Goal: Task Accomplishment & Management: Use online tool/utility

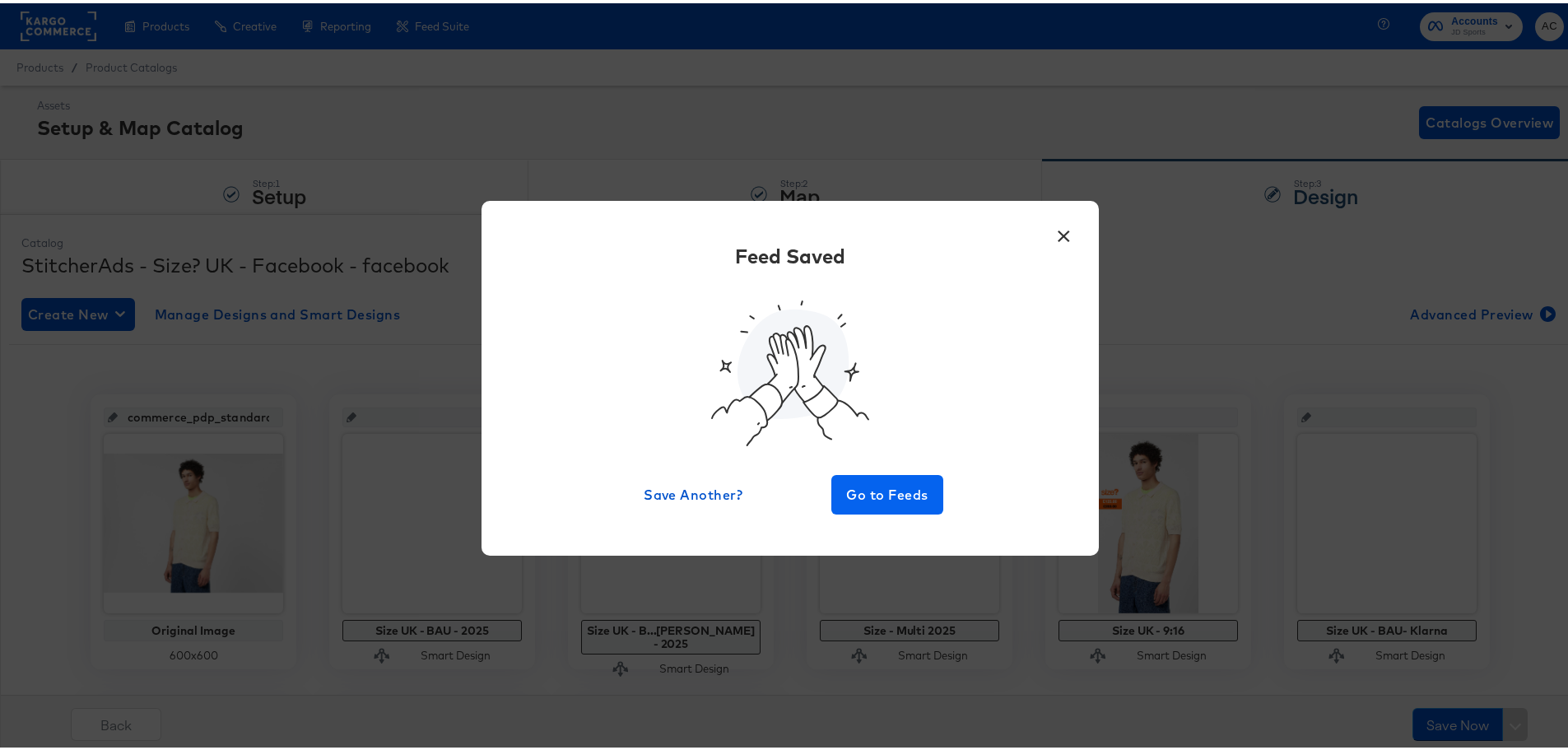
click at [926, 488] on span "Go to Feeds" at bounding box center [888, 491] width 99 height 23
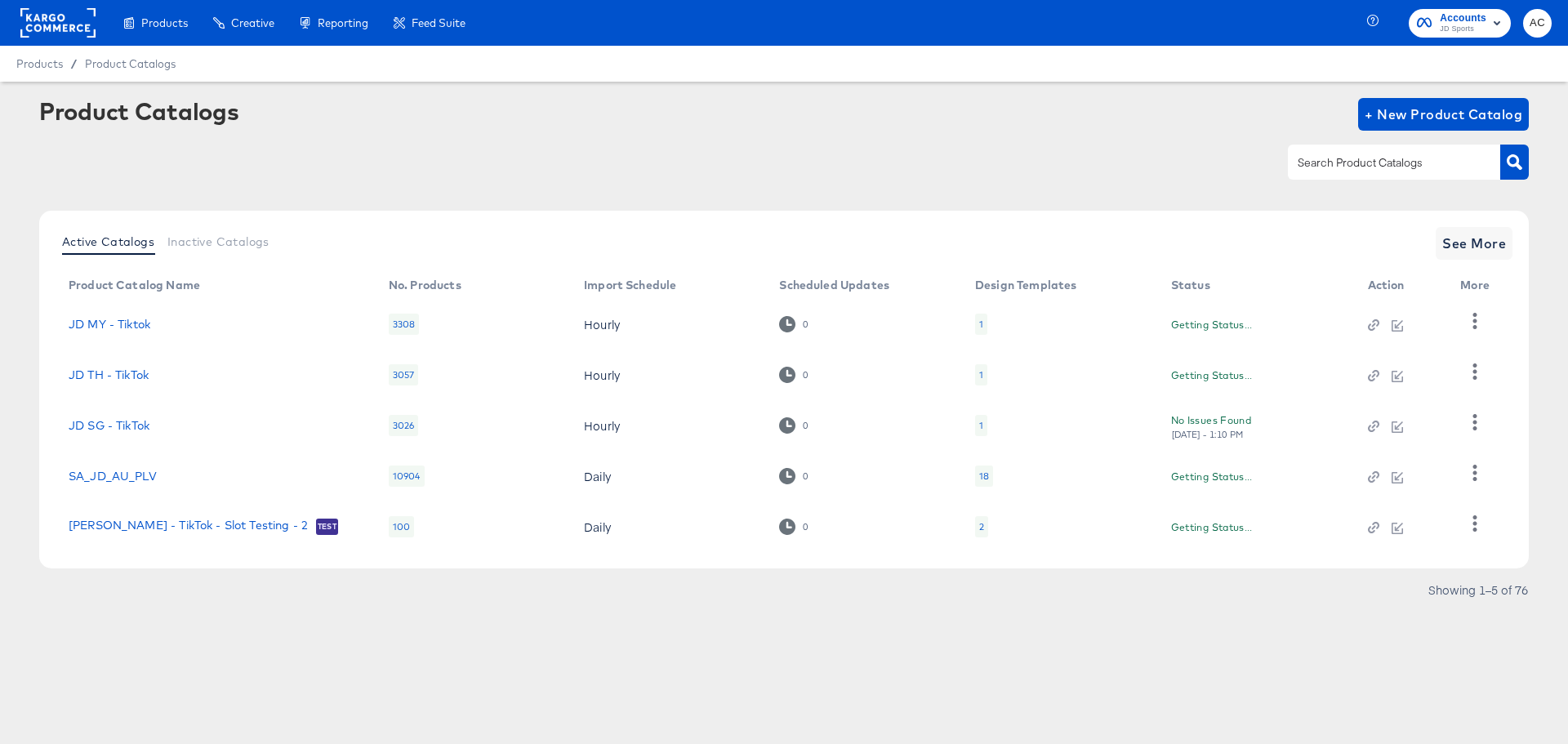
click at [1349, 165] on input "text" at bounding box center [1382, 163] width 174 height 18
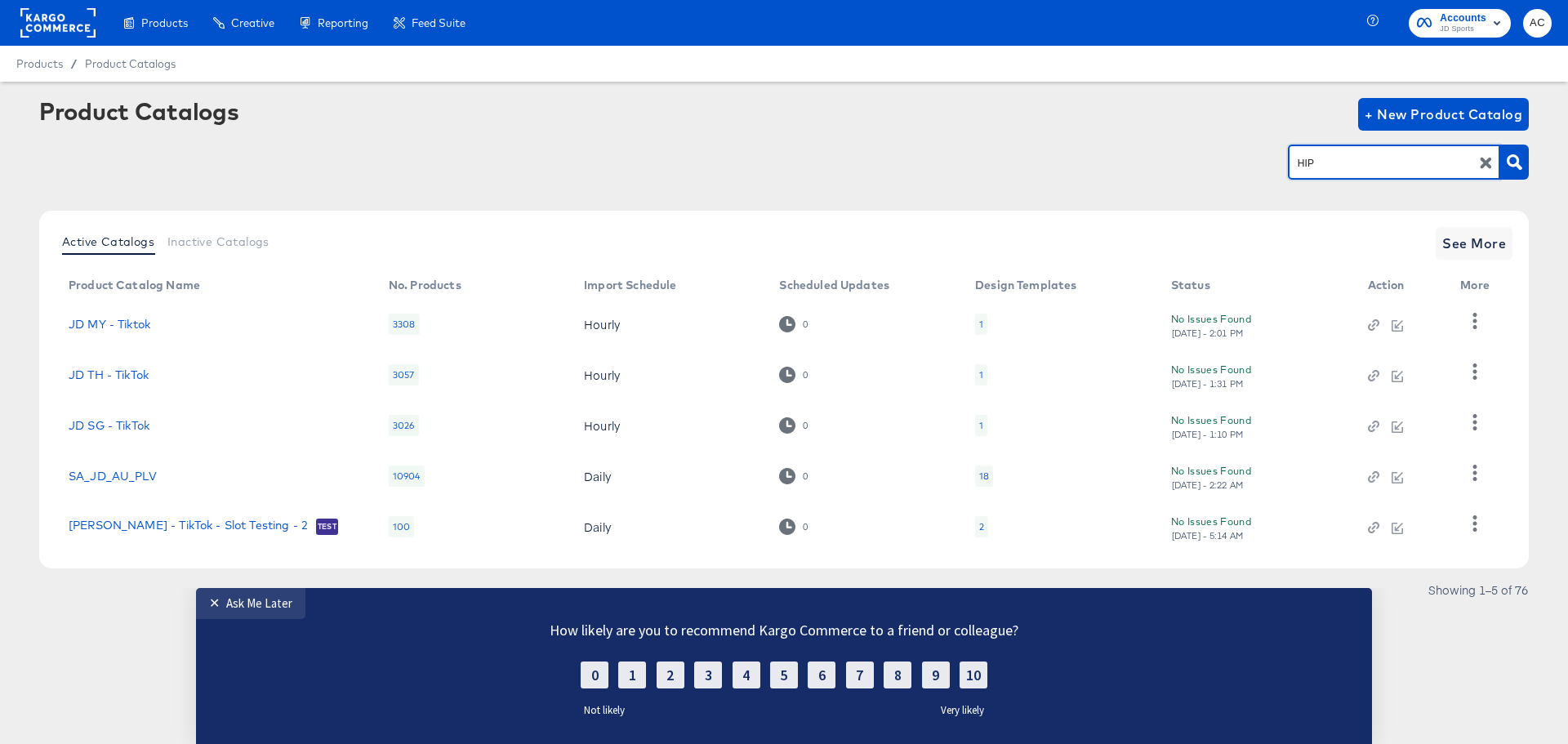
type input "HIP"
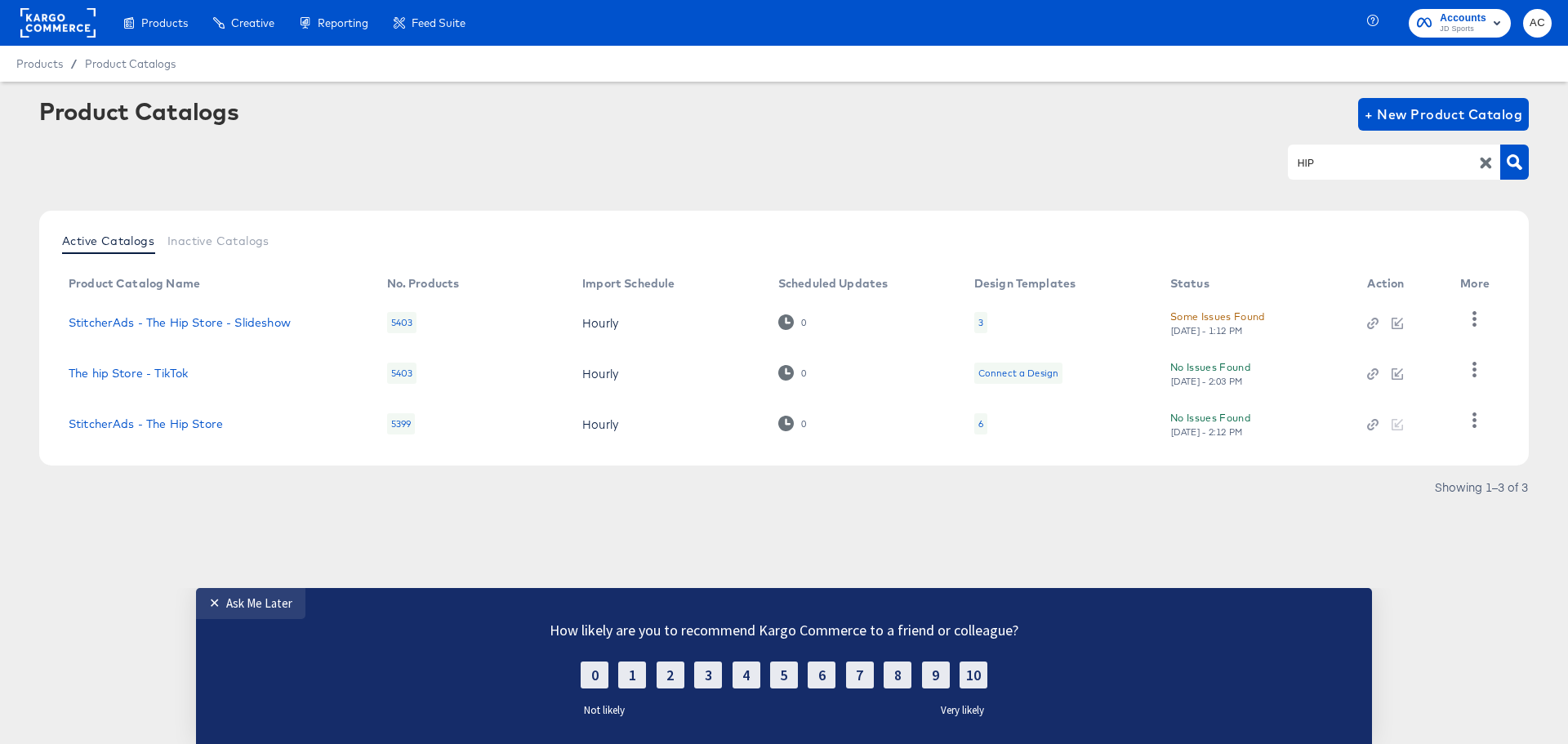
click at [194, 415] on td "StitcherAds - The Hip Store" at bounding box center [214, 424] width 319 height 51
click at [207, 425] on link "StitcherAds - The Hip Store" at bounding box center [146, 423] width 155 height 13
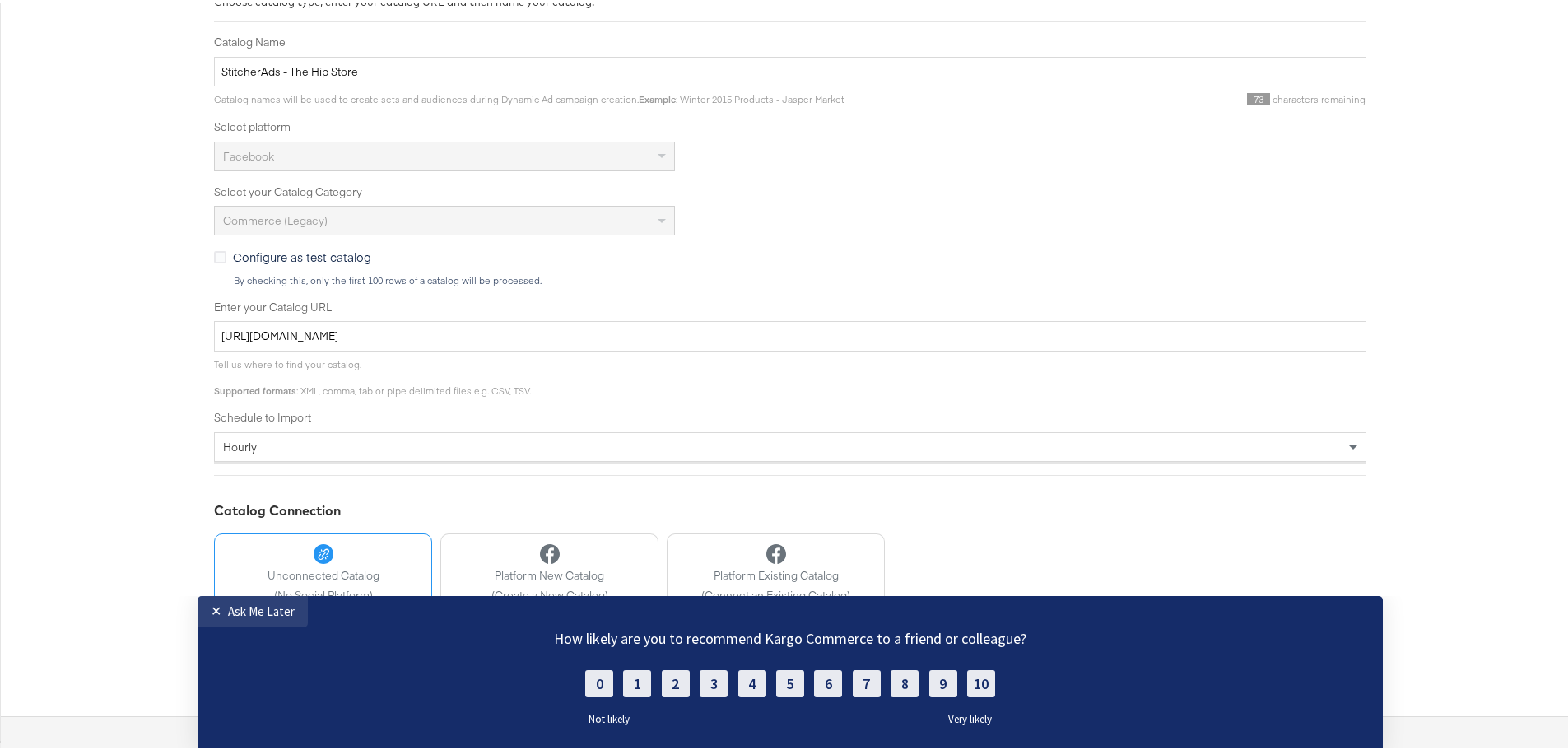
click at [818, 747] on div "How likely are you to recommend Kargo Commerce to a friend or colleague? 0 1 2 …" at bounding box center [790, 690] width 576 height 124
click at [258, 607] on div "Ask Me Later" at bounding box center [261, 611] width 66 height 16
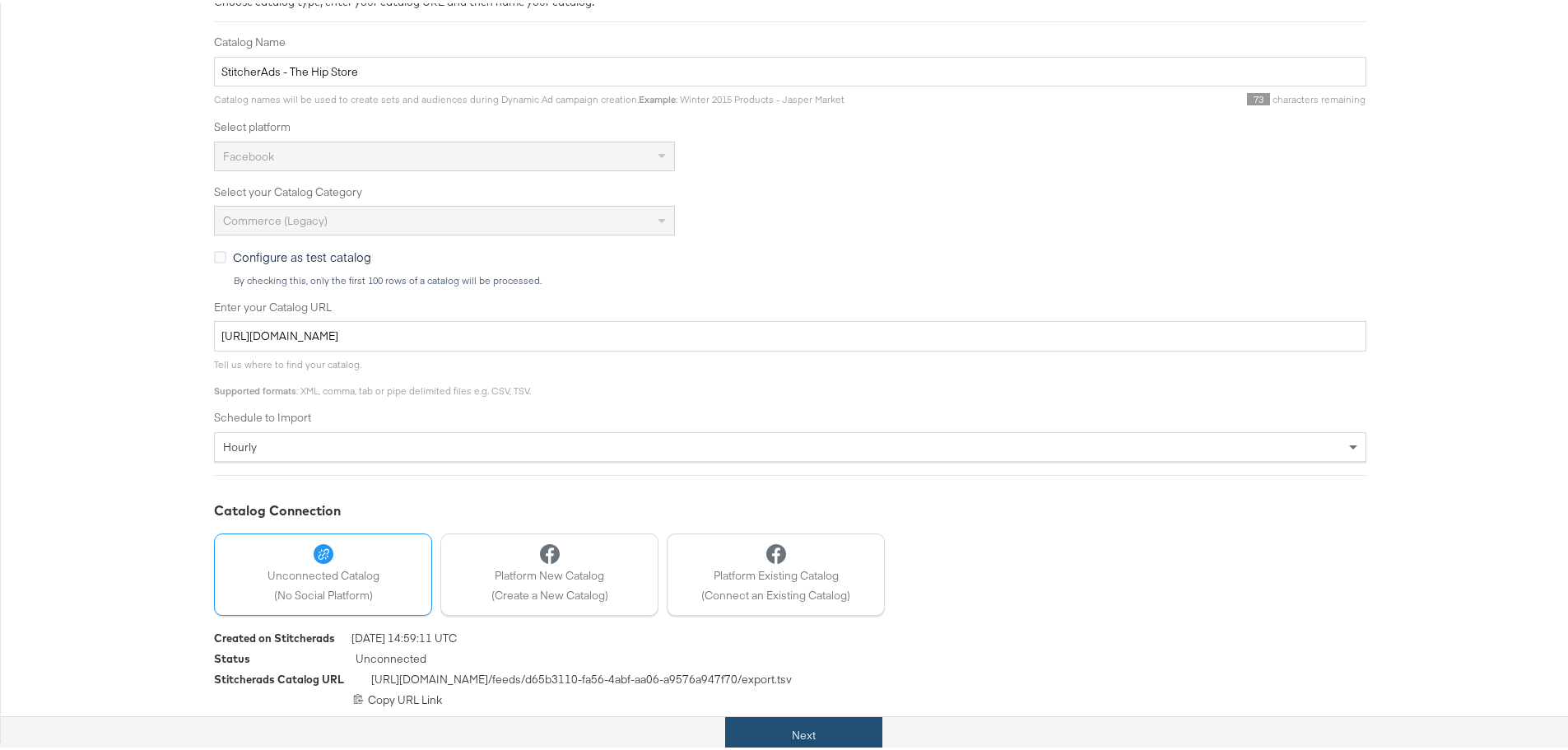
click at [796, 720] on button "Next" at bounding box center [804, 732] width 158 height 37
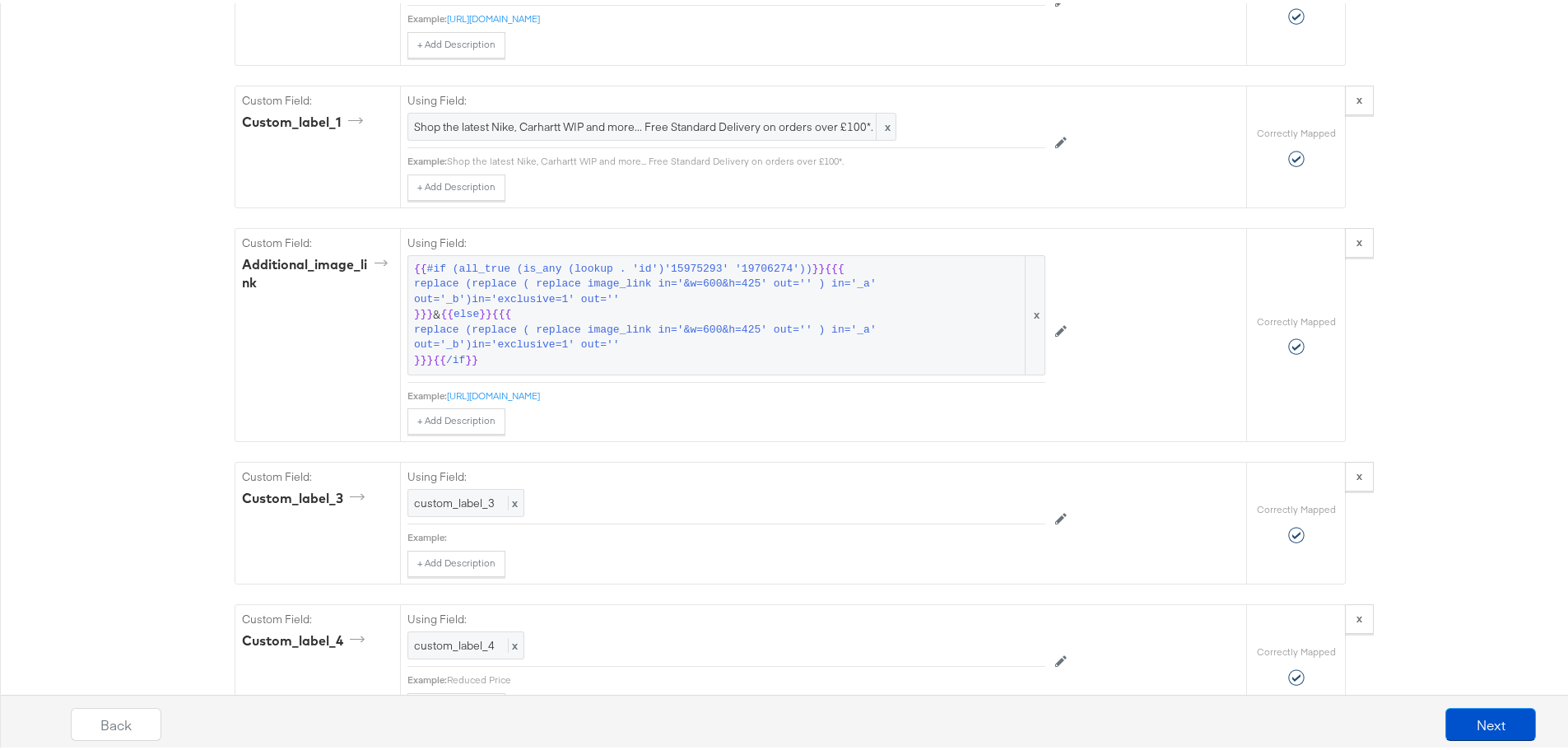
scroll to position [2037, 0]
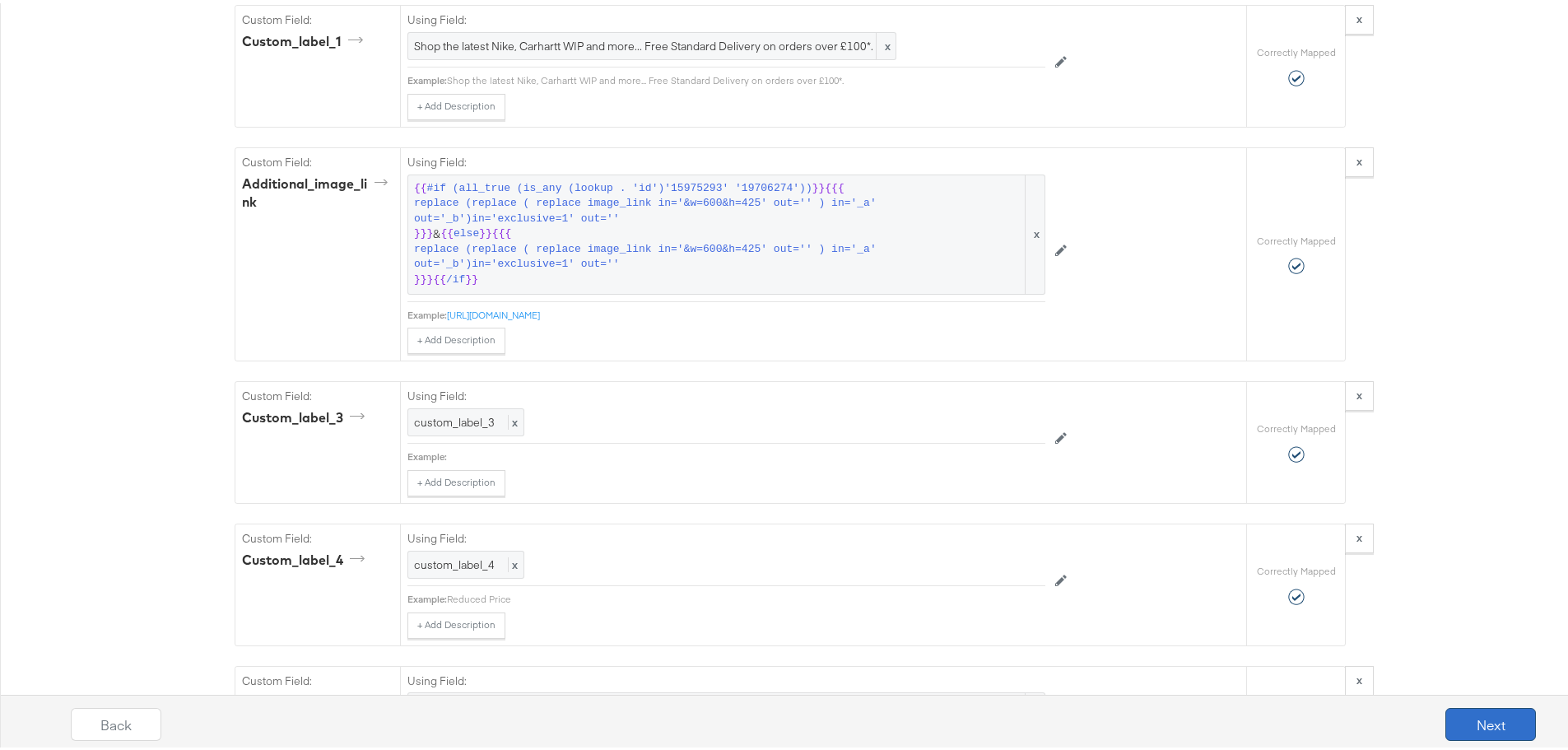
click at [1468, 717] on button "Next" at bounding box center [1491, 721] width 90 height 33
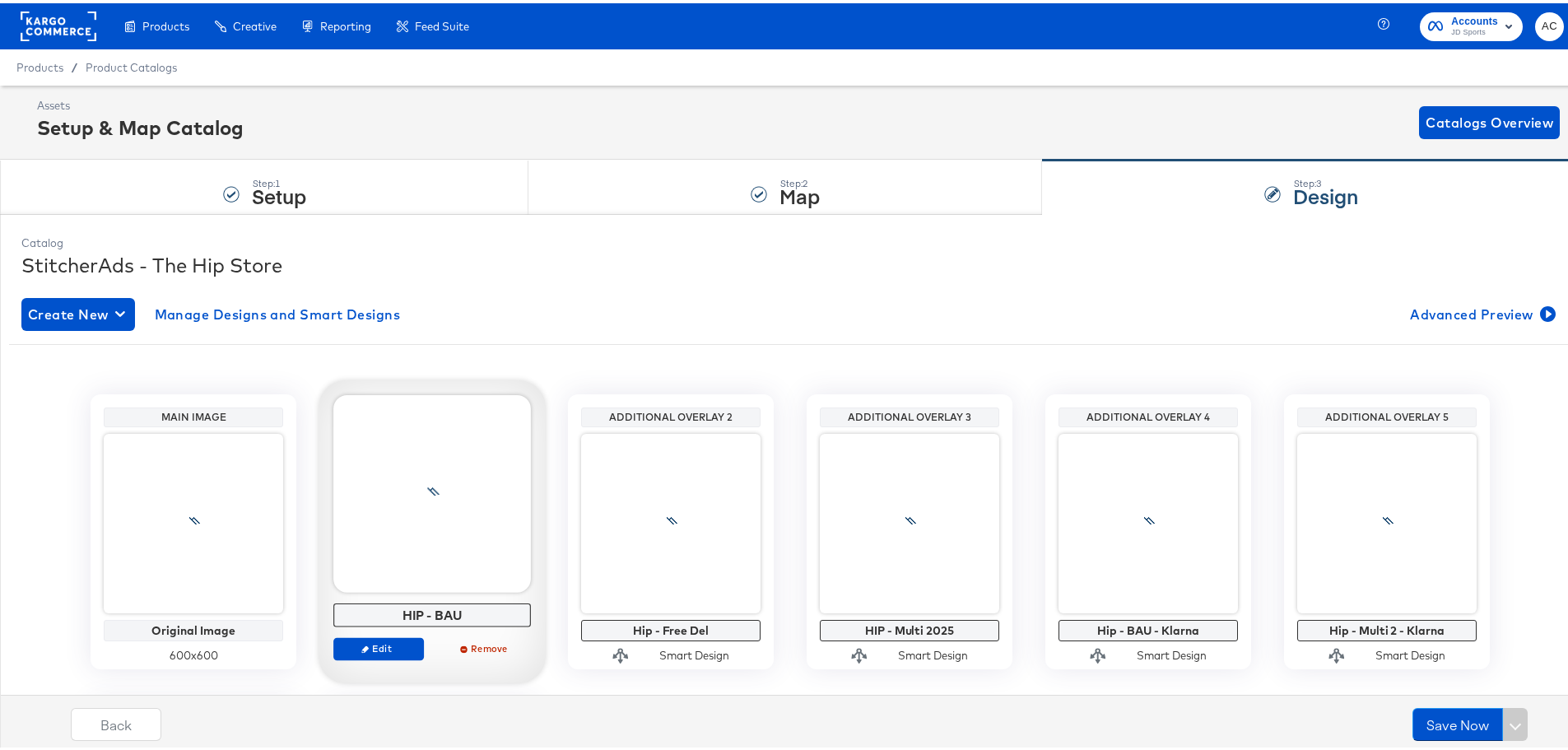
scroll to position [183, 0]
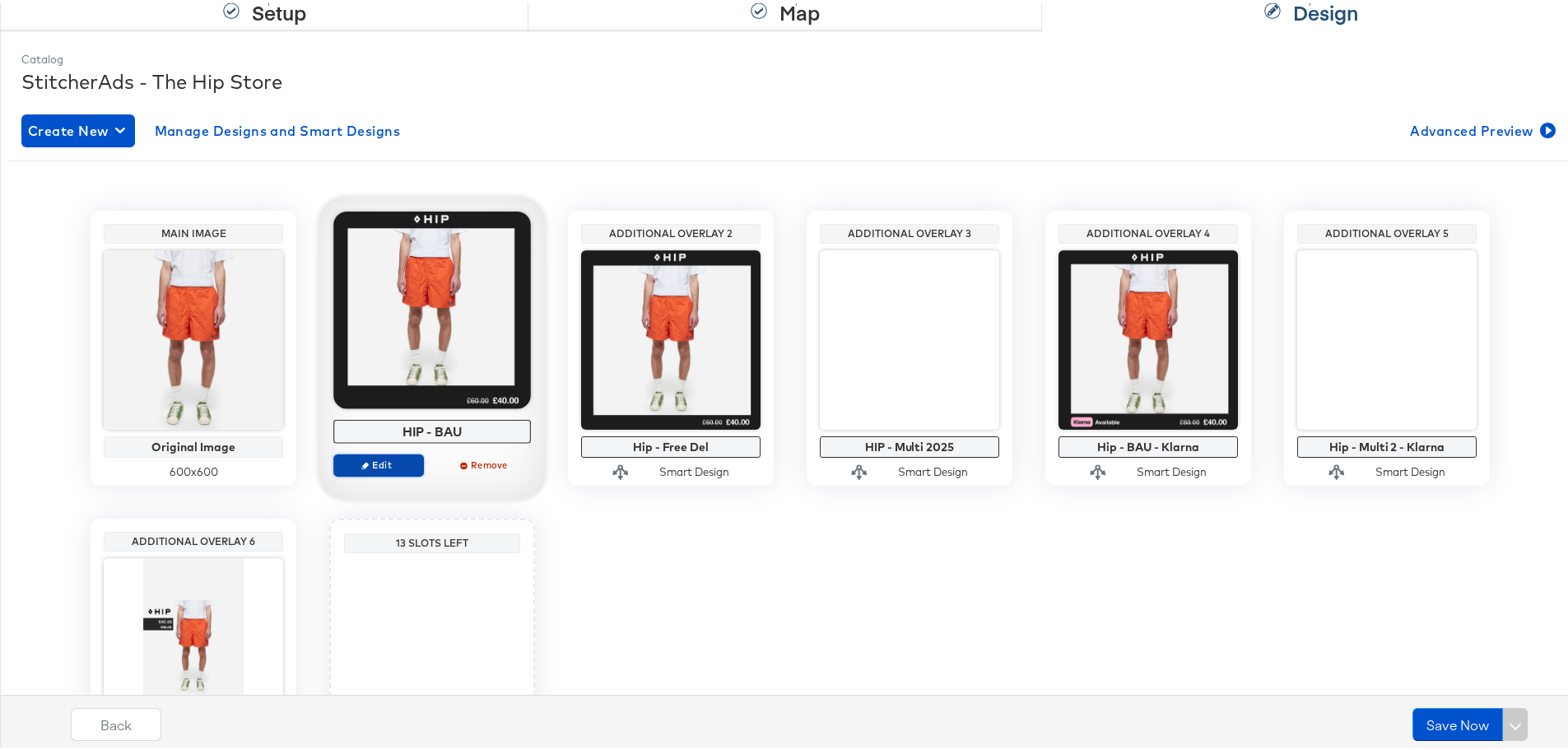
click at [381, 458] on span "Edit" at bounding box center [379, 461] width 76 height 12
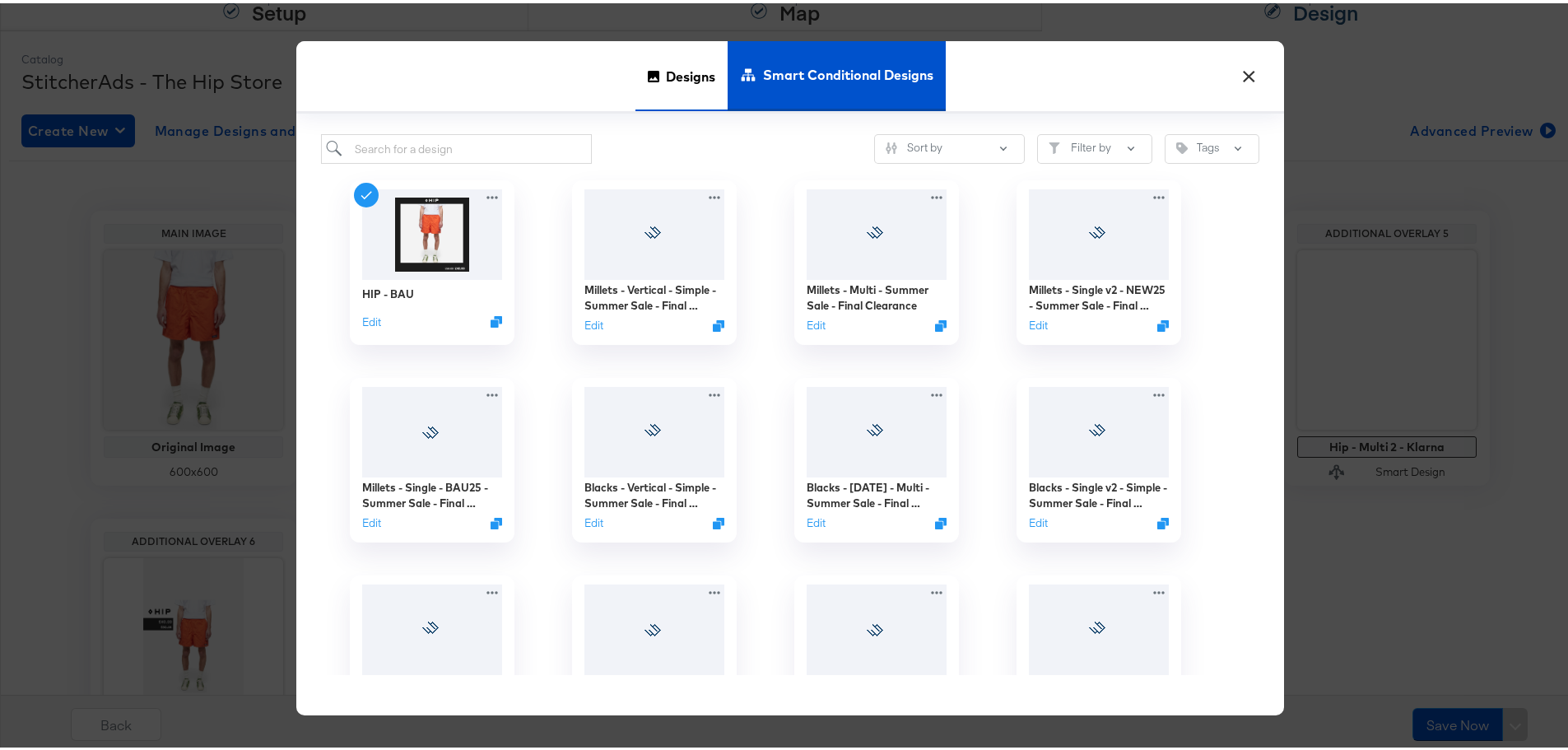
click at [694, 55] on span "Designs" at bounding box center [691, 73] width 50 height 73
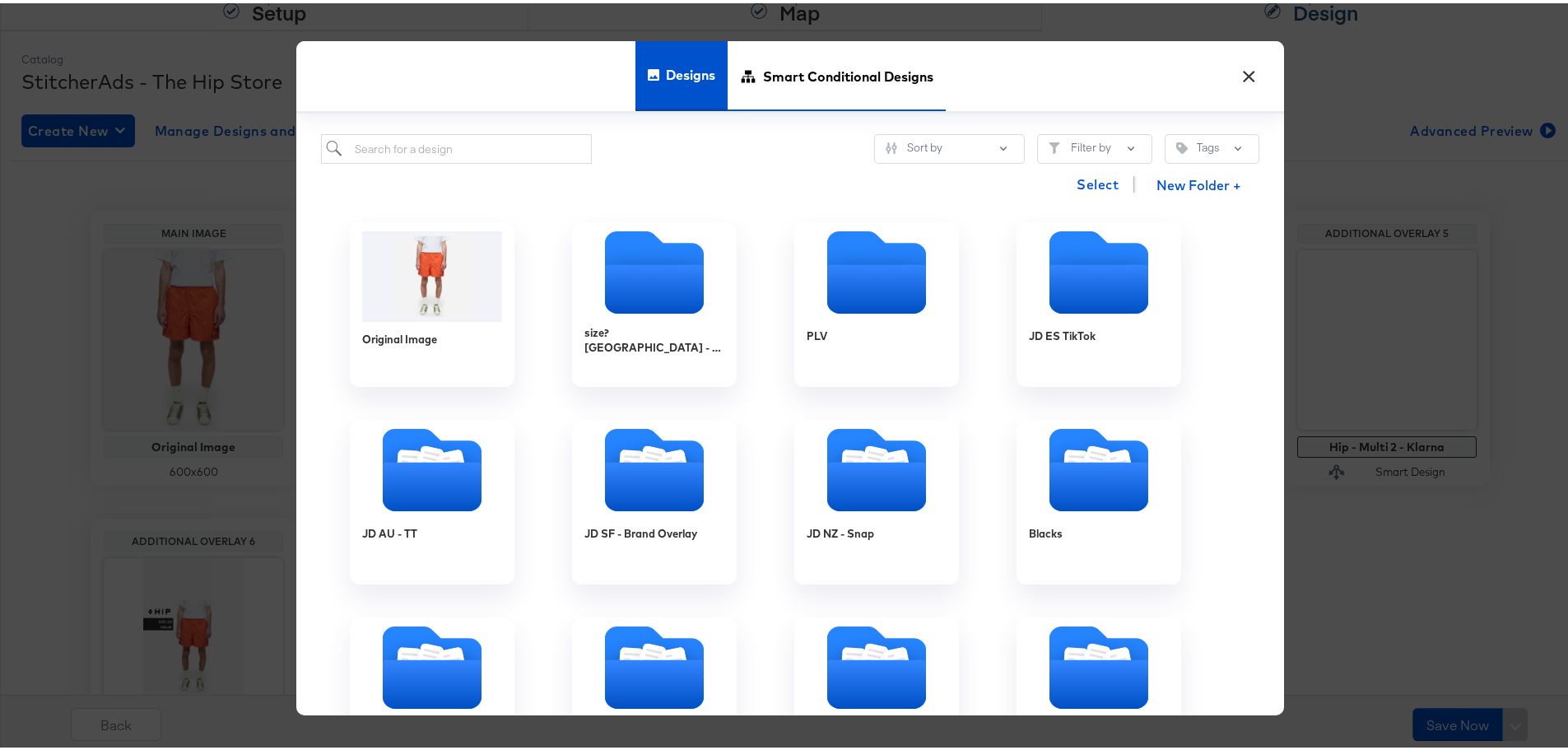
click at [848, 70] on span "Smart Conditional Designs" at bounding box center [848, 73] width 170 height 73
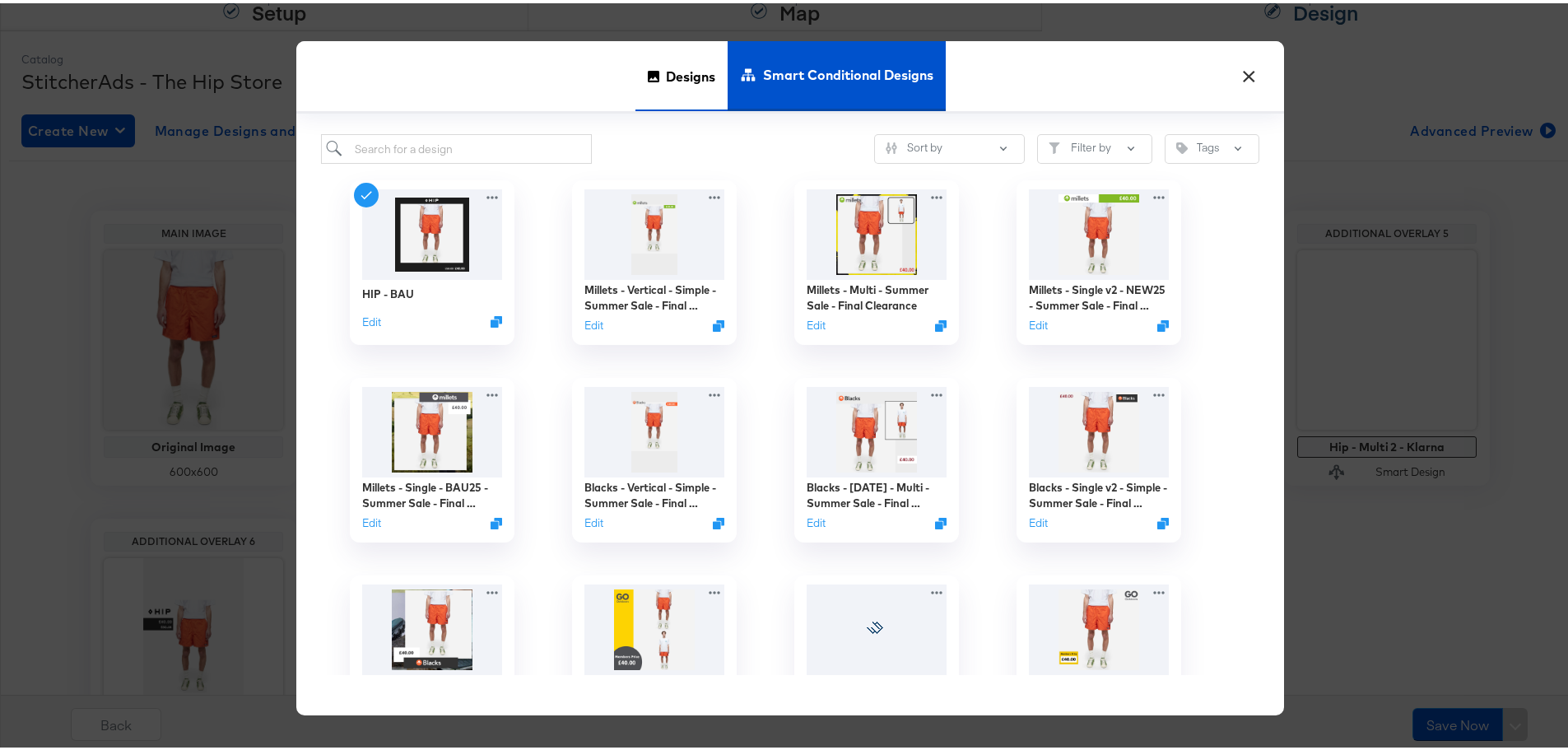
click at [691, 66] on span "Designs" at bounding box center [691, 73] width 50 height 73
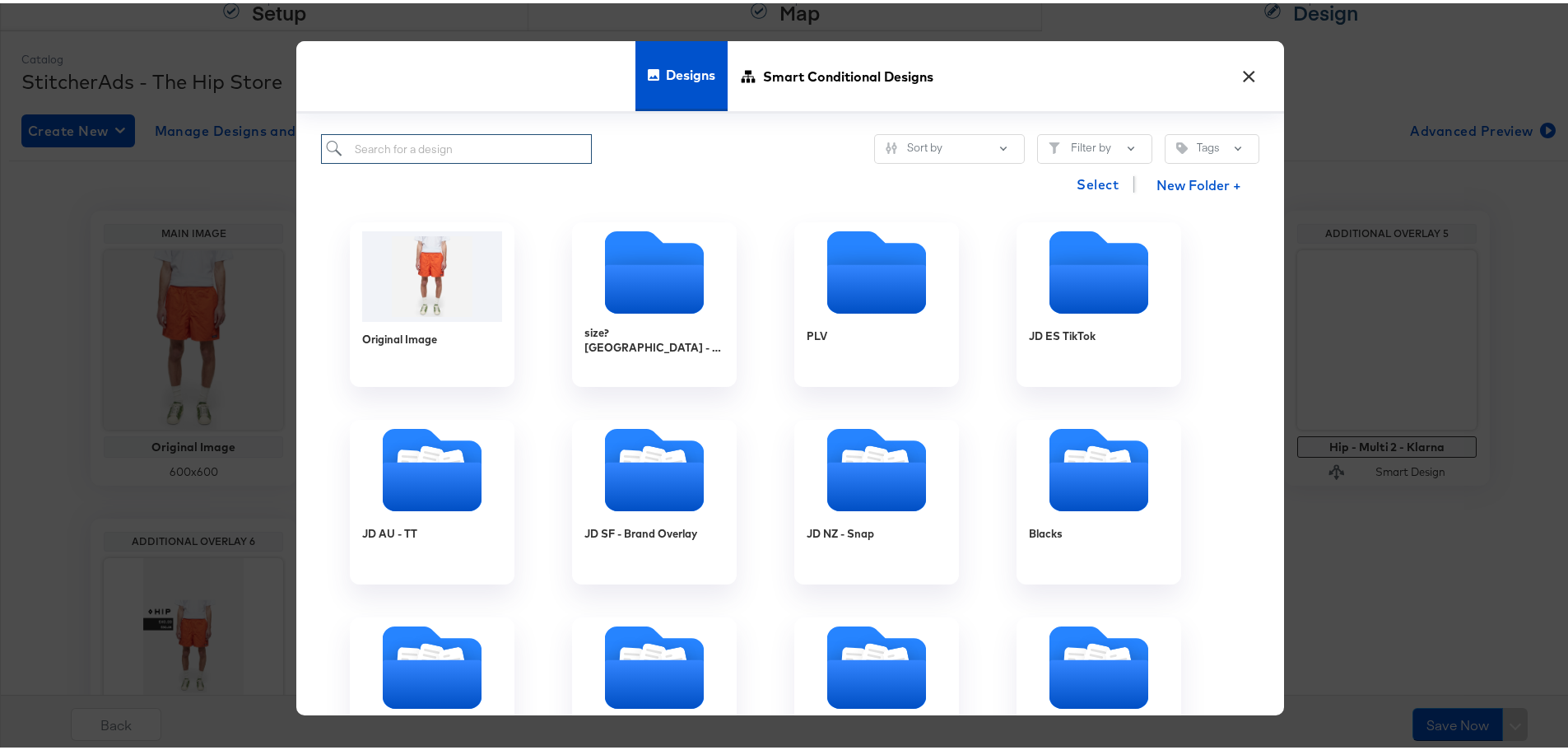
click at [510, 147] on input "search" at bounding box center [457, 146] width 271 height 30
click at [511, 135] on input "search" at bounding box center [457, 146] width 271 height 30
paste input "HIP - PUMA Promo - Clothing"
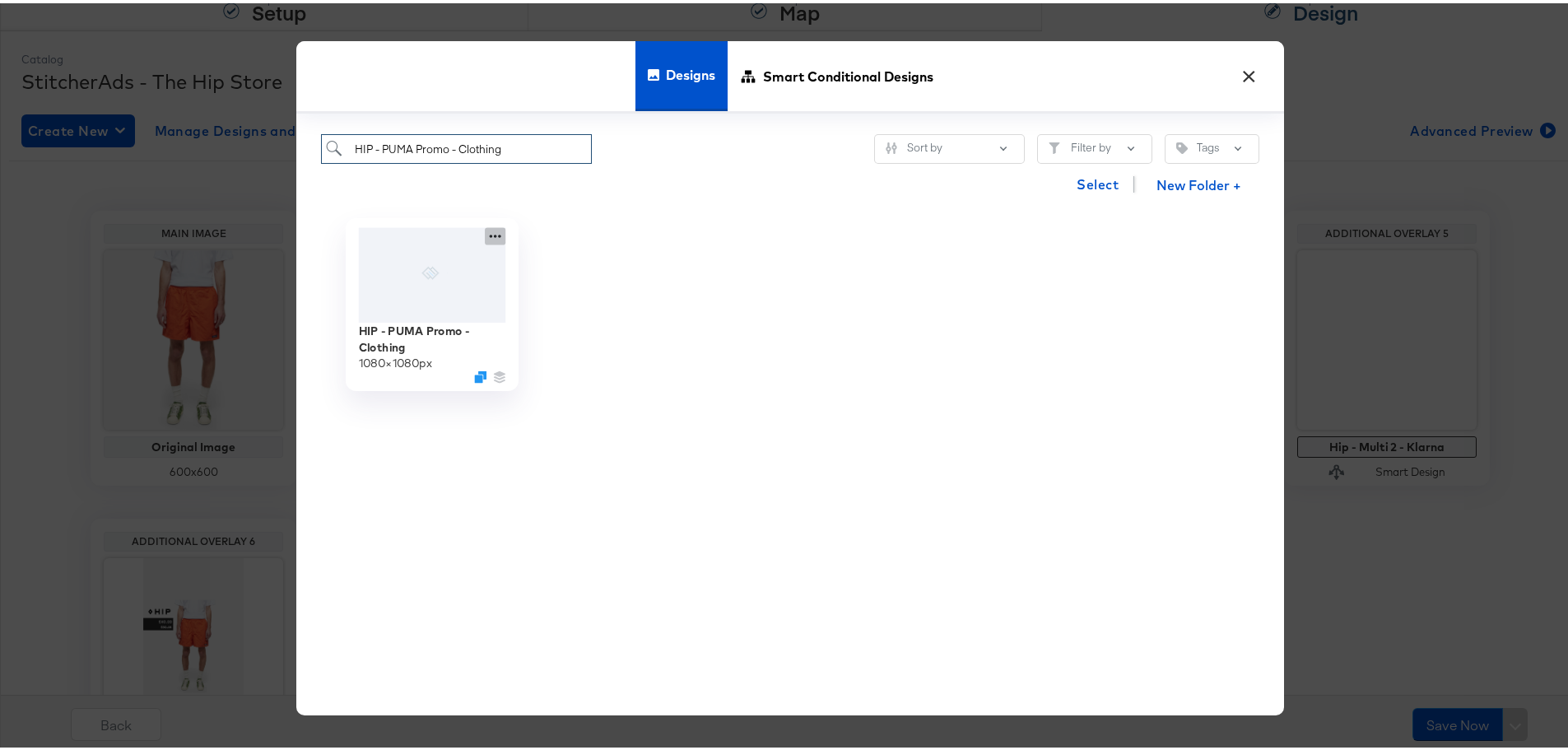
click at [487, 235] on icon at bounding box center [495, 233] width 20 height 18
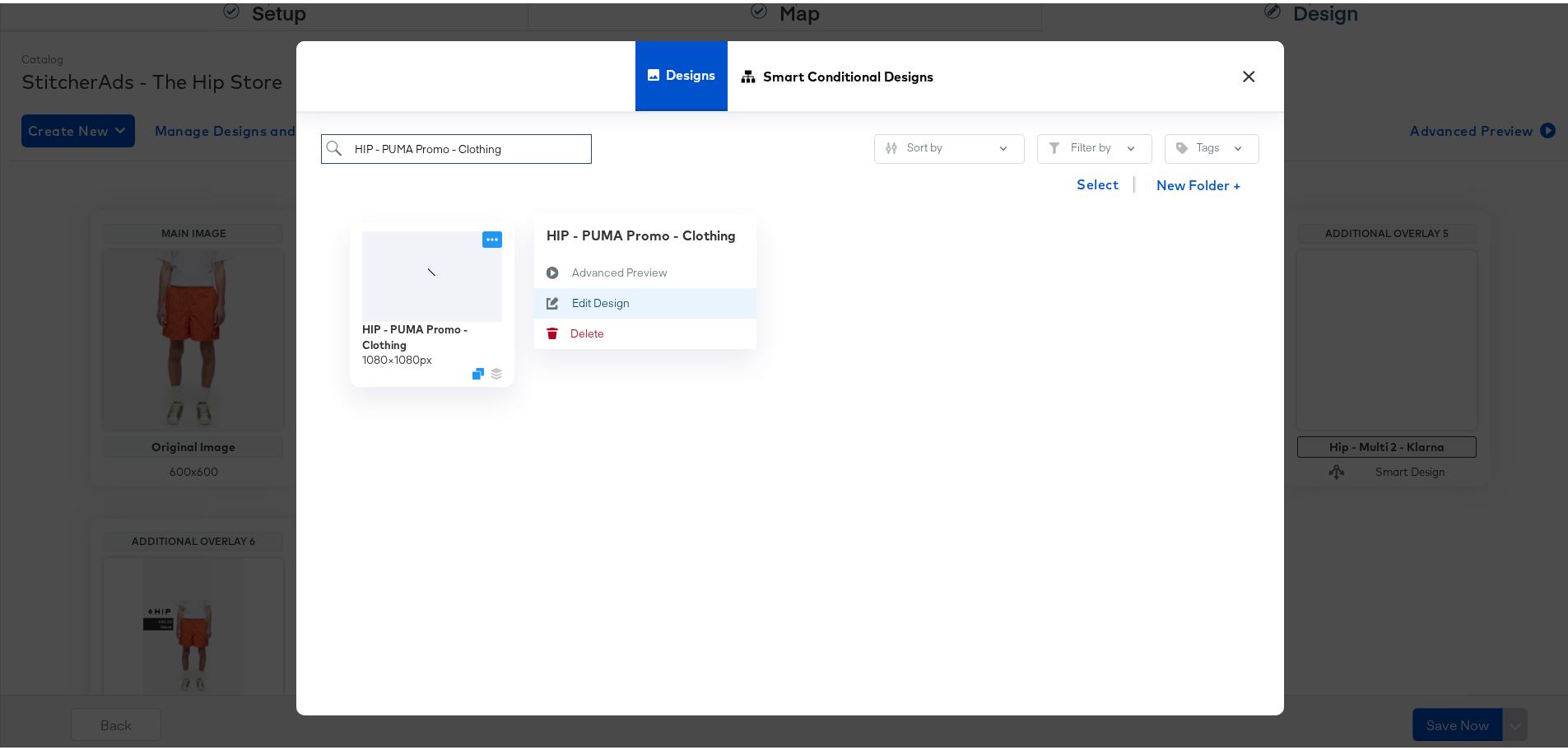
type input "HIP - PUMA Promo - Clothing"
click at [572, 299] on div "Edit Design Edit Design" at bounding box center [572, 299] width 0 height 0
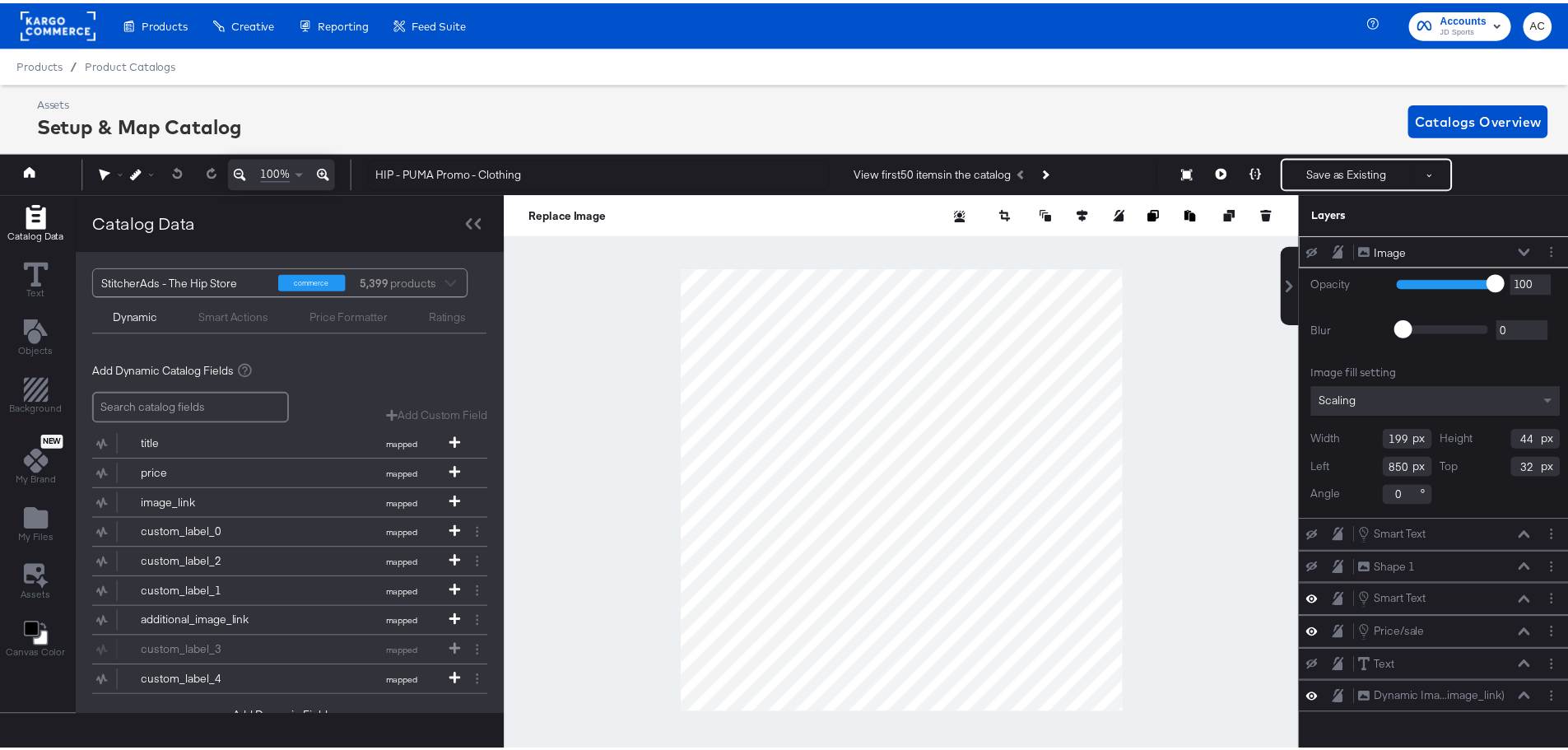
scroll to position [0, 4]
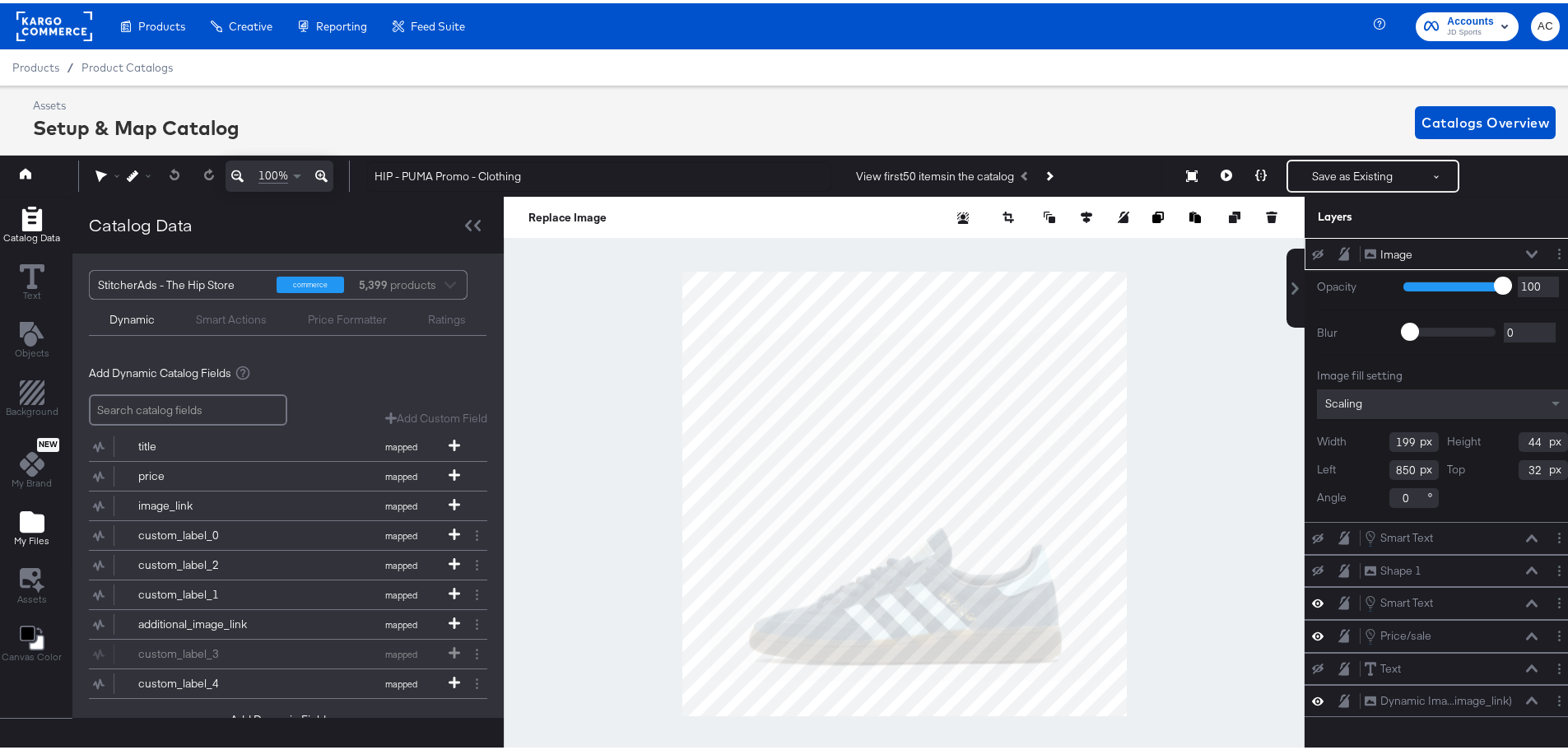
click at [33, 529] on icon "Add Files" at bounding box center [32, 519] width 25 height 21
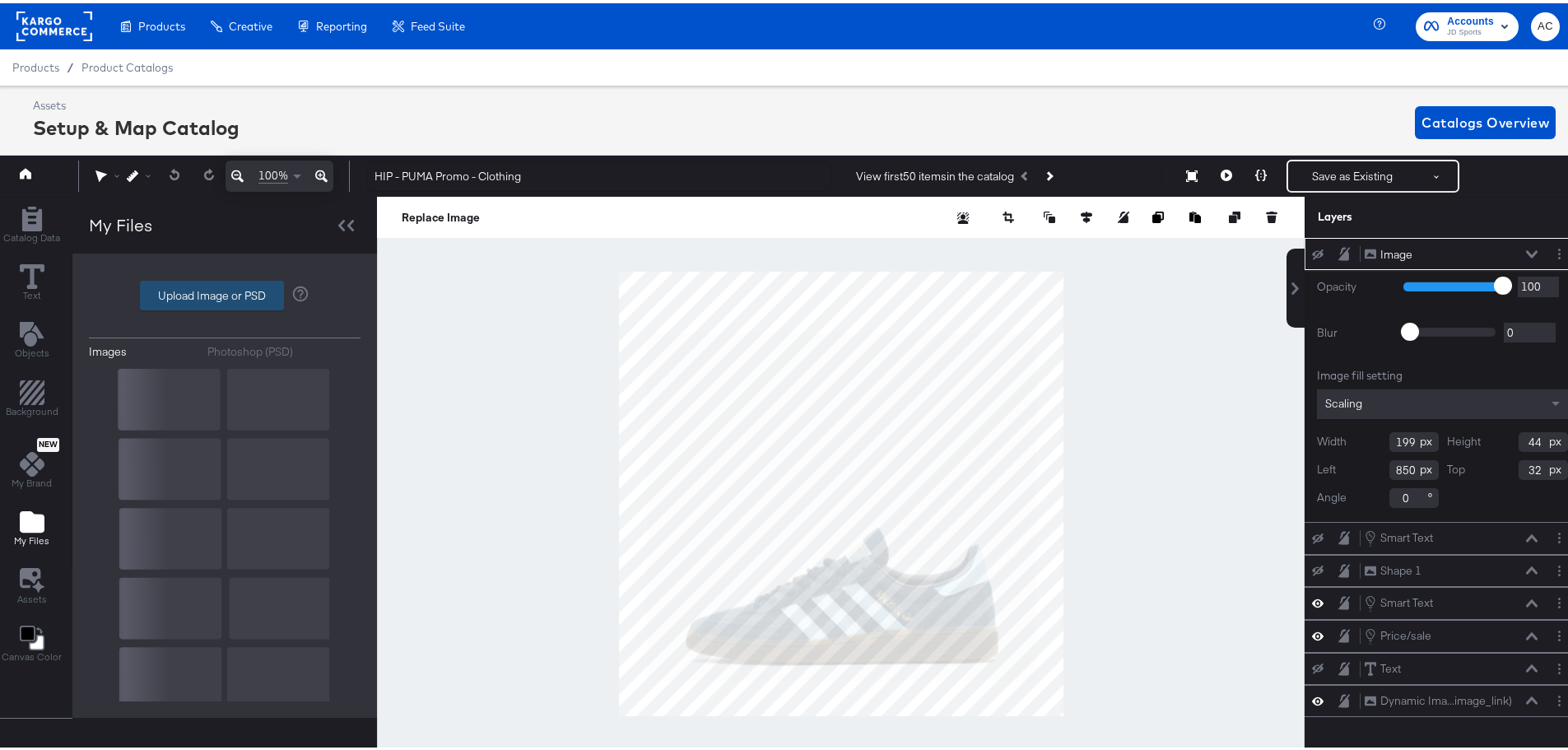
click at [208, 295] on label "Upload Image or PSD" at bounding box center [212, 292] width 143 height 28
click at [225, 292] on input "Upload Image or PSD" at bounding box center [225, 292] width 0 height 0
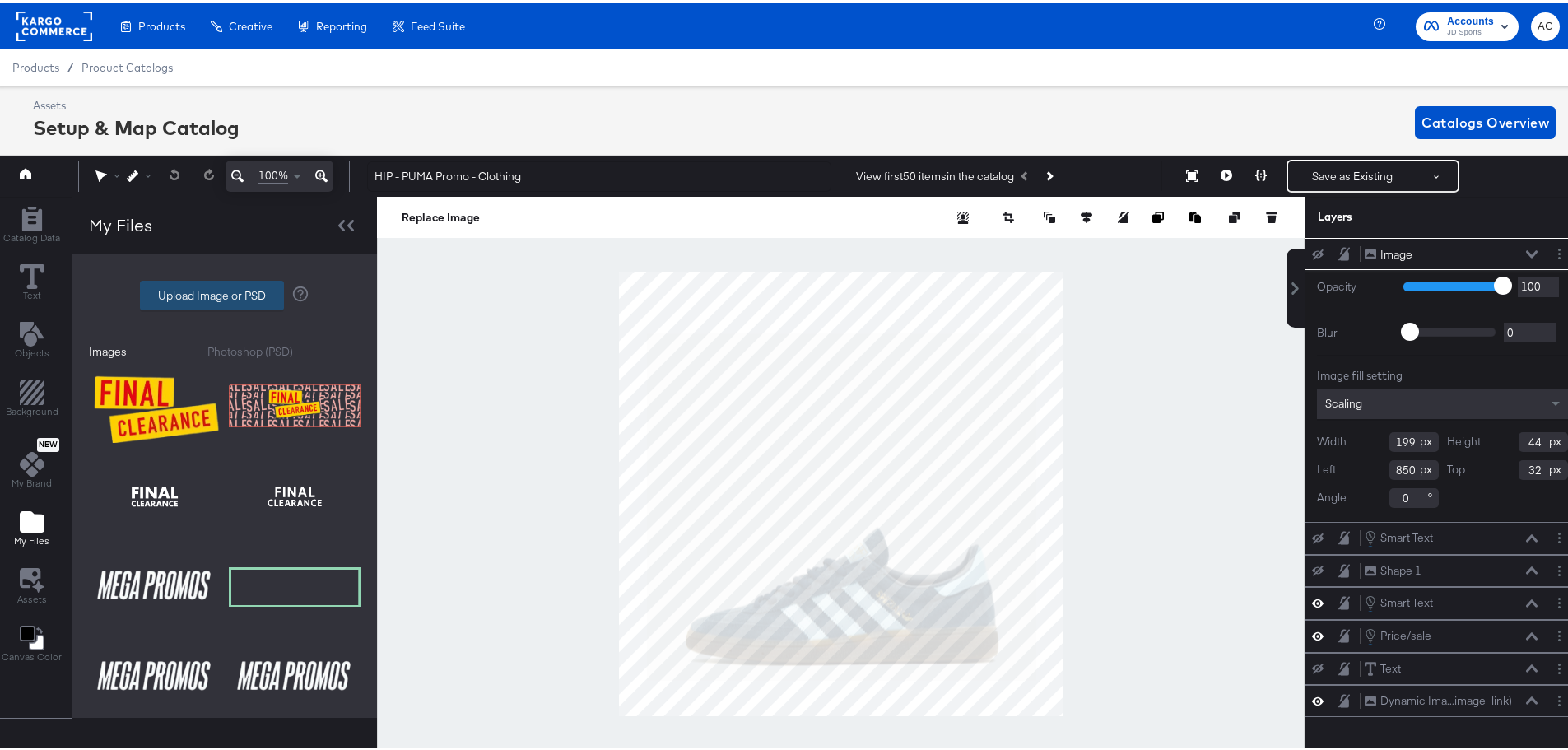
type input "C:\fakepath\1 Image border – 1.jpg"
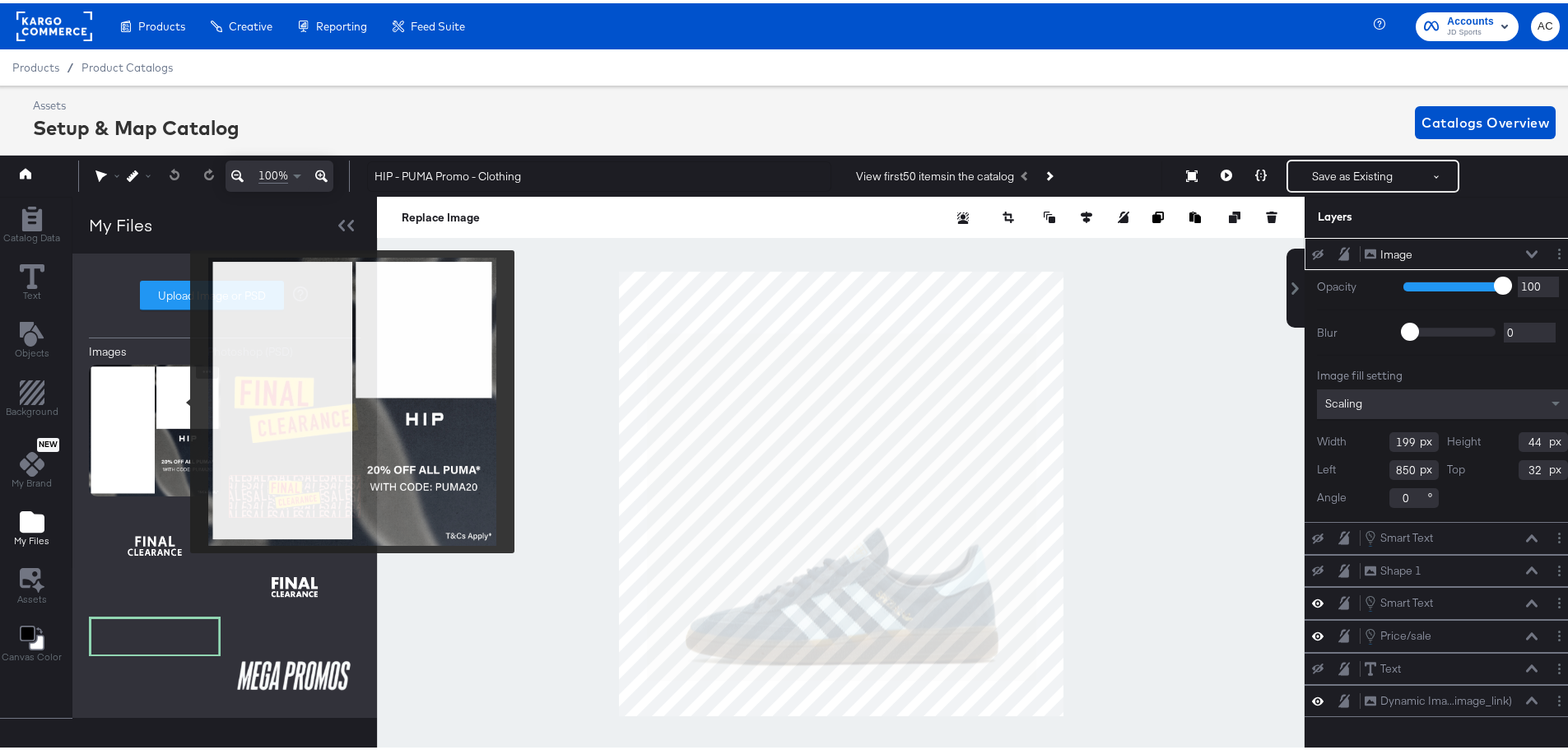
click at [180, 398] on img at bounding box center [154, 427] width 132 height 132
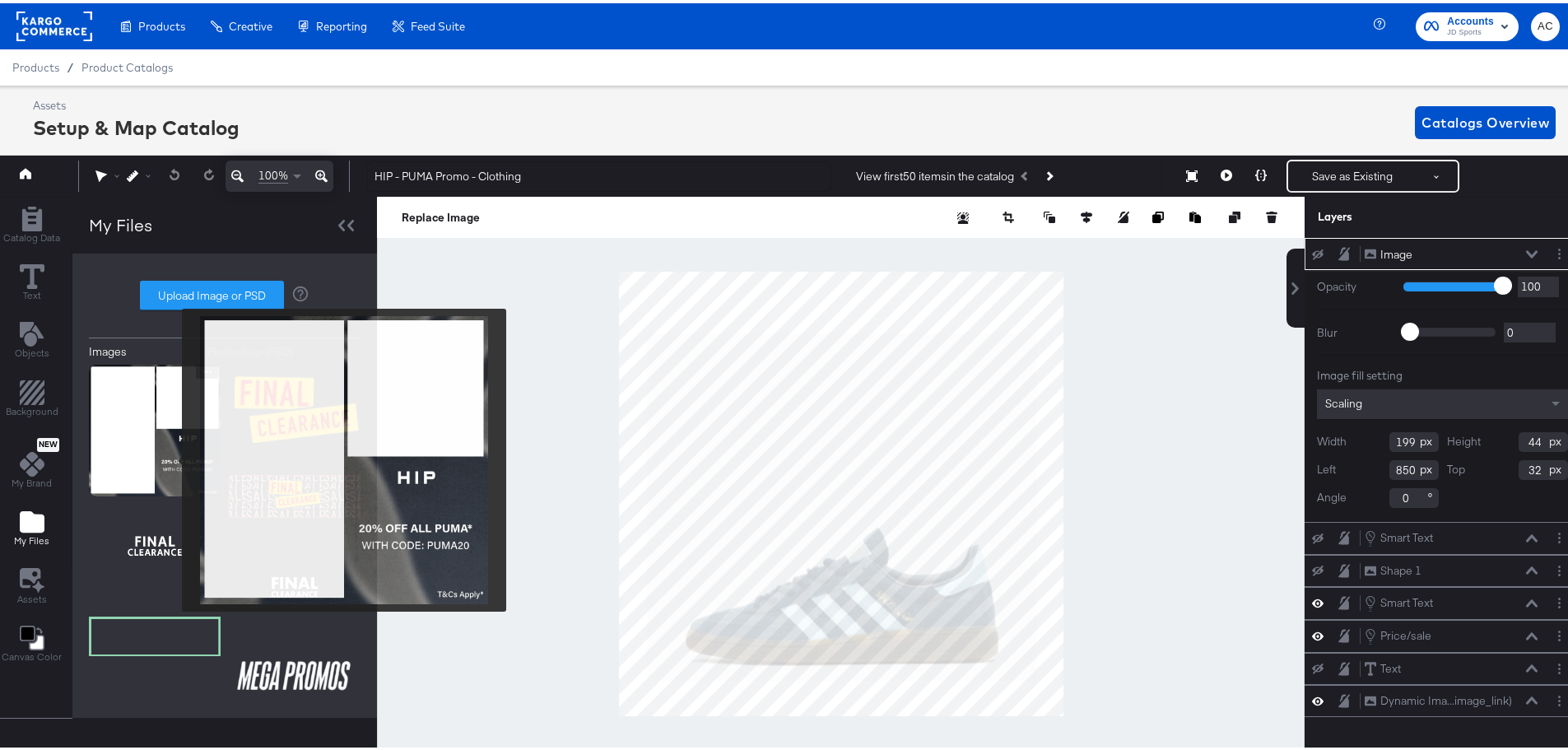
click at [171, 457] on img at bounding box center [154, 427] width 132 height 132
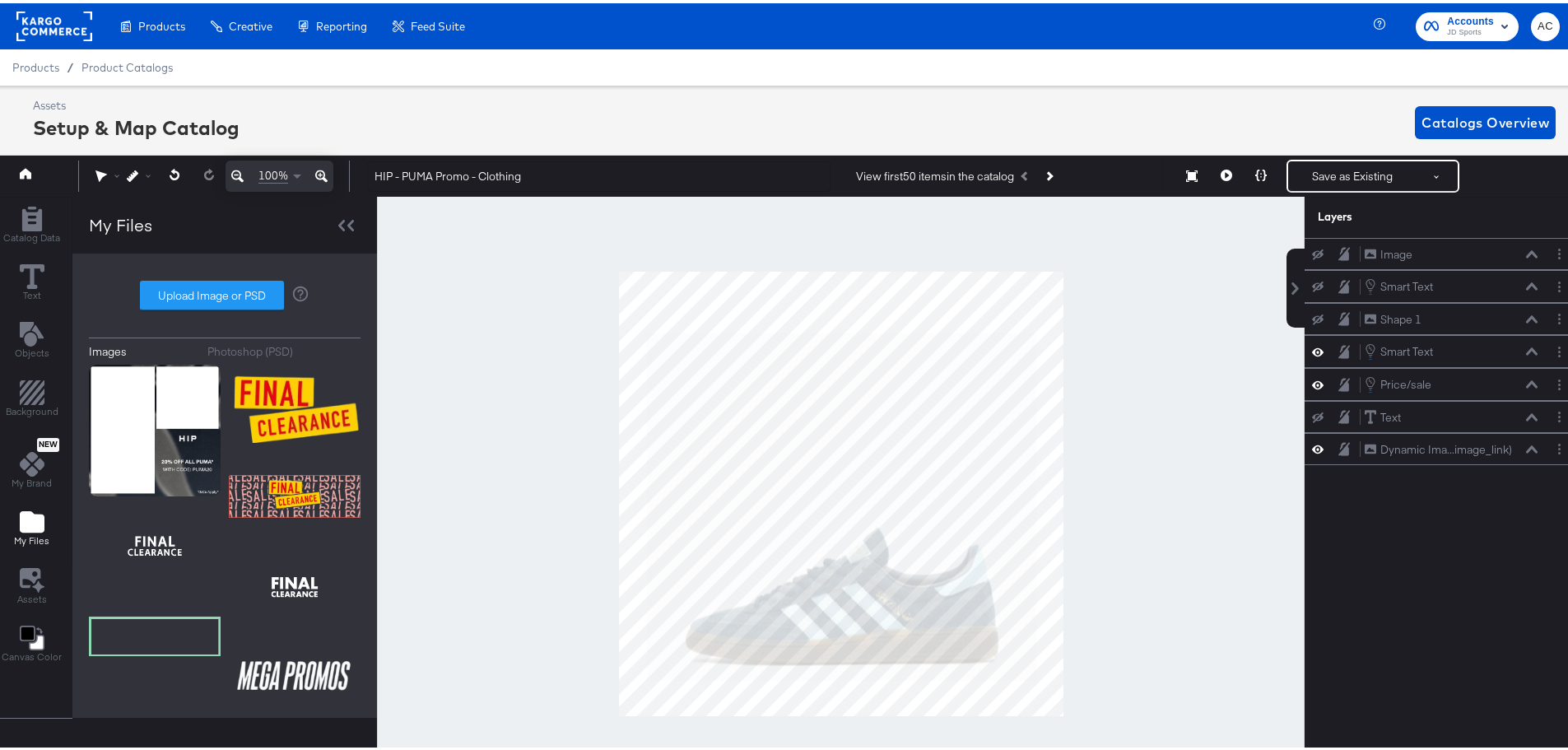
click at [50, 510] on button "My Files" at bounding box center [32, 525] width 55 height 47
click at [22, 529] on icon "Add Files" at bounding box center [32, 519] width 25 height 21
click at [209, 282] on label "Upload Image or PSD" at bounding box center [212, 292] width 143 height 28
click at [225, 292] on input "Upload Image or PSD" at bounding box center [225, 292] width 0 height 0
type input "C:\fakepath\1 Image border (1).jpg"
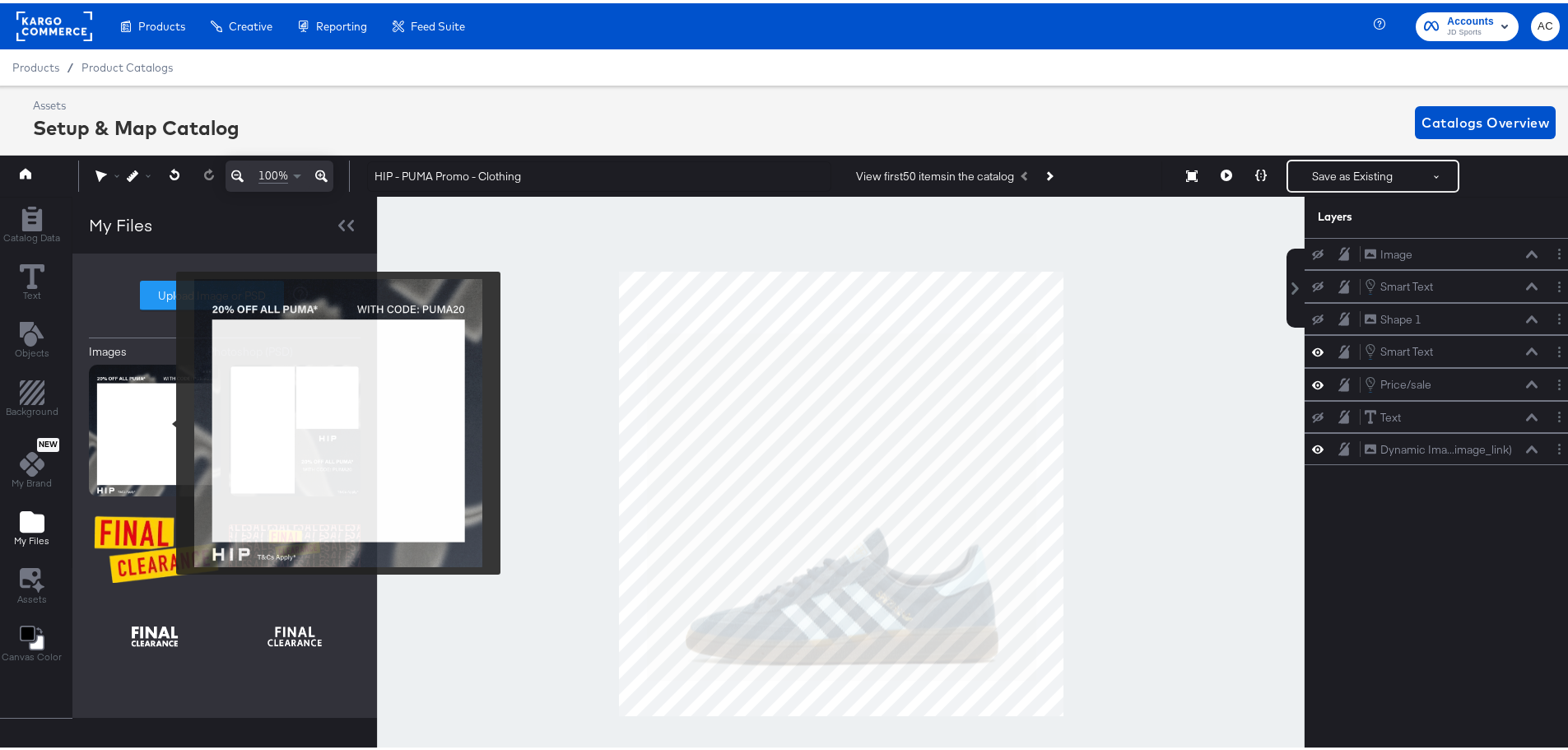
click at [166, 420] on img at bounding box center [154, 427] width 132 height 132
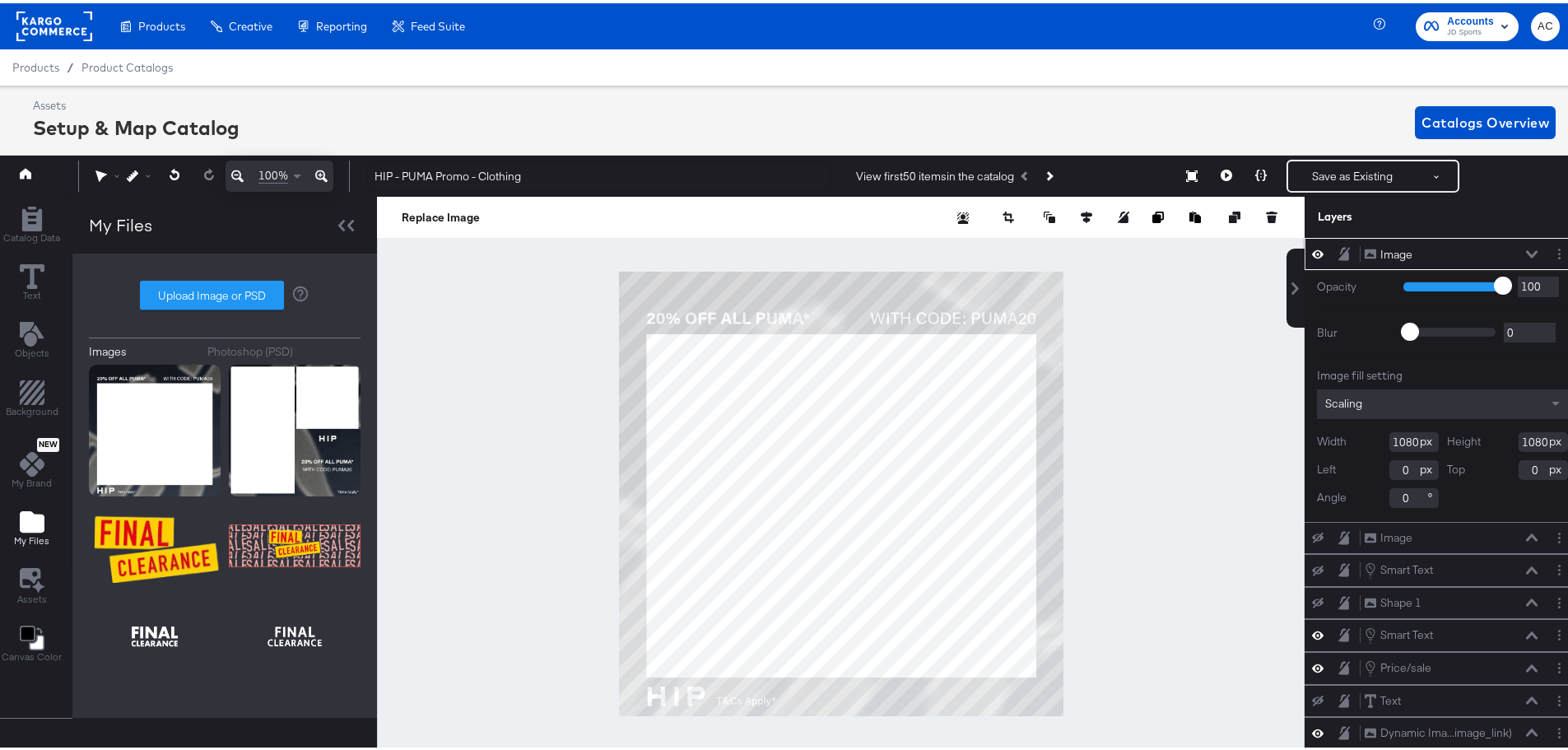
click at [1526, 251] on icon at bounding box center [1532, 251] width 12 height 8
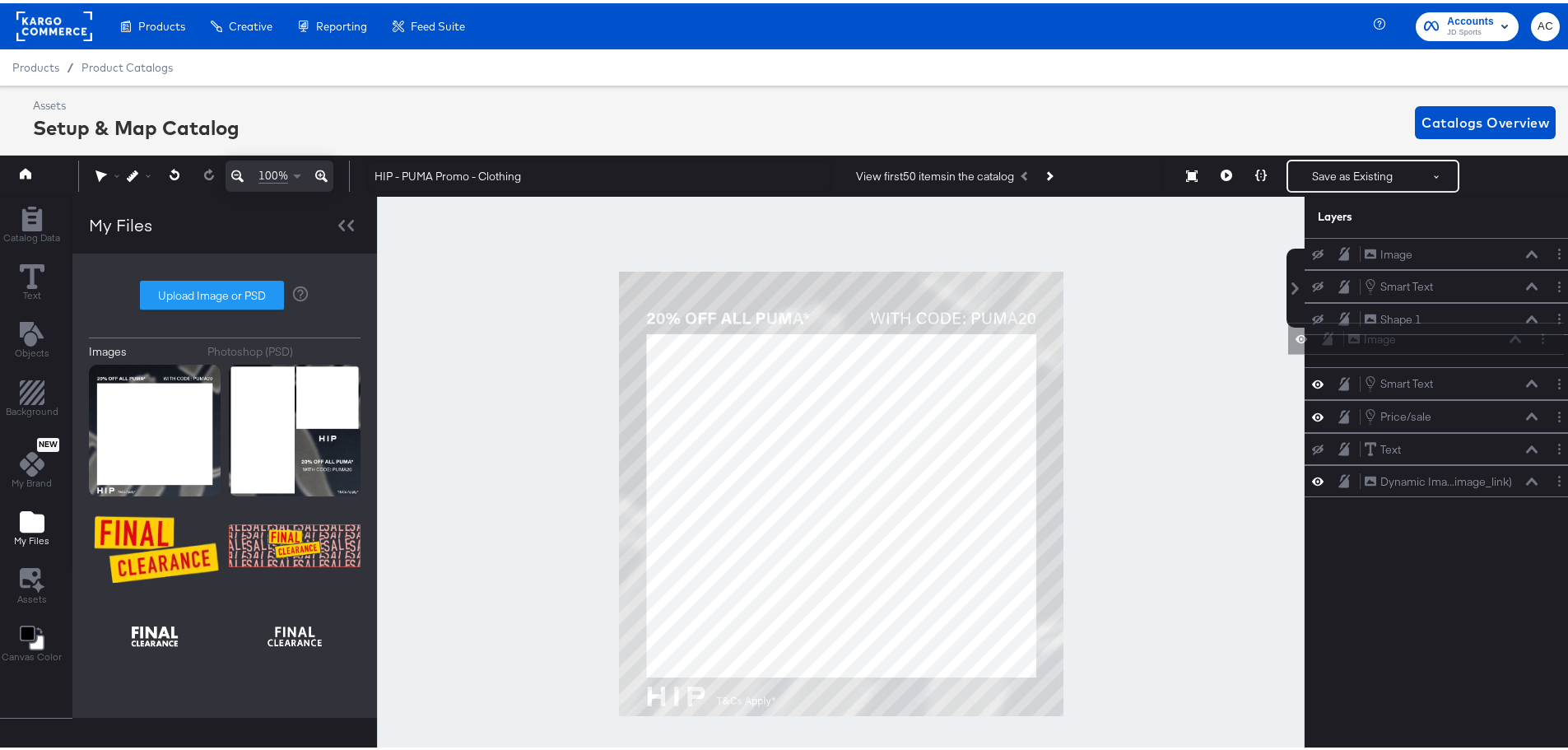
drag, startPoint x: 1446, startPoint y: 252, endPoint x: 1440, endPoint y: 354, distance: 102.2
click at [1440, 354] on div "Image Image Image Image Smart Text Smart Text Shape 1 Shape 1 Smart Text Smart …" at bounding box center [1443, 364] width 276 height 259
drag, startPoint x: 1433, startPoint y: 349, endPoint x: 1427, endPoint y: 495, distance: 146.1
click at [1427, 477] on div "Image Image" at bounding box center [1433, 469] width 174 height 18
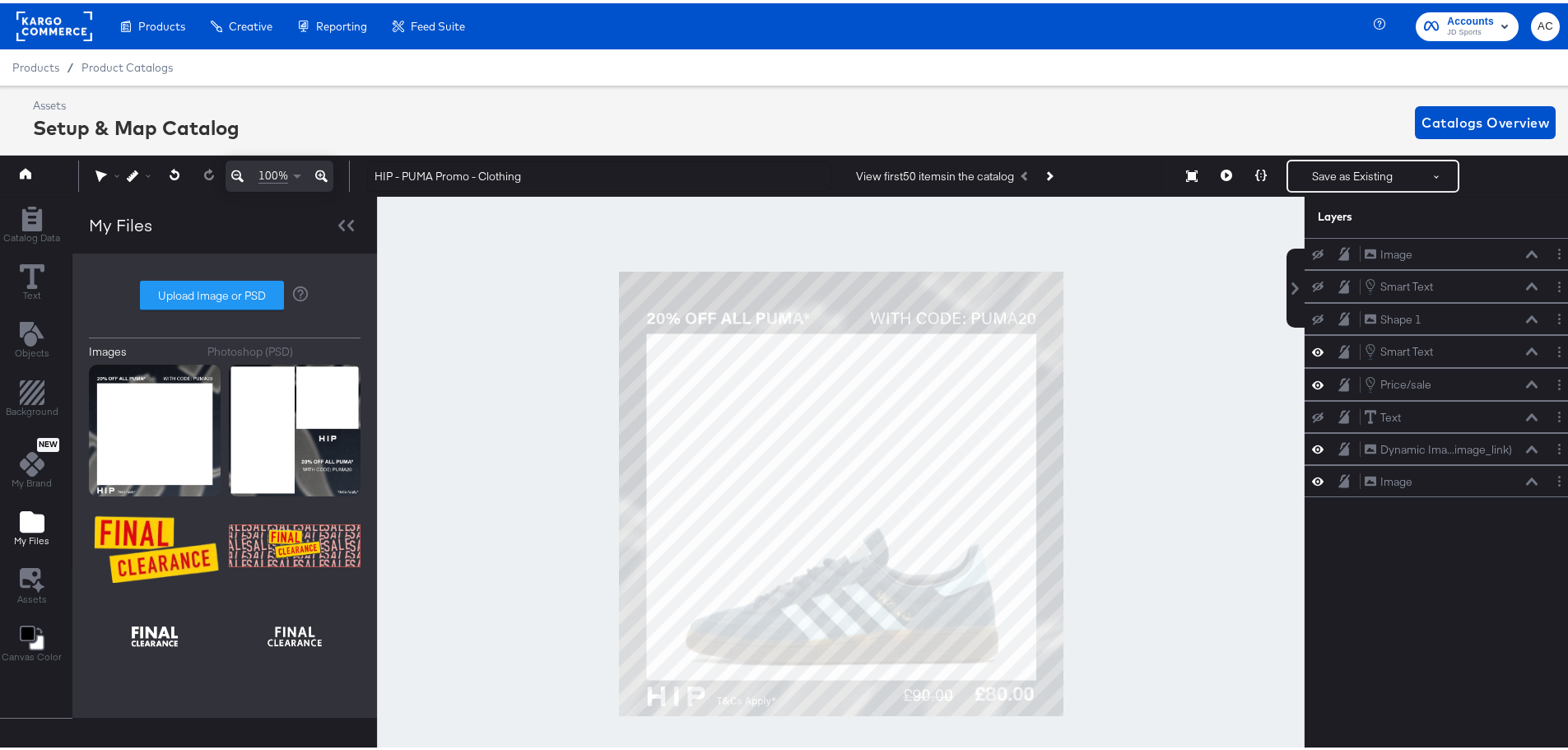
click at [1126, 543] on div at bounding box center [841, 491] width 928 height 593
click at [1316, 178] on button "Save as Existing" at bounding box center [1352, 173] width 128 height 29
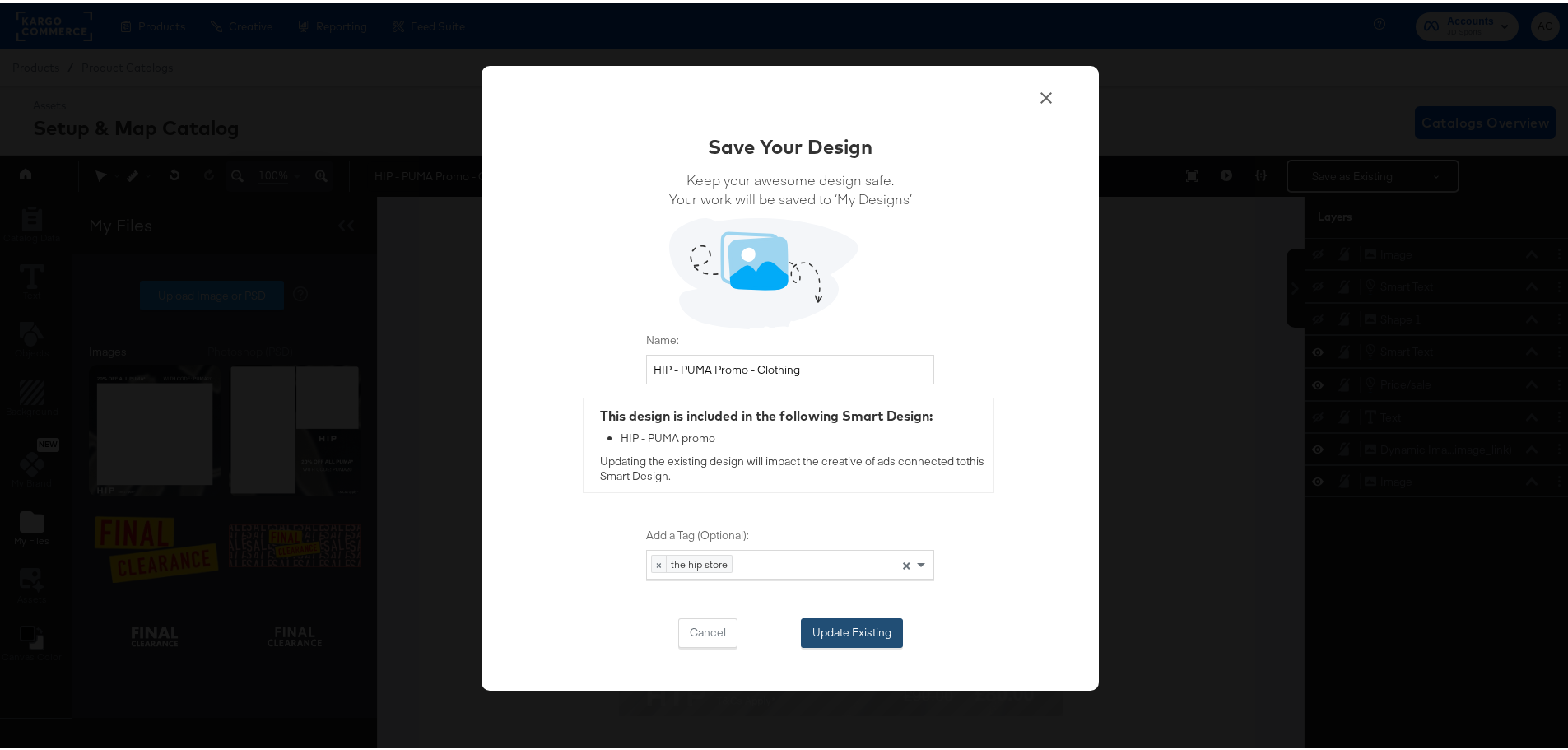
click at [858, 633] on button "Update Existing" at bounding box center [852, 630] width 102 height 29
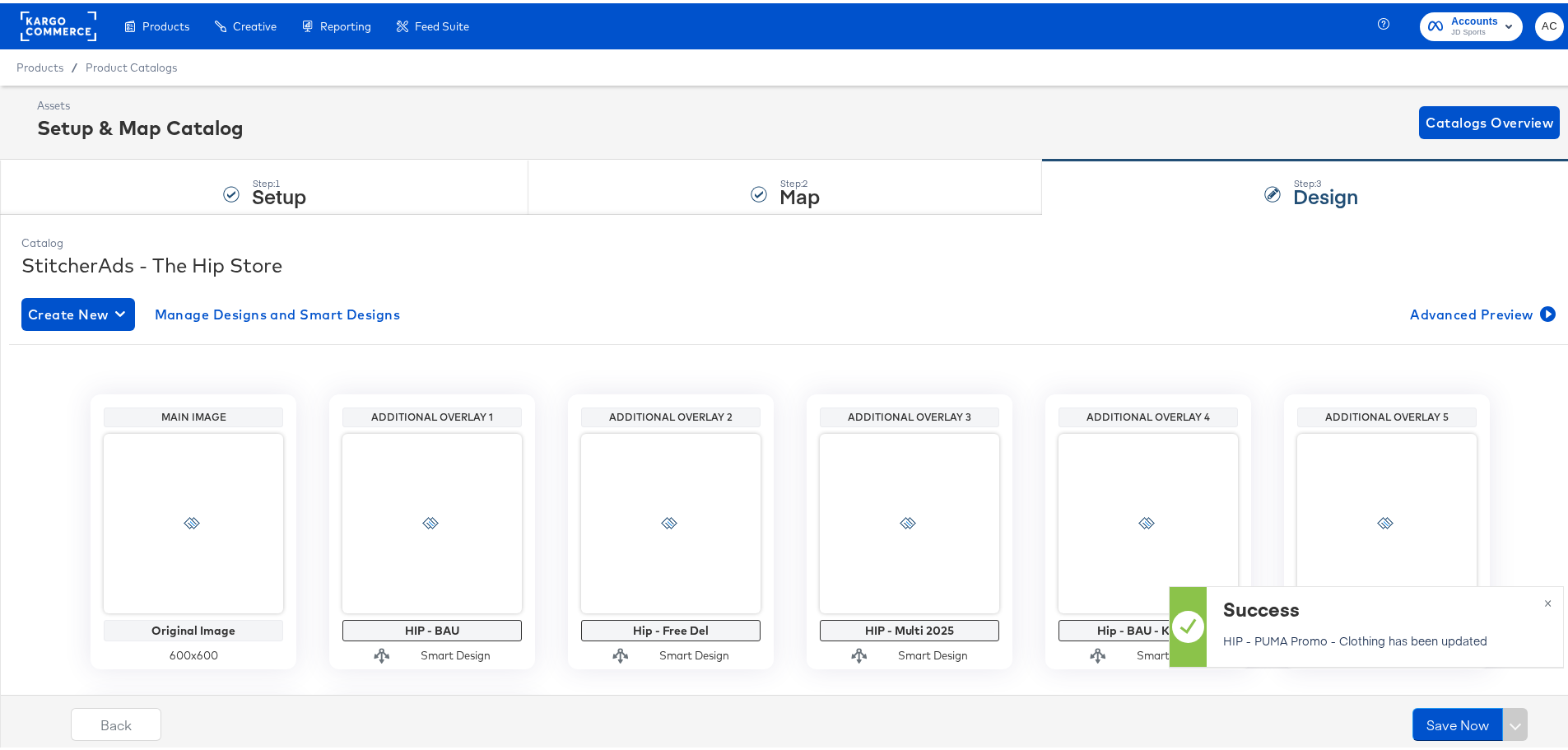
scroll to position [0, 0]
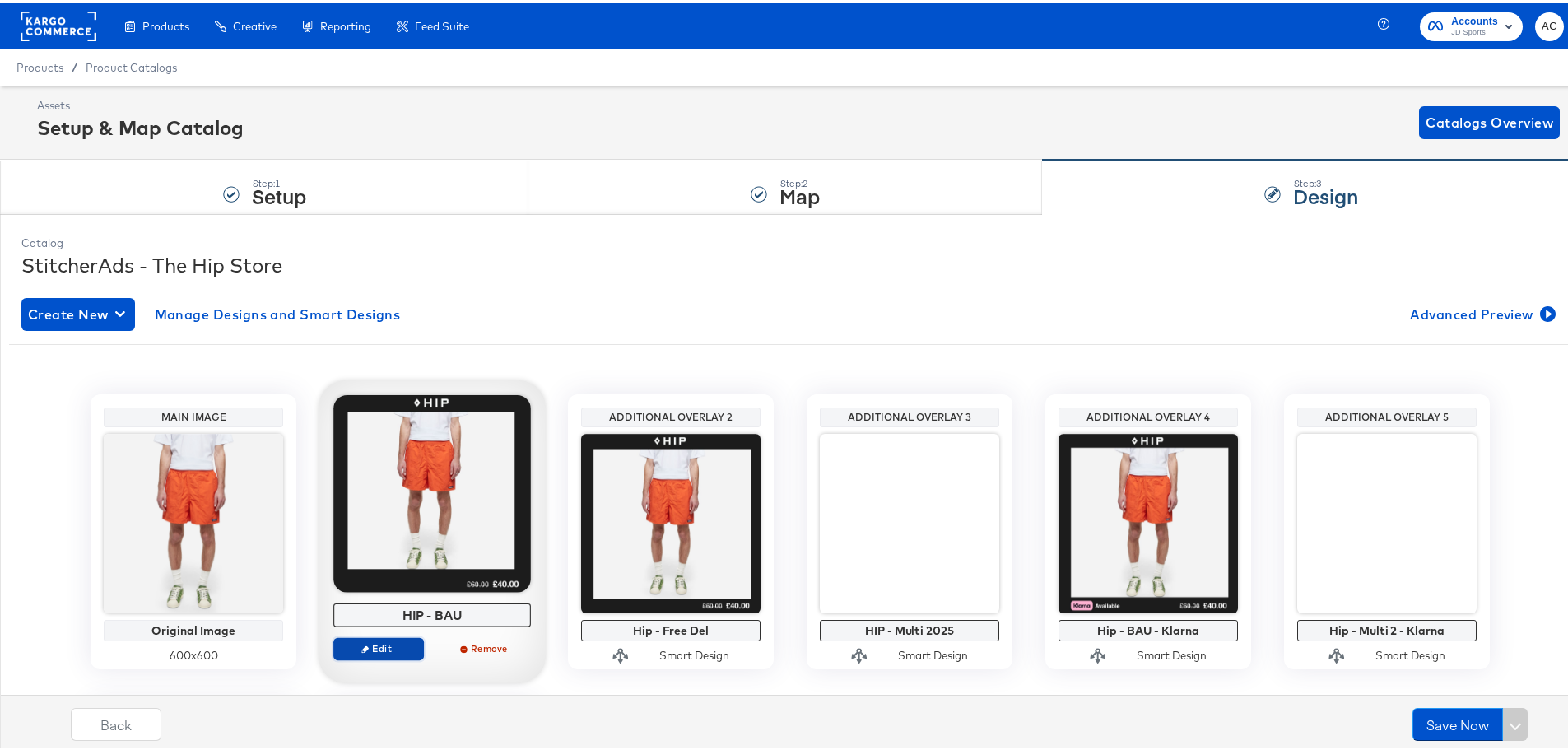
click at [390, 646] on span "Edit" at bounding box center [379, 646] width 76 height 12
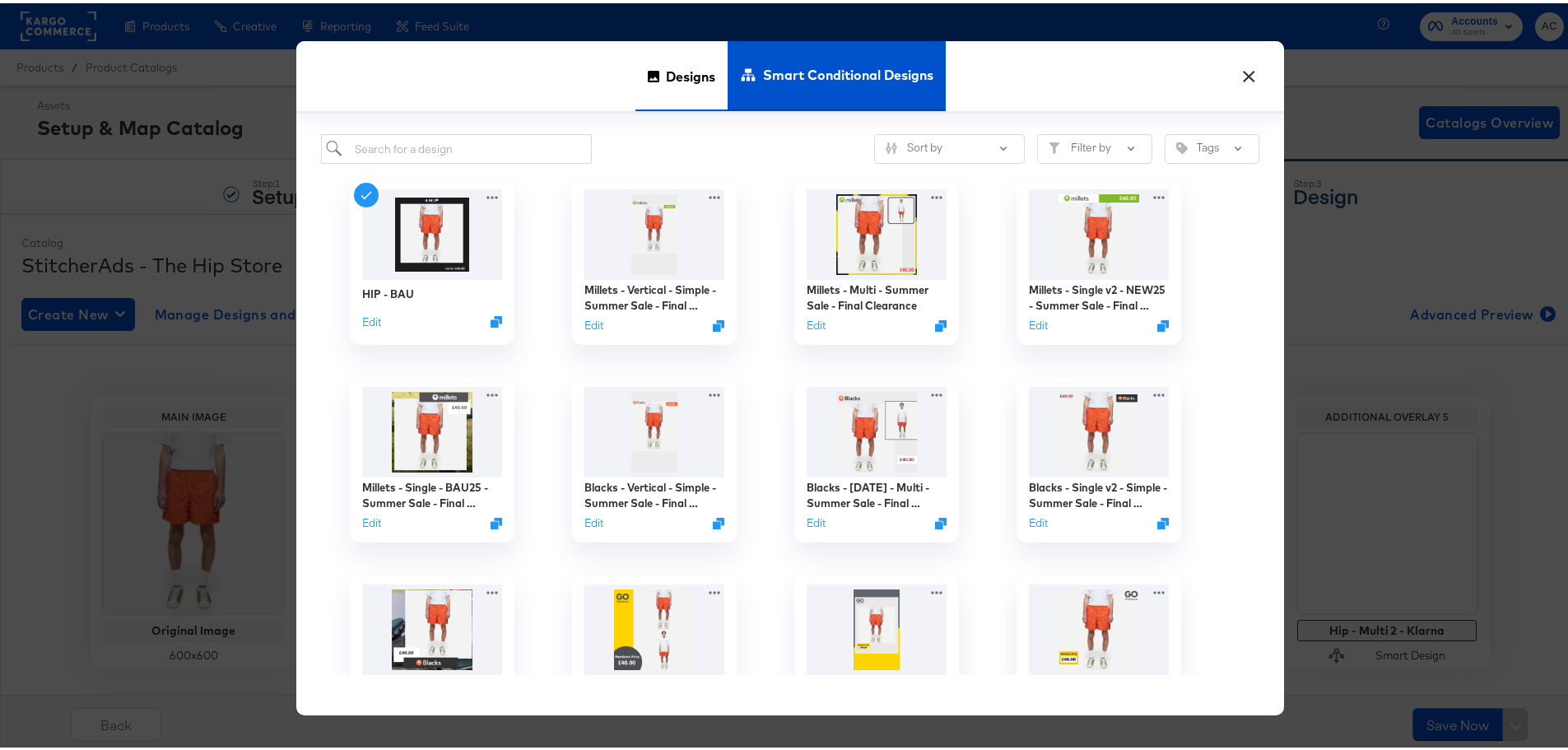
click at [639, 87] on div "Designs" at bounding box center [682, 73] width 92 height 70
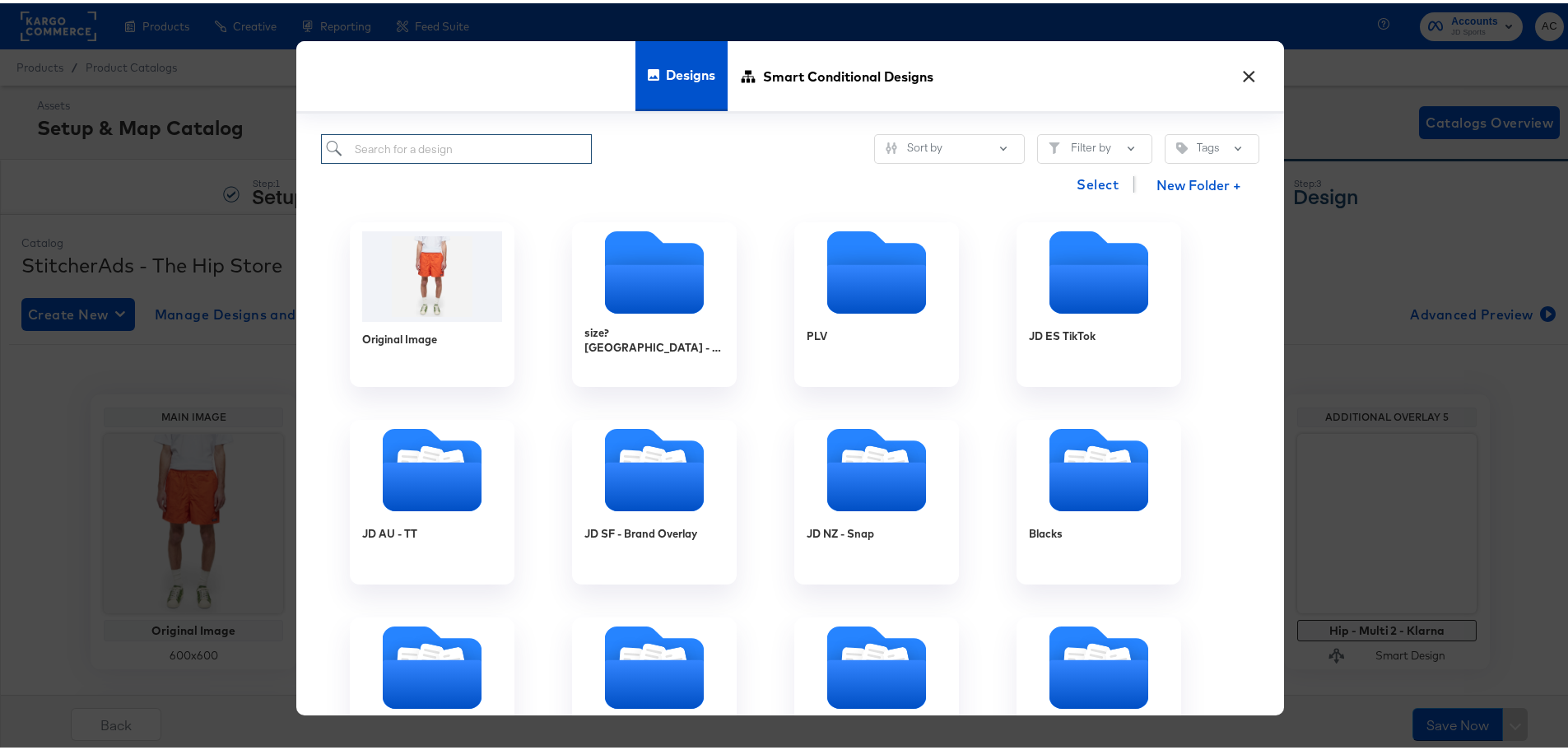
click at [483, 156] on input "search" at bounding box center [457, 146] width 271 height 30
paste input "HIP - Puma Promo - Footwear"
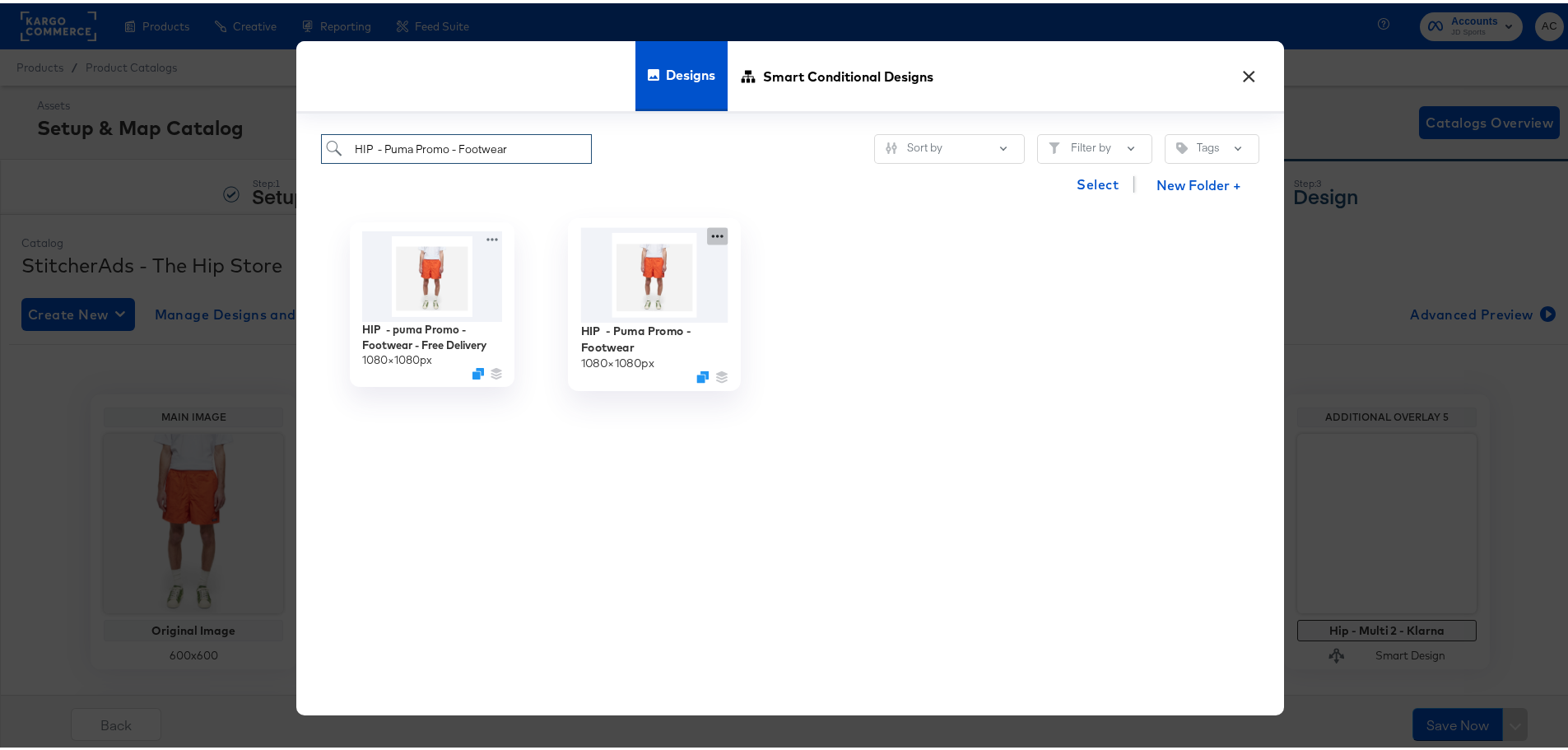
click at [708, 232] on icon at bounding box center [717, 233] width 20 height 18
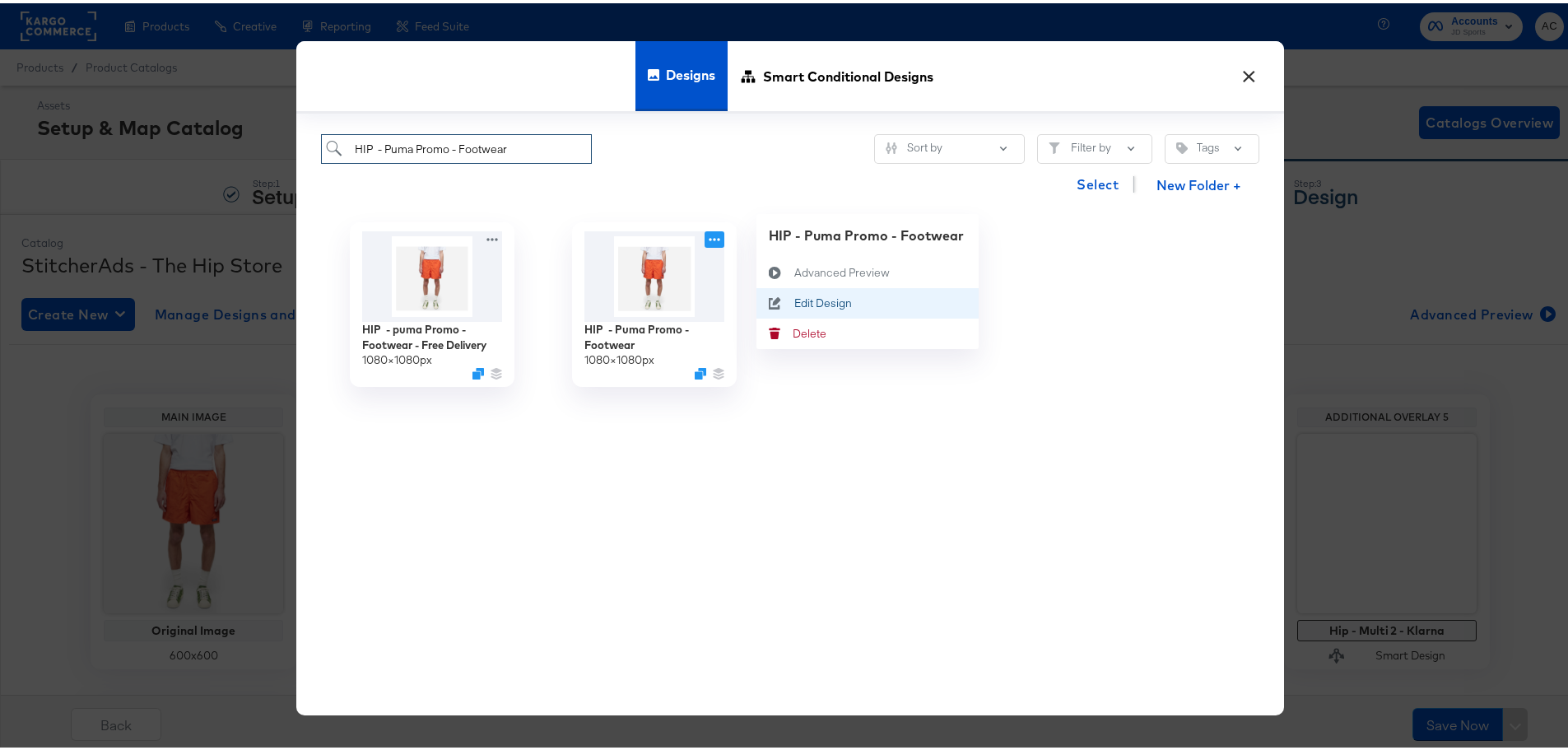
type input "HIP - Puma Promo - Footwear"
click at [794, 299] on div "Edit Design Edit Design" at bounding box center [794, 299] width 0 height 0
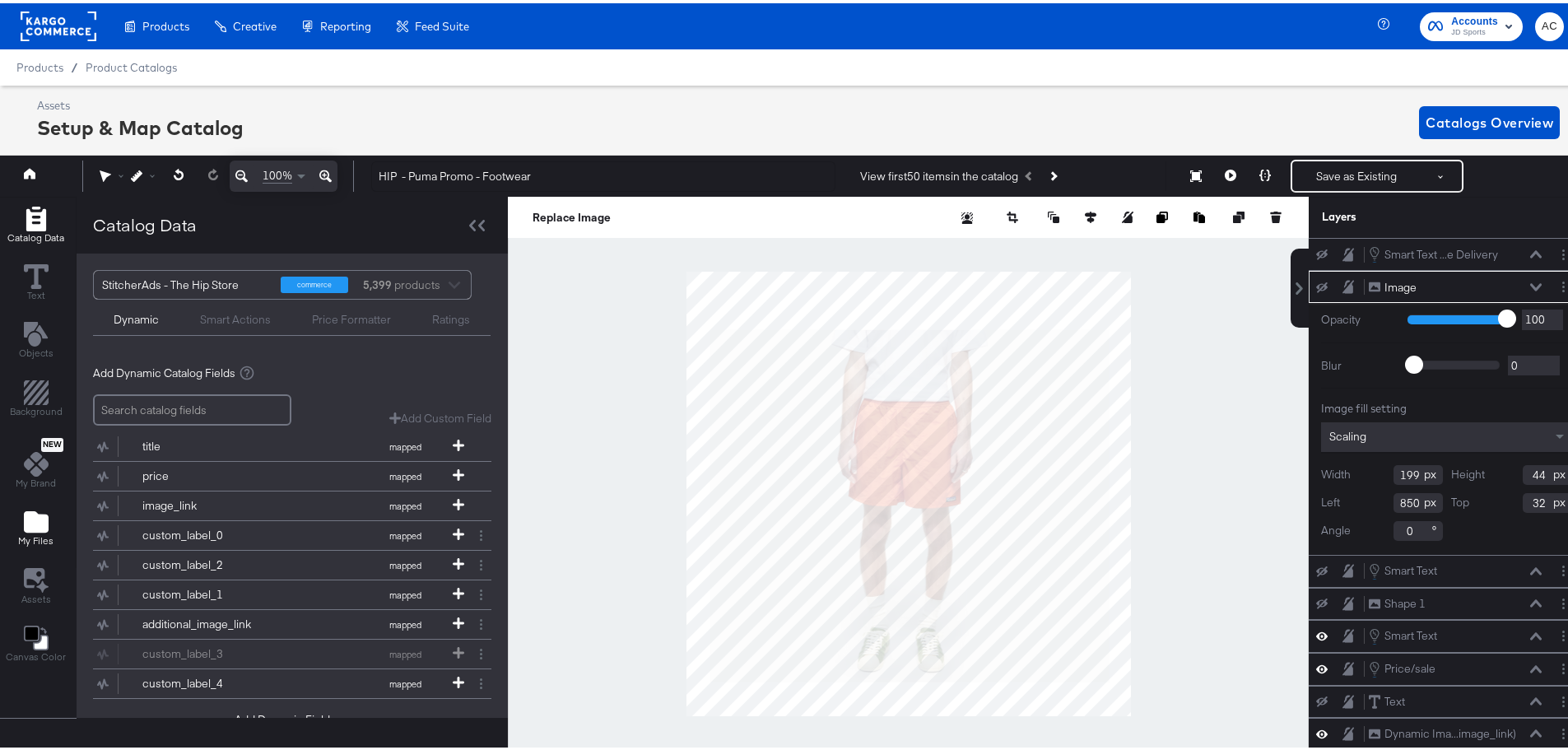
click at [51, 514] on div "My Files" at bounding box center [35, 525] width 35 height 38
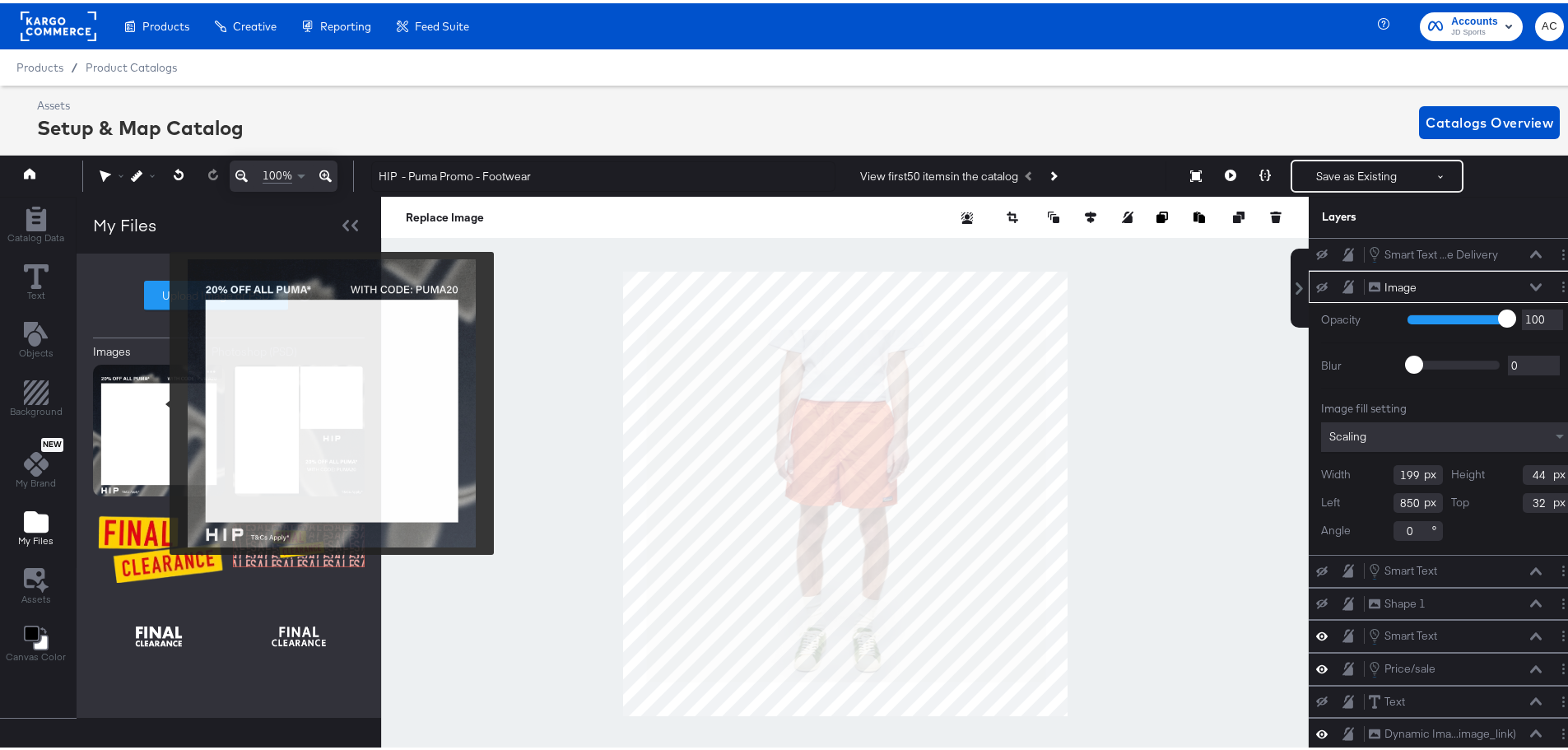
click at [158, 400] on img at bounding box center [158, 427] width 132 height 132
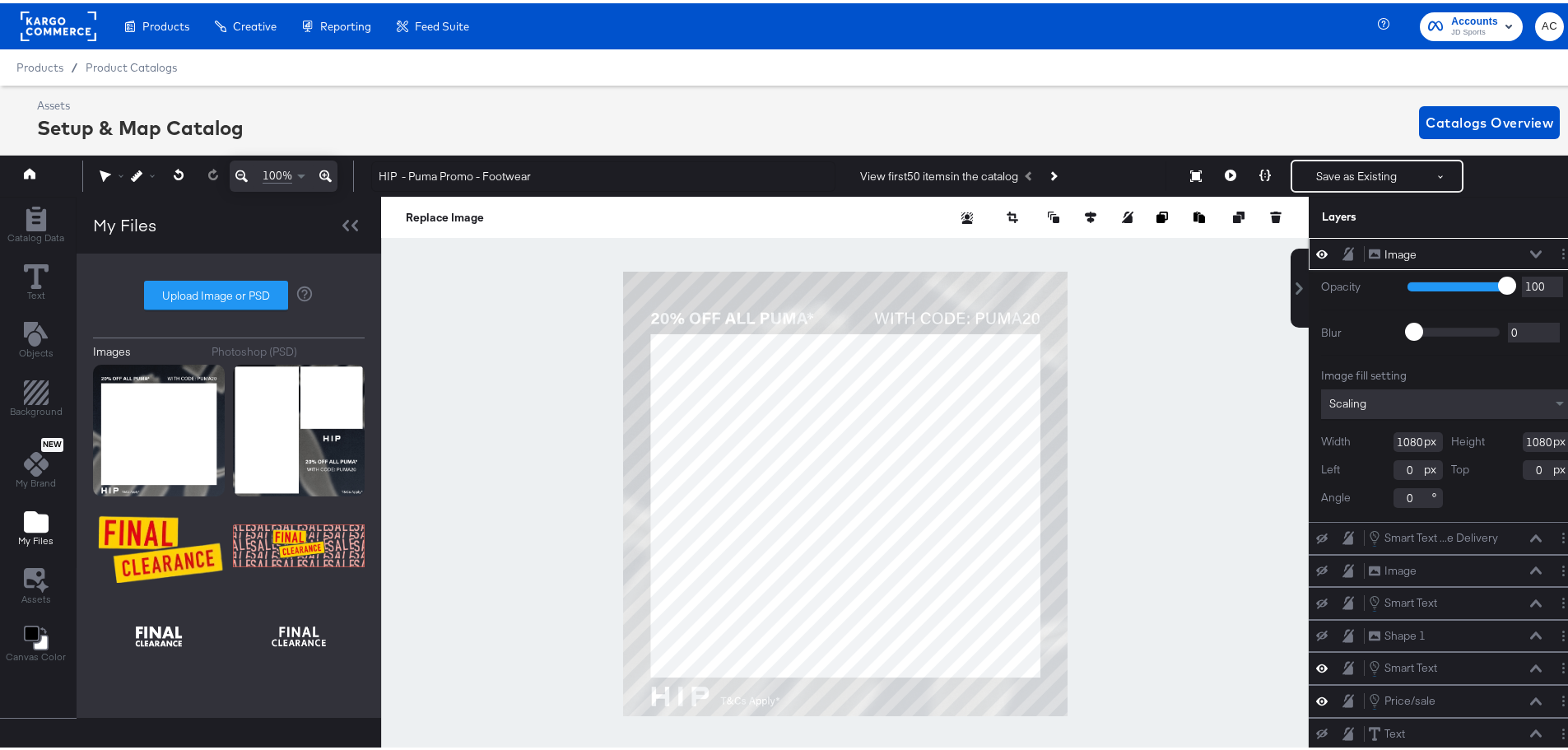
click at [1530, 252] on button at bounding box center [1536, 251] width 13 height 10
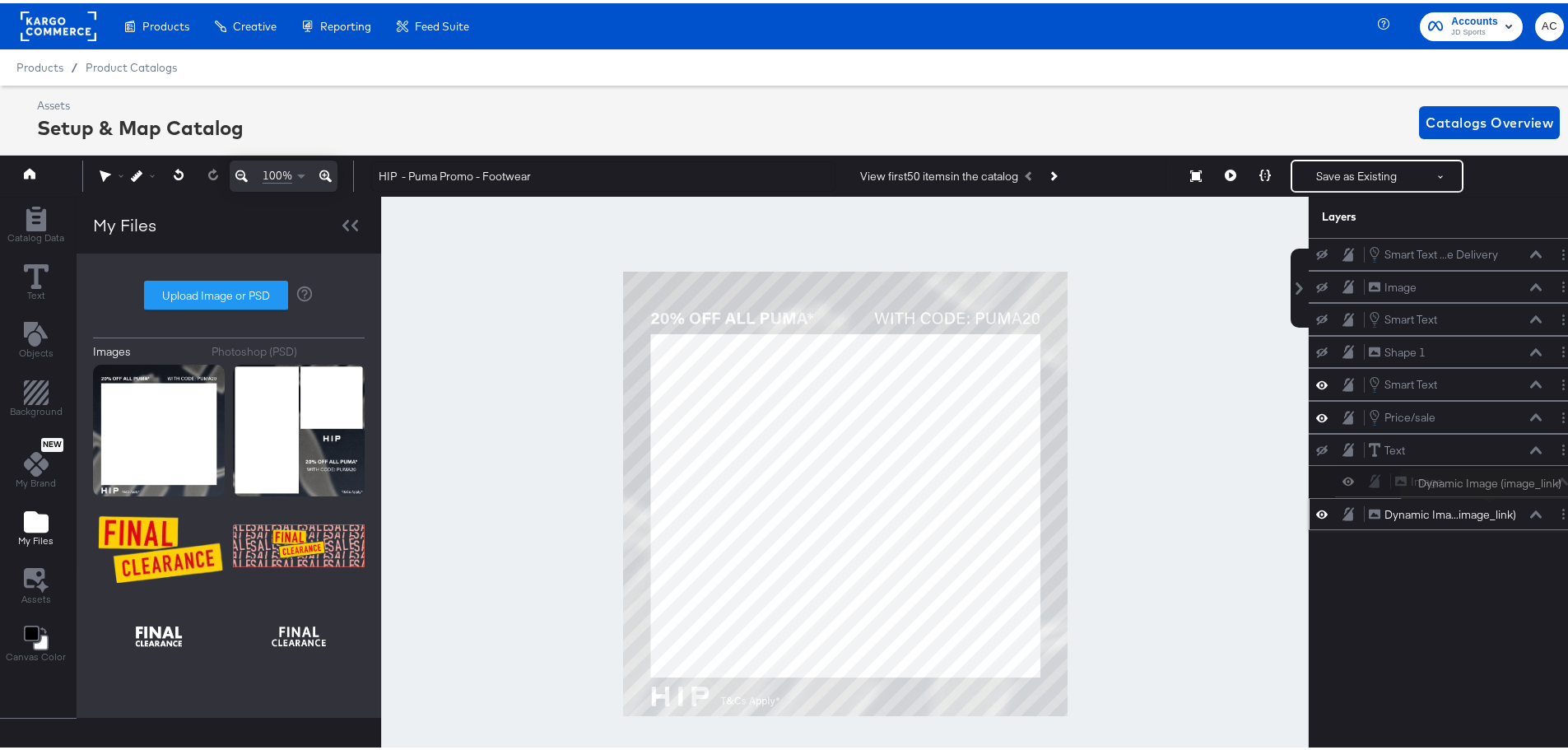
scroll to position [0, 4]
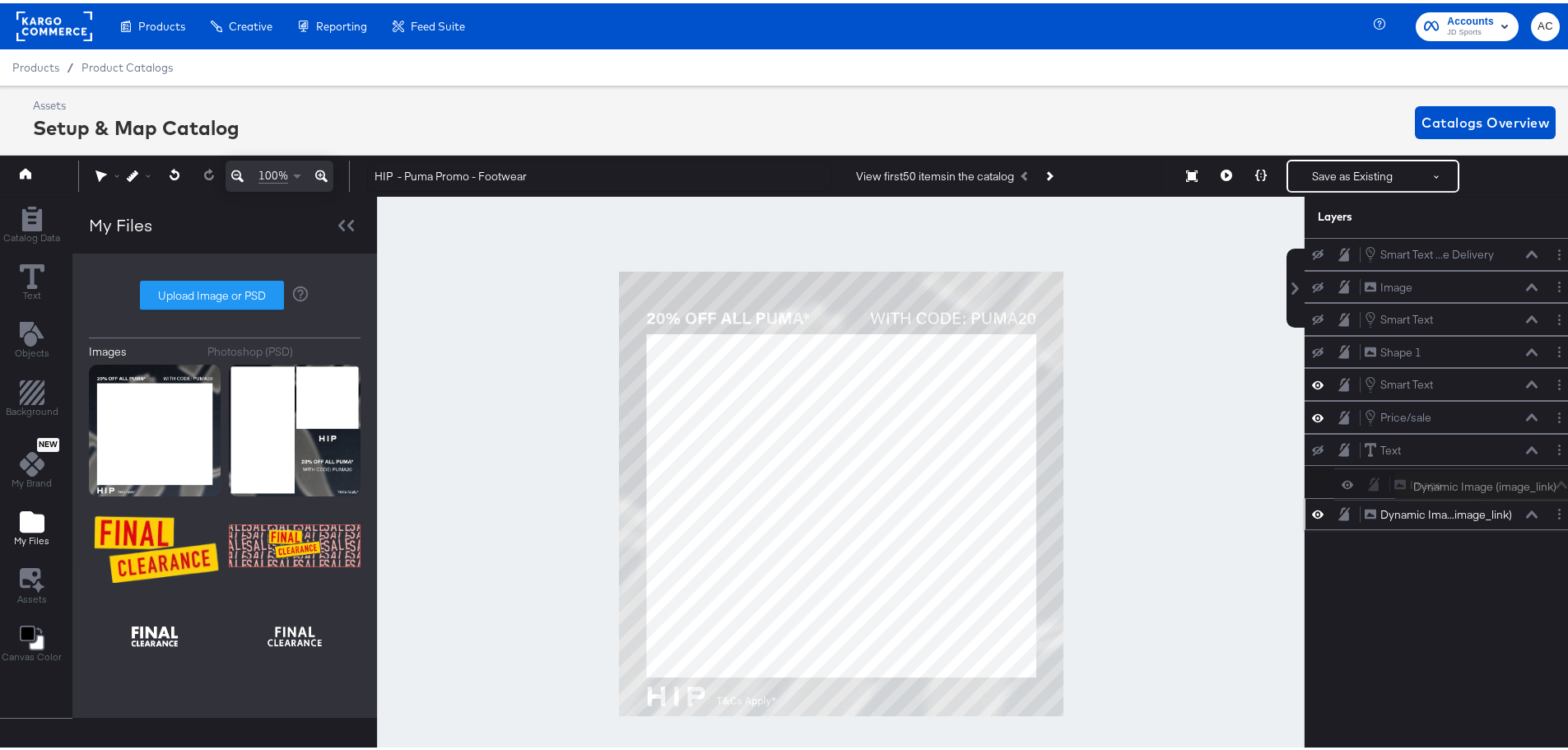
drag, startPoint x: 1435, startPoint y: 251, endPoint x: 1473, endPoint y: 510, distance: 261.8
click at [1473, 510] on div "Image Image Smart Text ...e Delivery Smart Text - Free Delivery Image Image Sma…" at bounding box center [1443, 381] width 276 height 292
drag, startPoint x: 1416, startPoint y: 476, endPoint x: 1419, endPoint y: 524, distance: 48.1
click at [1419, 524] on div "Image Image" at bounding box center [1441, 520] width 174 height 18
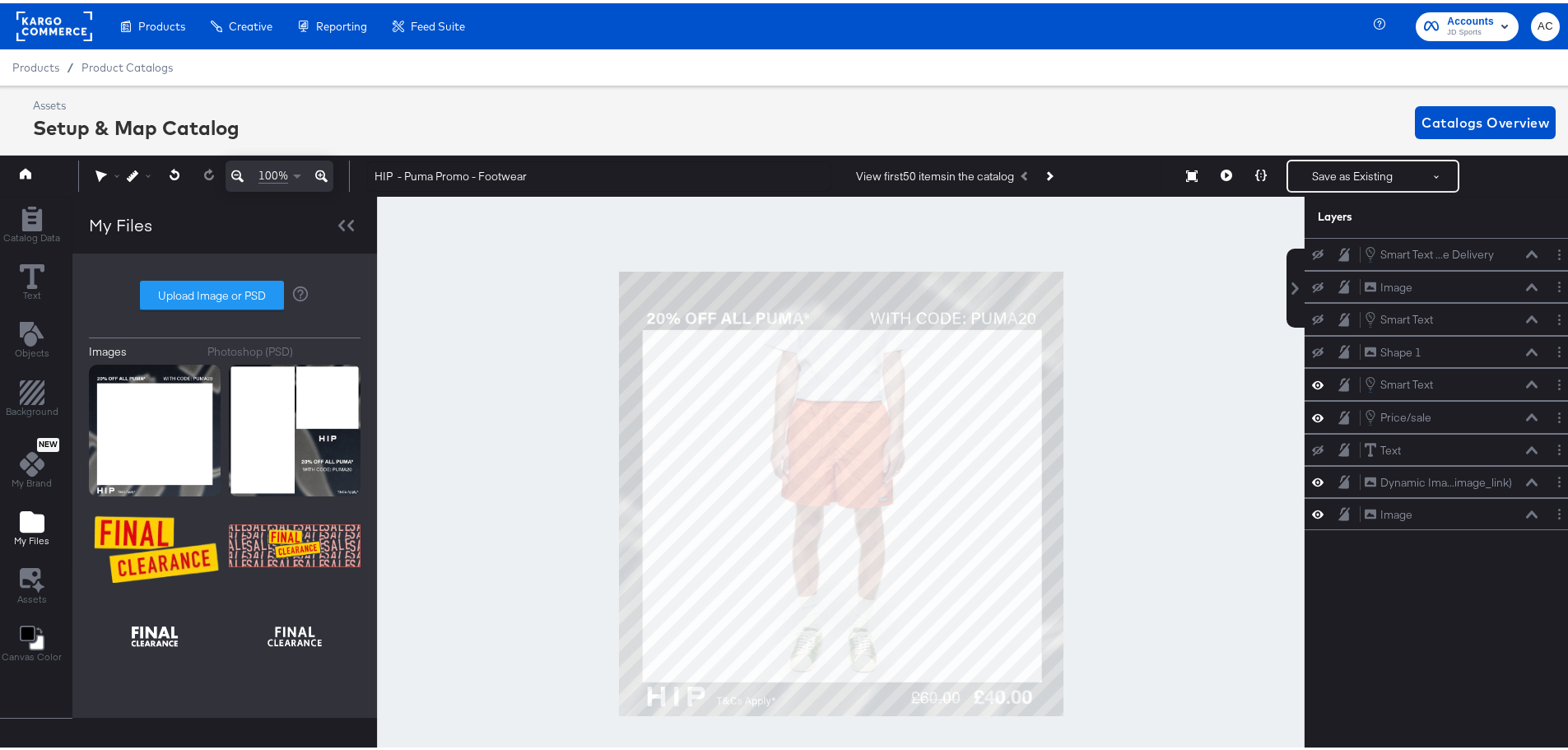
click at [1332, 633] on div "Smart Text ...e Delivery Smart Text - Free Delivery Image Image Smart Text Smar…" at bounding box center [1433, 500] width 297 height 532
click at [1332, 189] on div "Save as Existing See more options" at bounding box center [1372, 173] width 173 height 33
click at [1324, 172] on button "Save as Existing" at bounding box center [1352, 173] width 128 height 29
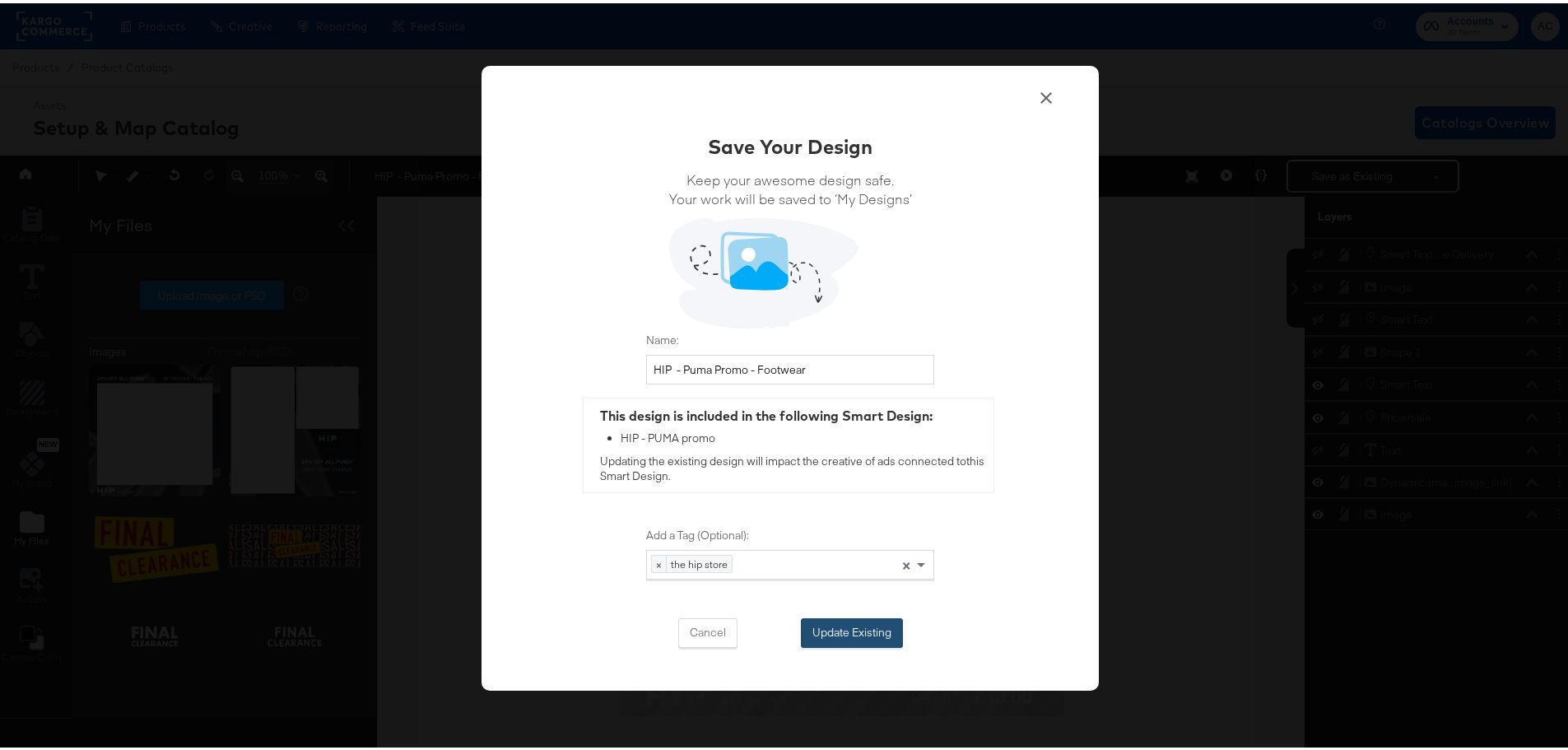
click at [857, 618] on button "Update Existing" at bounding box center [852, 630] width 102 height 29
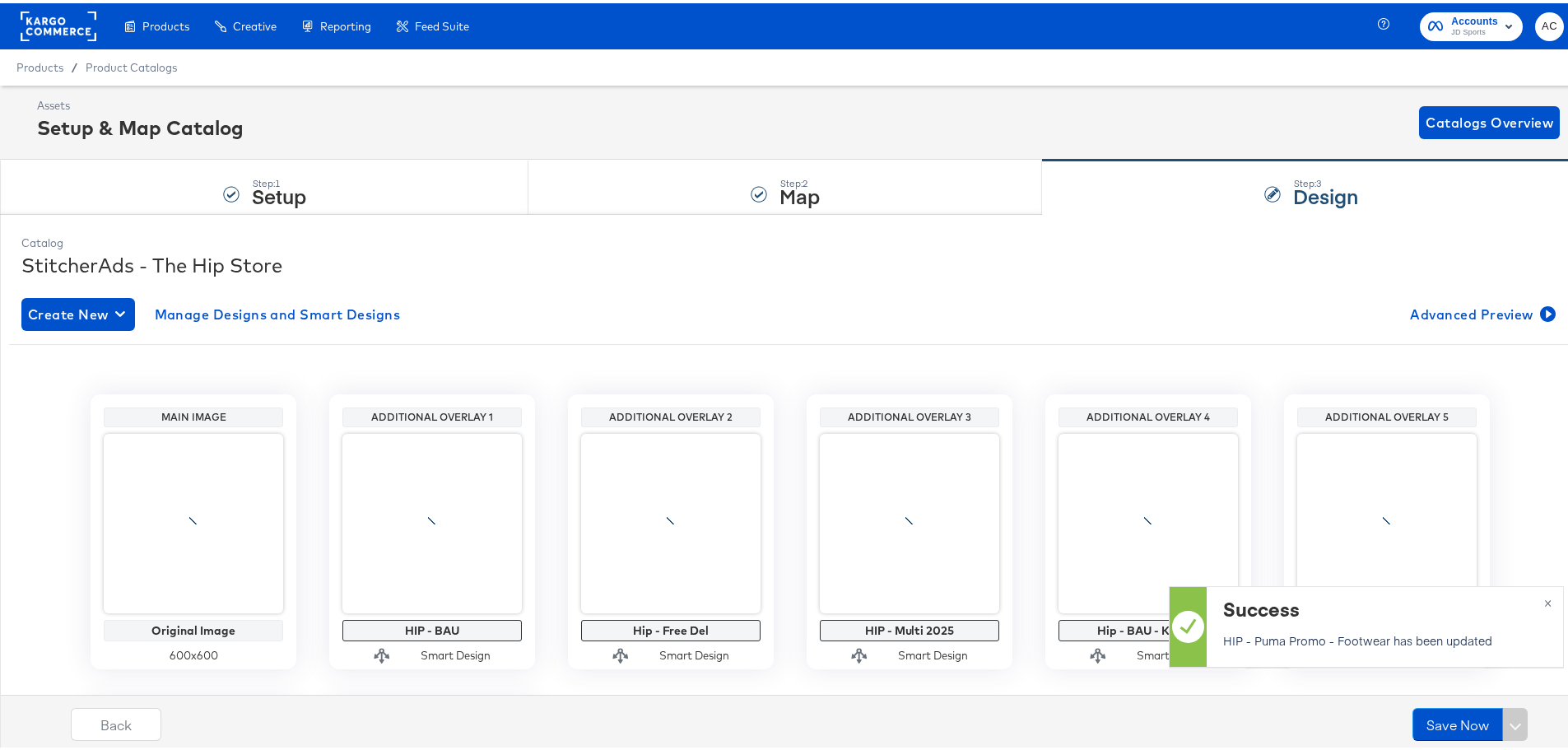
scroll to position [0, 0]
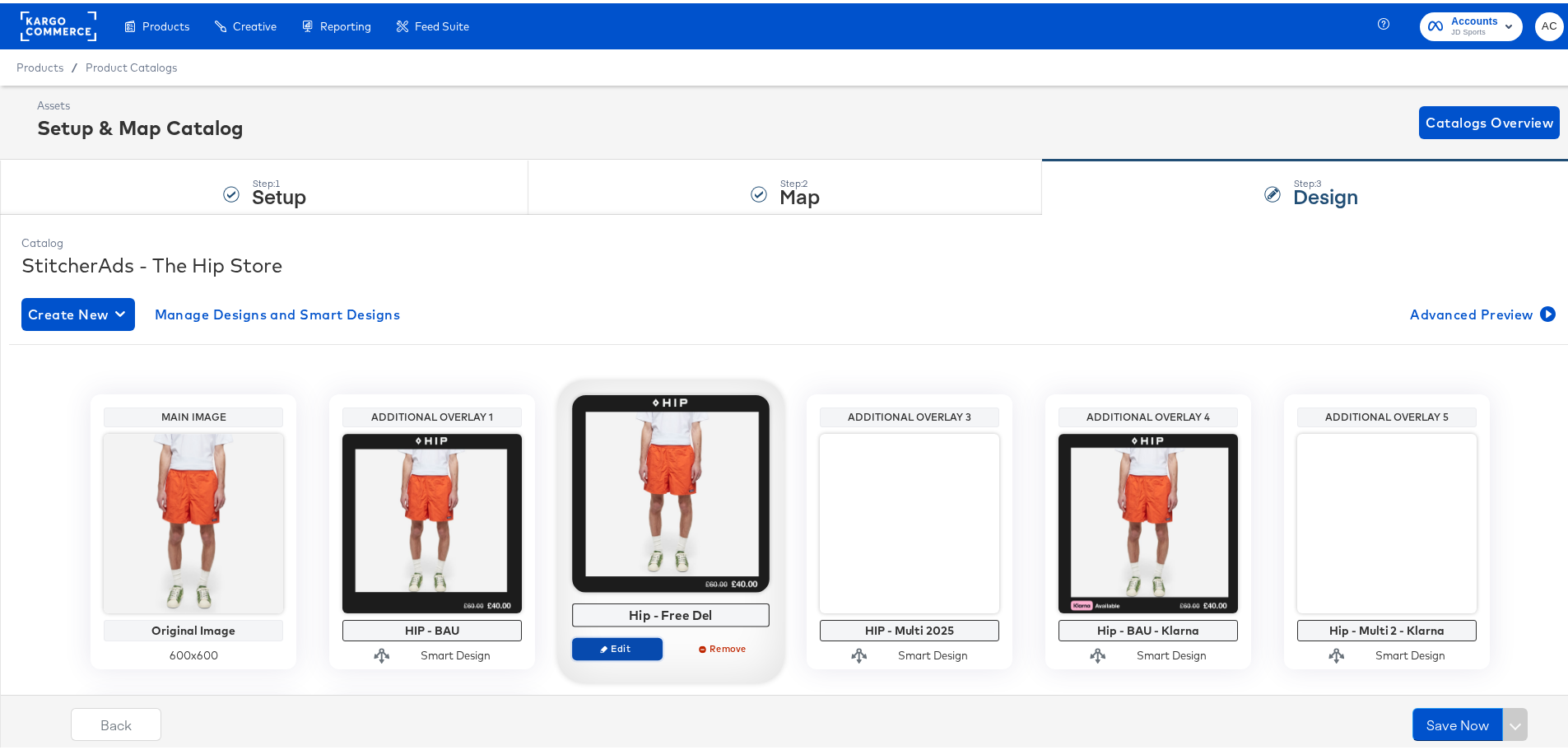
click at [604, 652] on span "Edit" at bounding box center [618, 646] width 76 height 12
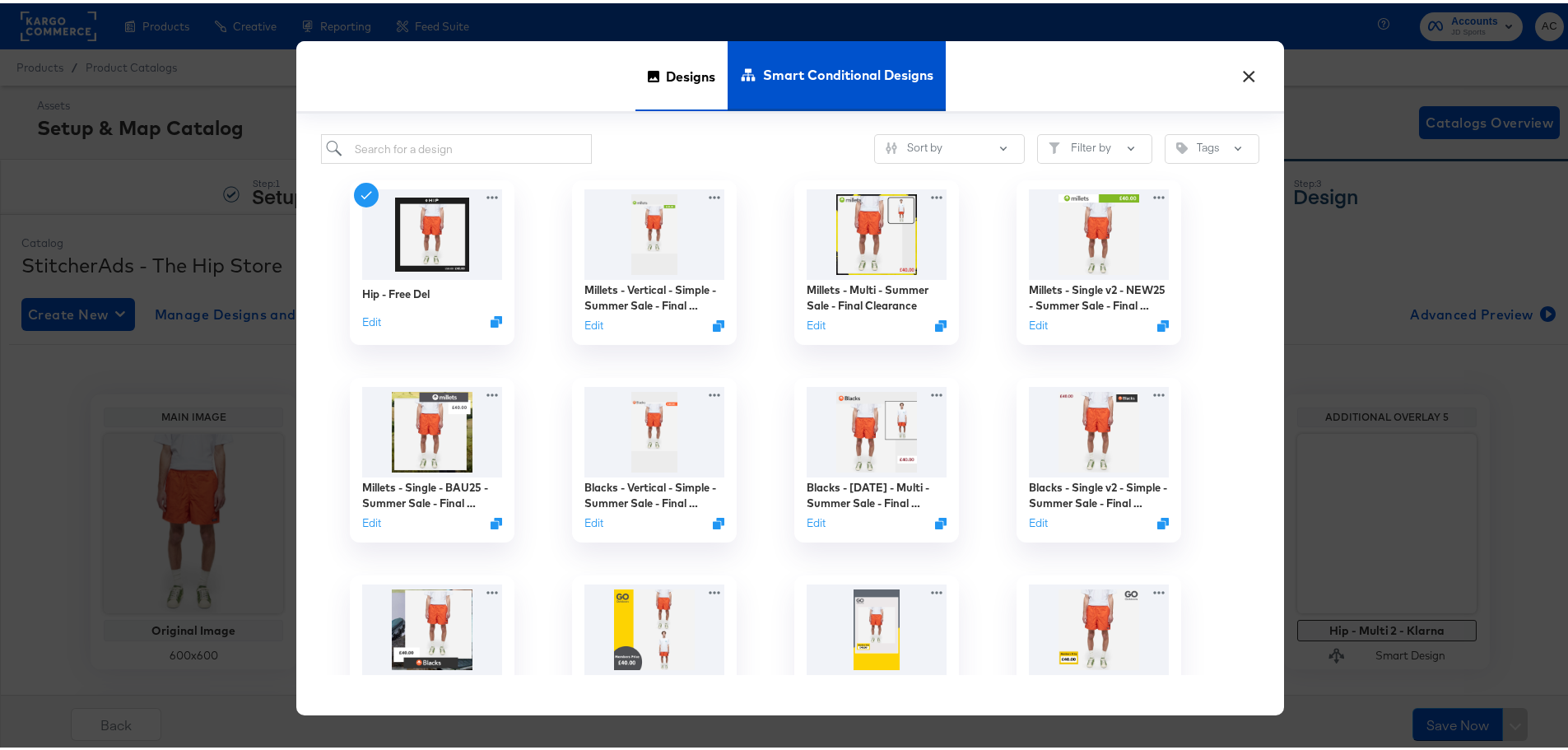
click at [687, 73] on span "Designs" at bounding box center [691, 73] width 50 height 73
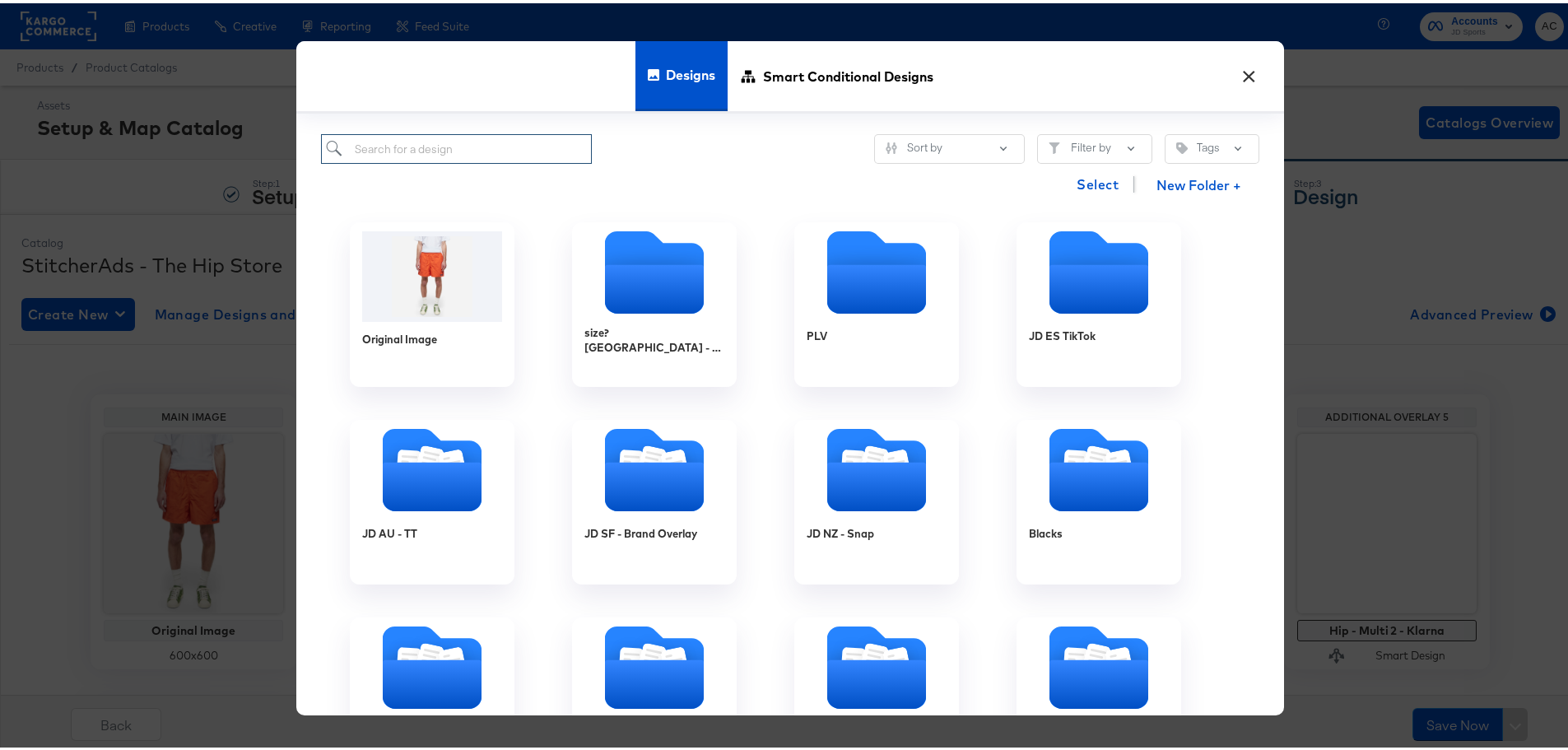
click at [552, 143] on input "search" at bounding box center [457, 146] width 271 height 30
paste input "HIP - Puma Promo - Clothing - Free Delivery"
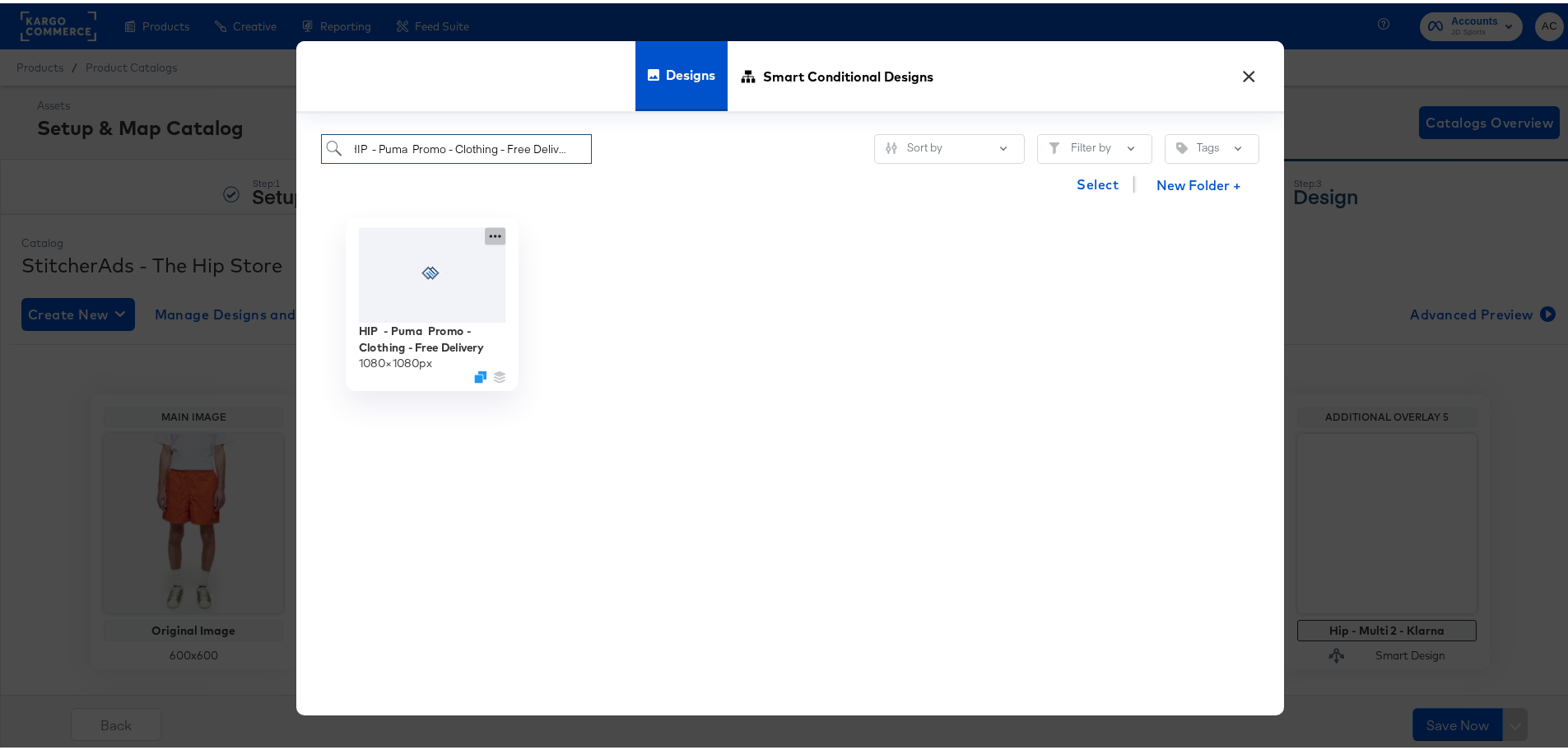
click at [492, 236] on icon at bounding box center [495, 233] width 20 height 18
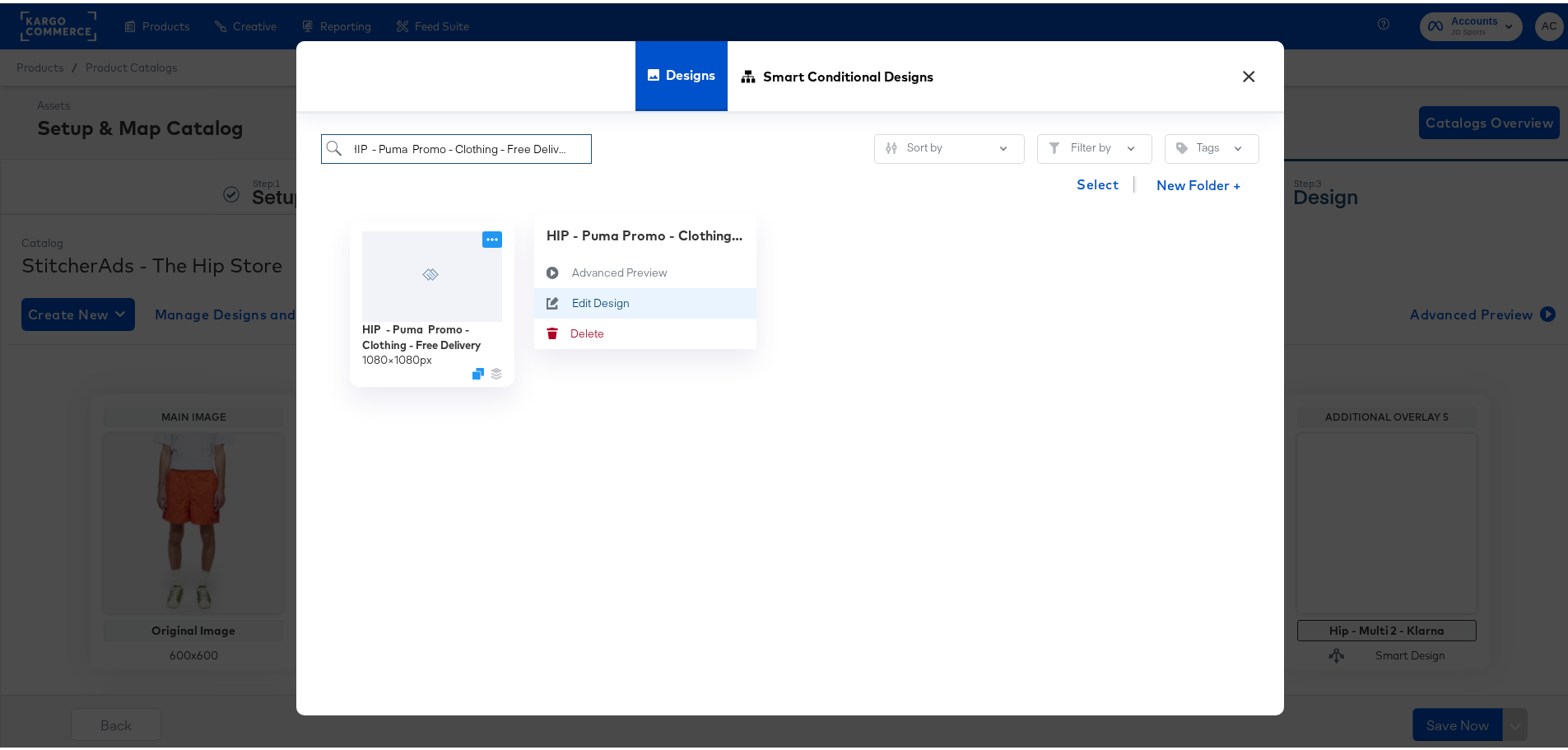
type input "HIP - Puma Promo - Clothing - Free Delivery"
click at [558, 297] on icon at bounding box center [552, 299] width 38 height 13
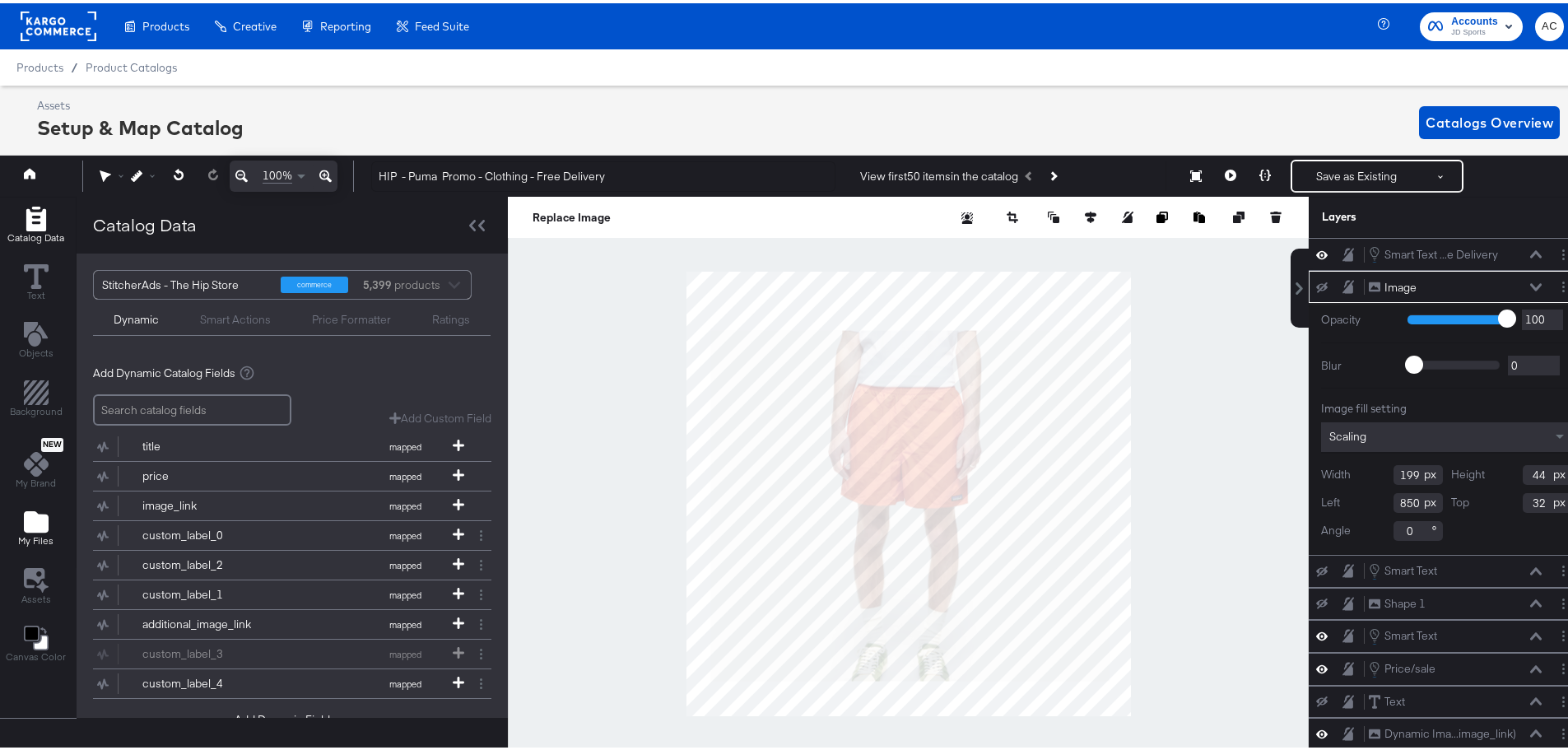
click at [47, 515] on icon "Add Files" at bounding box center [36, 519] width 25 height 21
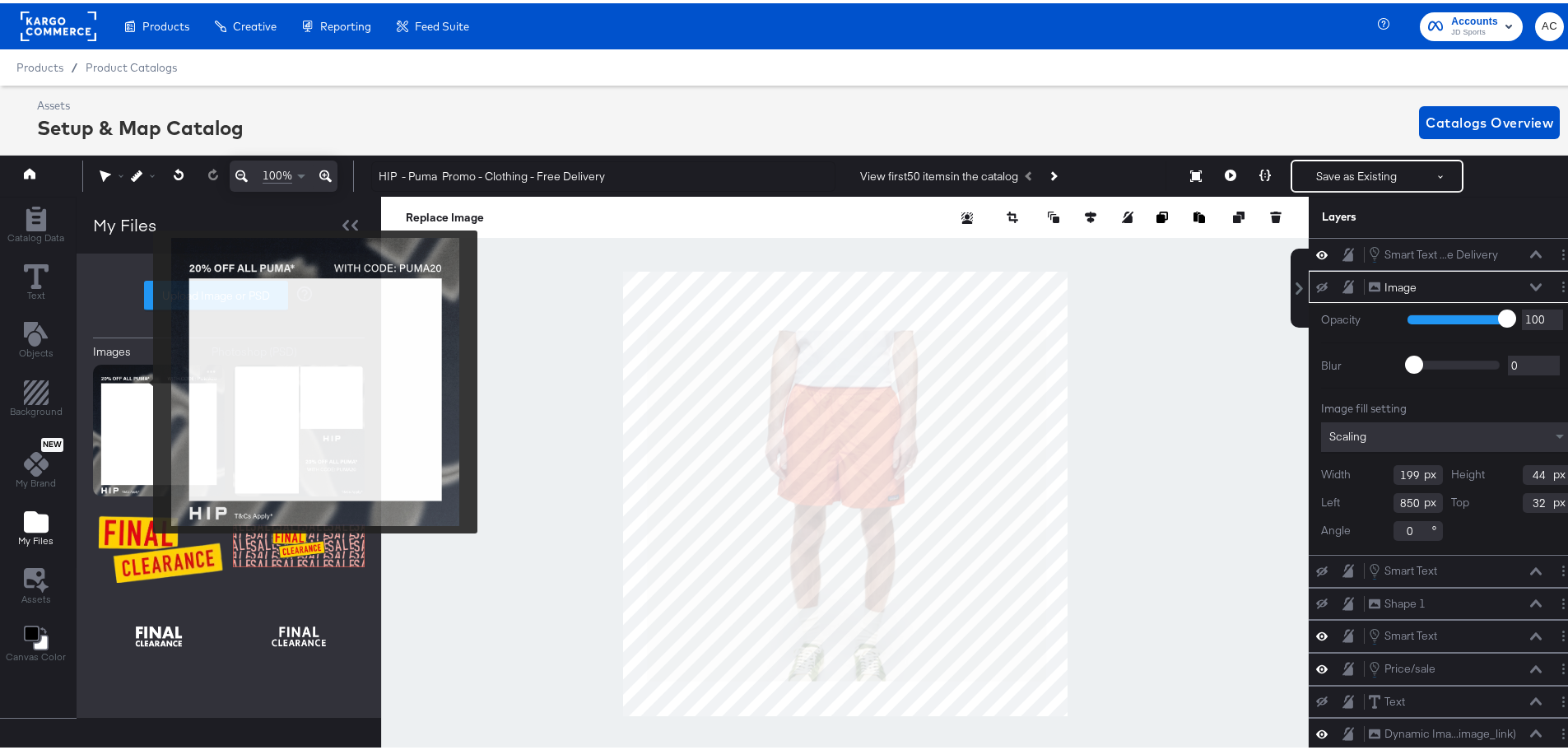
click at [143, 379] on img at bounding box center [158, 427] width 132 height 132
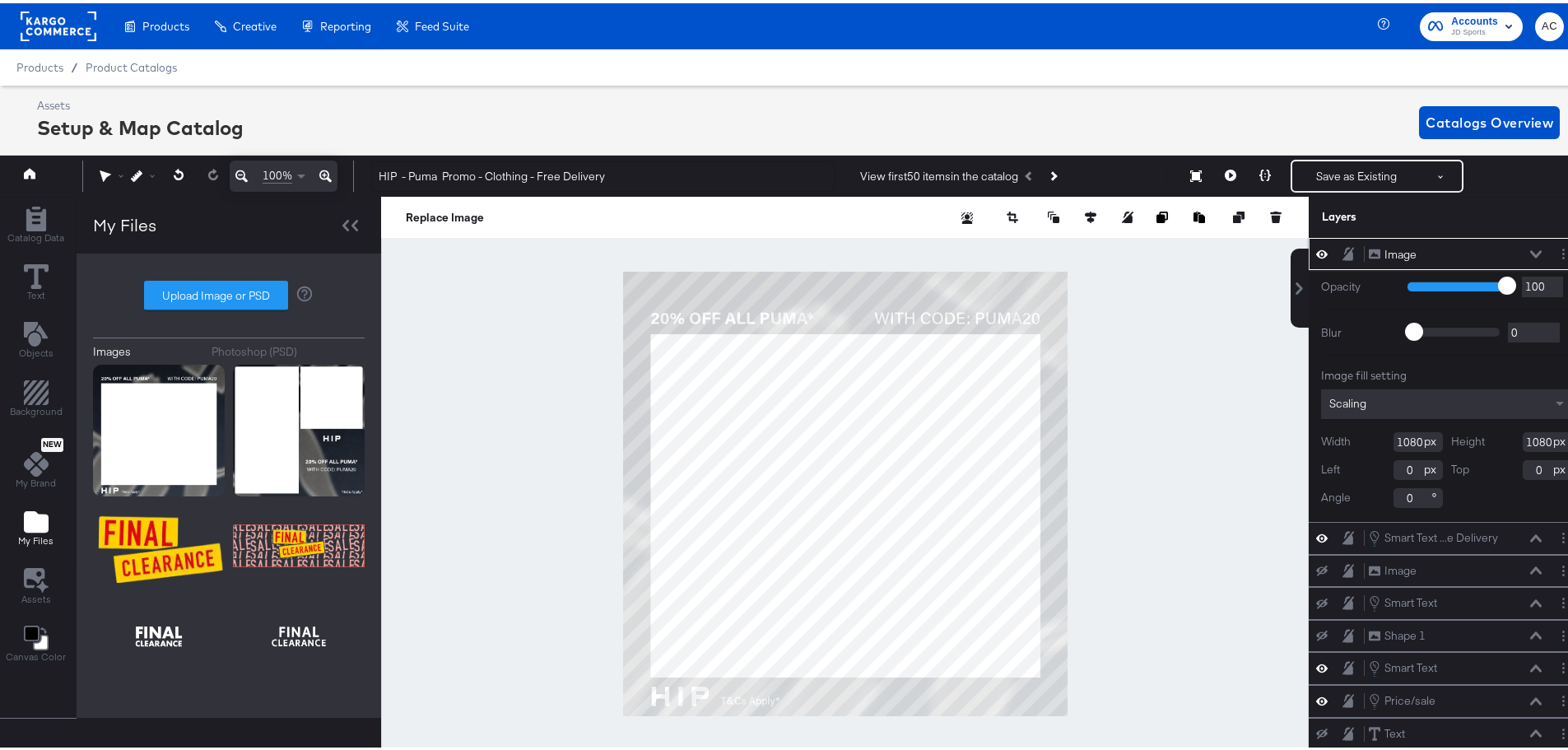
click at [1531, 250] on icon at bounding box center [1536, 251] width 12 height 8
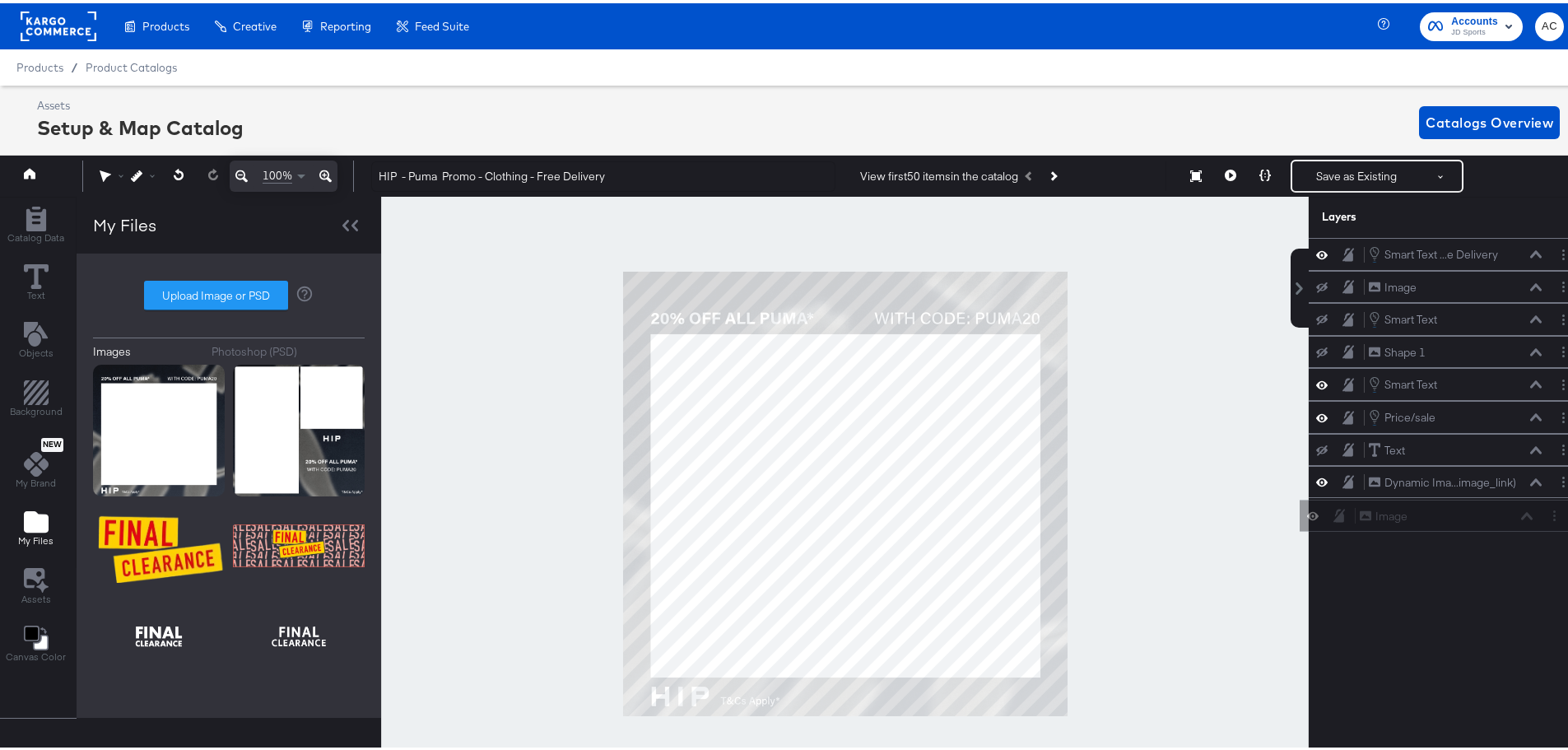
scroll to position [0, 4]
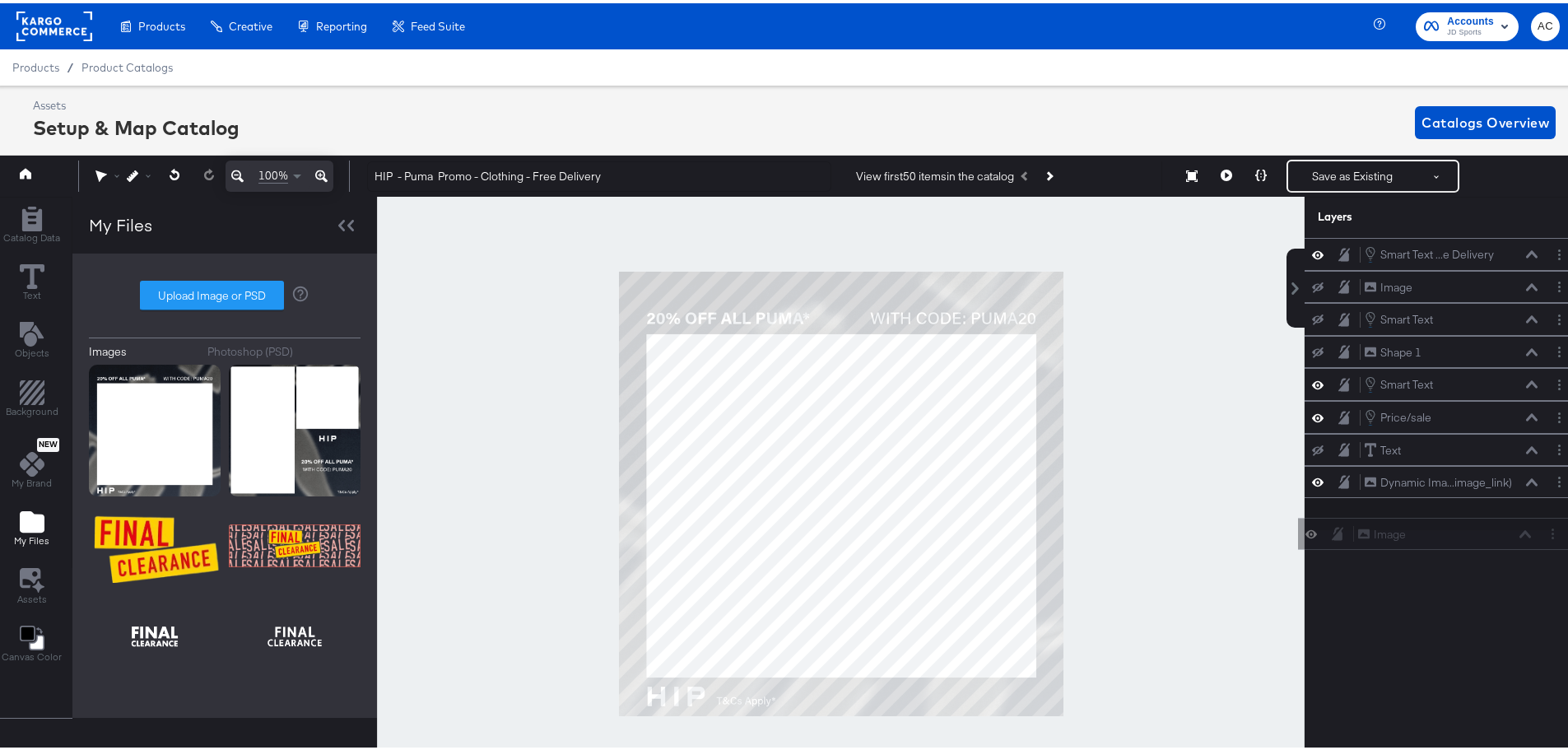
drag, startPoint x: 1444, startPoint y: 252, endPoint x: 1443, endPoint y: 547, distance: 295.0
click at [1443, 547] on div "Image Image Smart Text ...e Delivery Smart Text - Free Delivery Image Image Sma…" at bounding box center [1433, 500] width 297 height 532
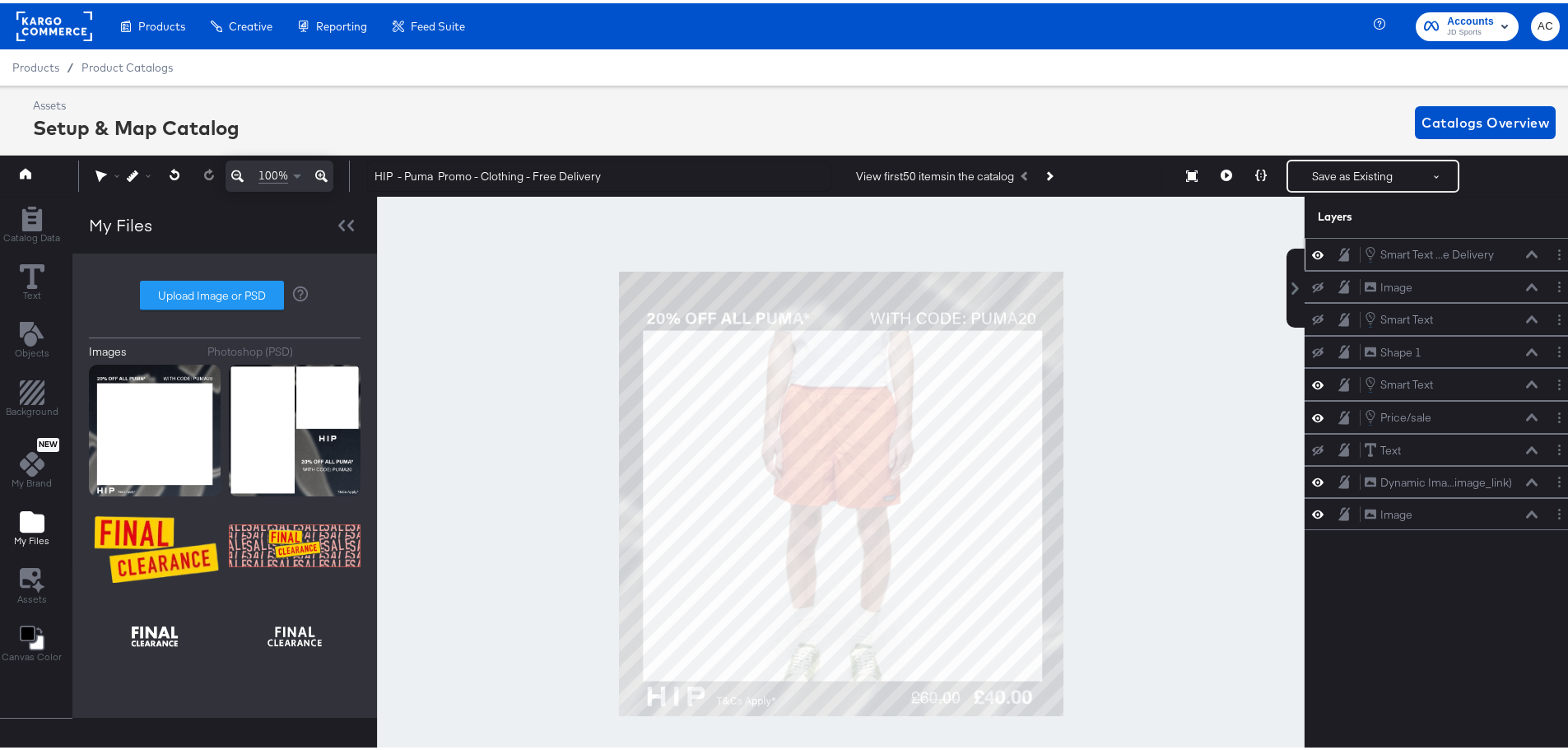
click at [1434, 237] on div "Smart Text ...e Delivery Smart Text - Free Delivery" at bounding box center [1443, 251] width 276 height 33
click at [1312, 254] on icon at bounding box center [1317, 251] width 12 height 14
click at [1312, 254] on icon at bounding box center [1317, 251] width 12 height 11
click at [1312, 254] on icon at bounding box center [1317, 251] width 12 height 14
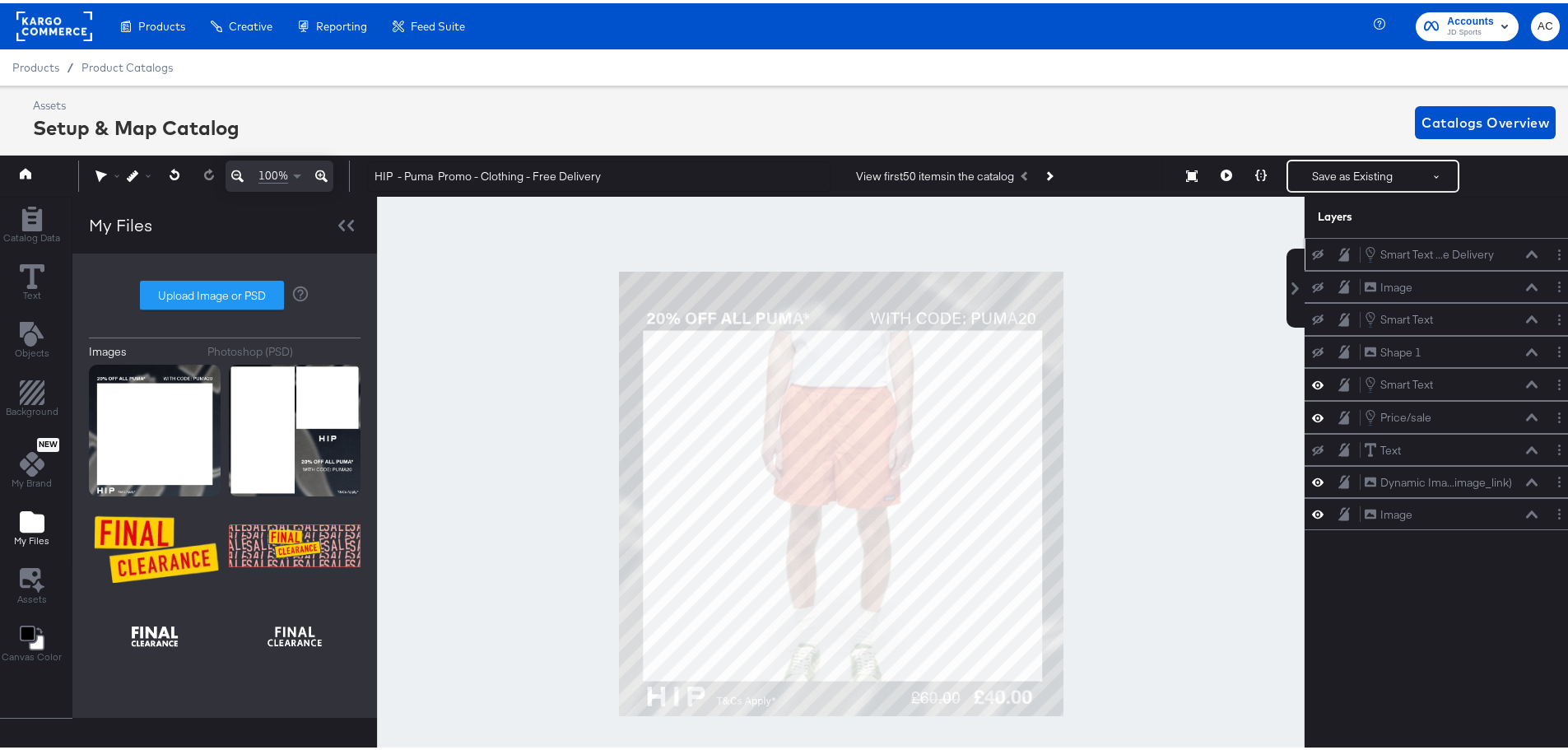
click at [1312, 254] on icon at bounding box center [1317, 251] width 12 height 11
click at [1413, 262] on div "Smart Text ...e Delivery Smart Text - Free Delivery" at bounding box center [1443, 251] width 276 height 33
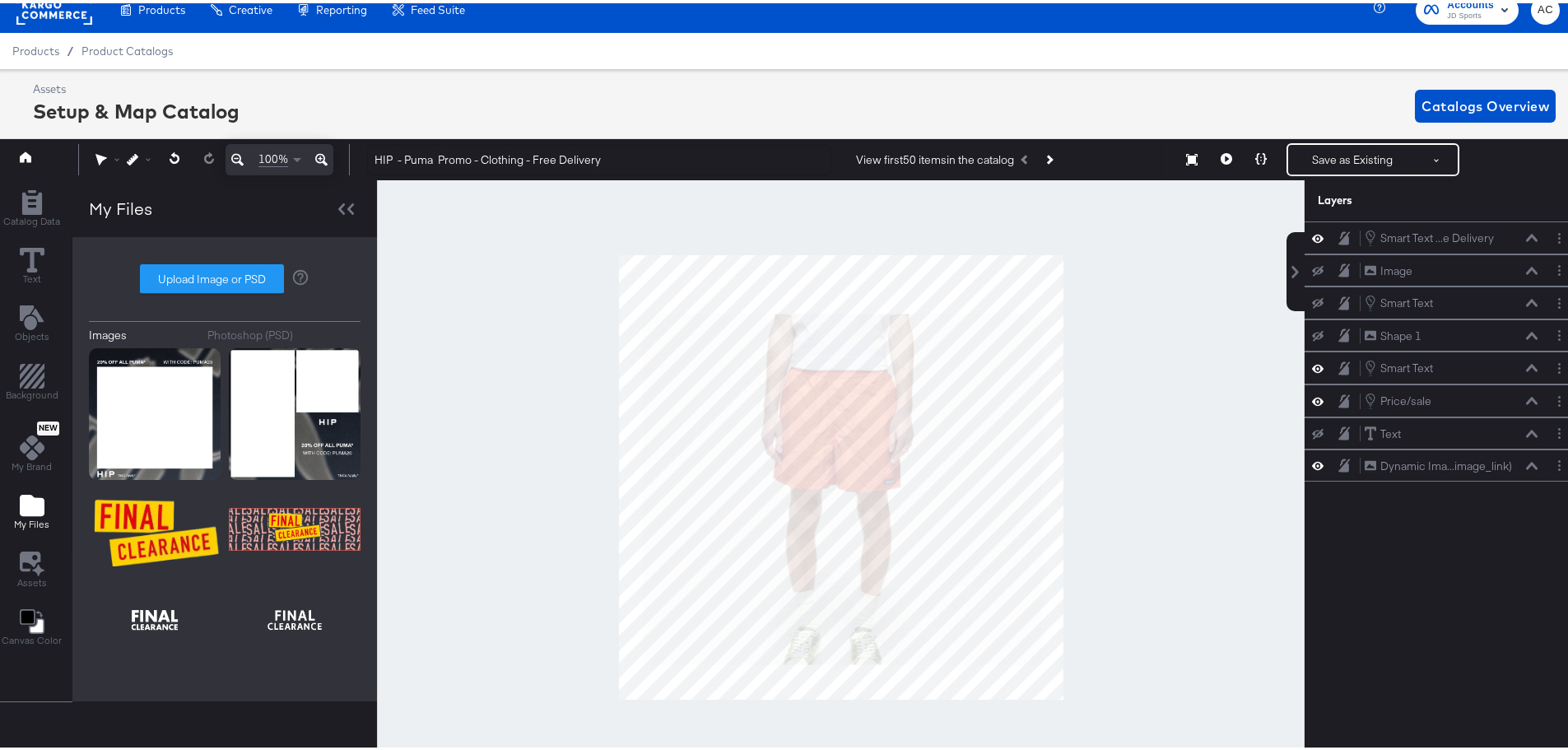
scroll to position [0, 0]
click at [1047, 152] on button "Next Product" at bounding box center [1049, 156] width 23 height 29
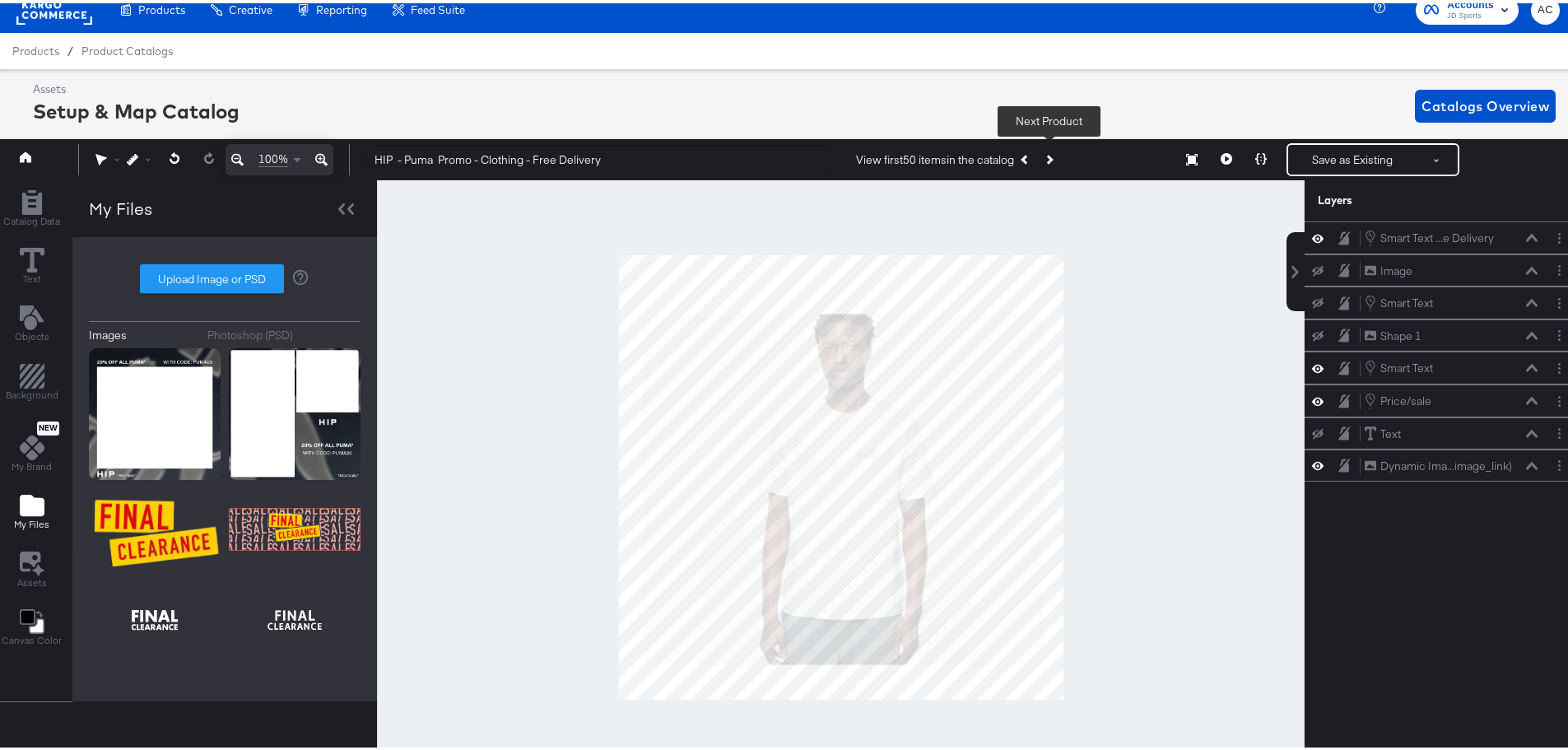
click at [1047, 152] on button "Next Product" at bounding box center [1049, 156] width 23 height 29
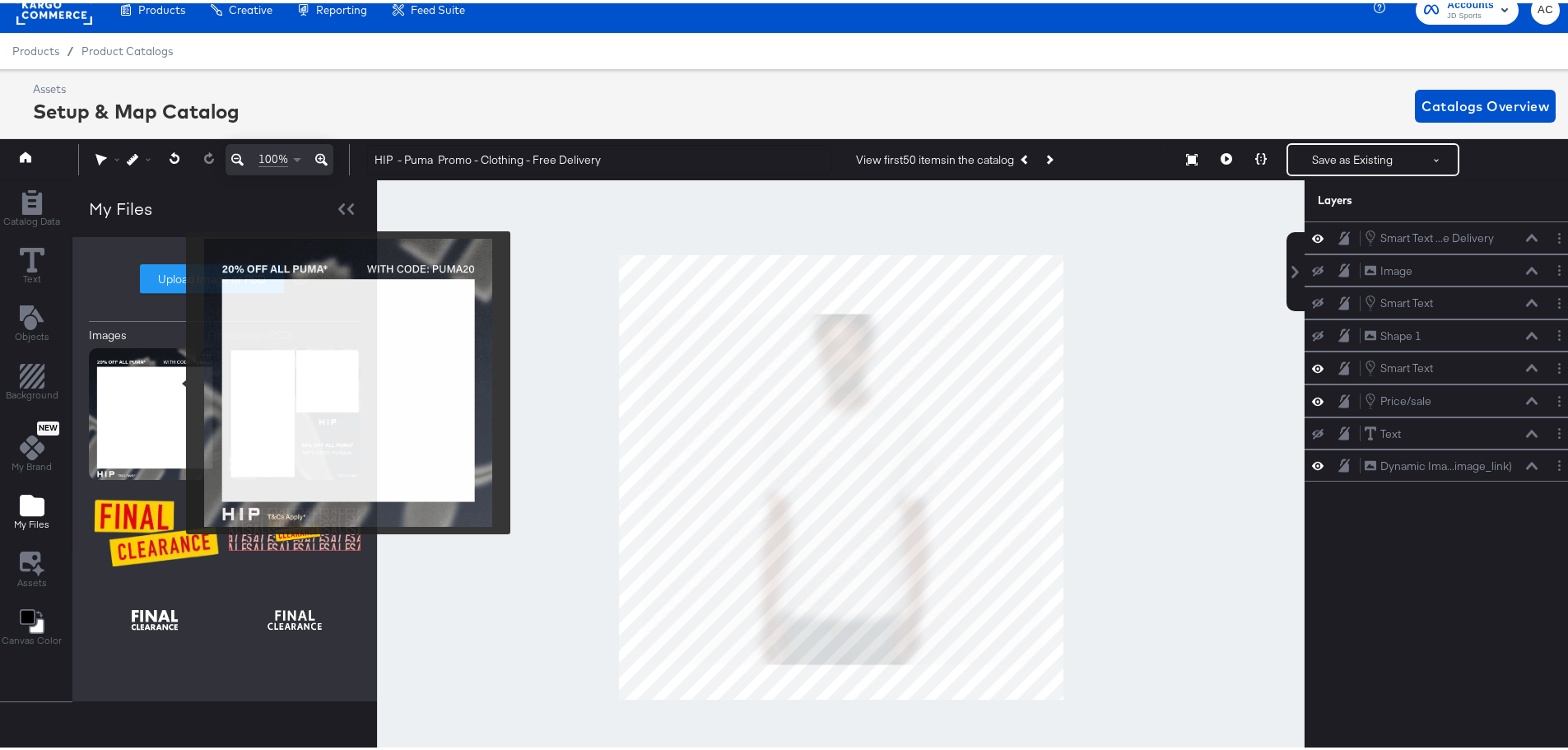
click at [175, 380] on img at bounding box center [154, 411] width 132 height 132
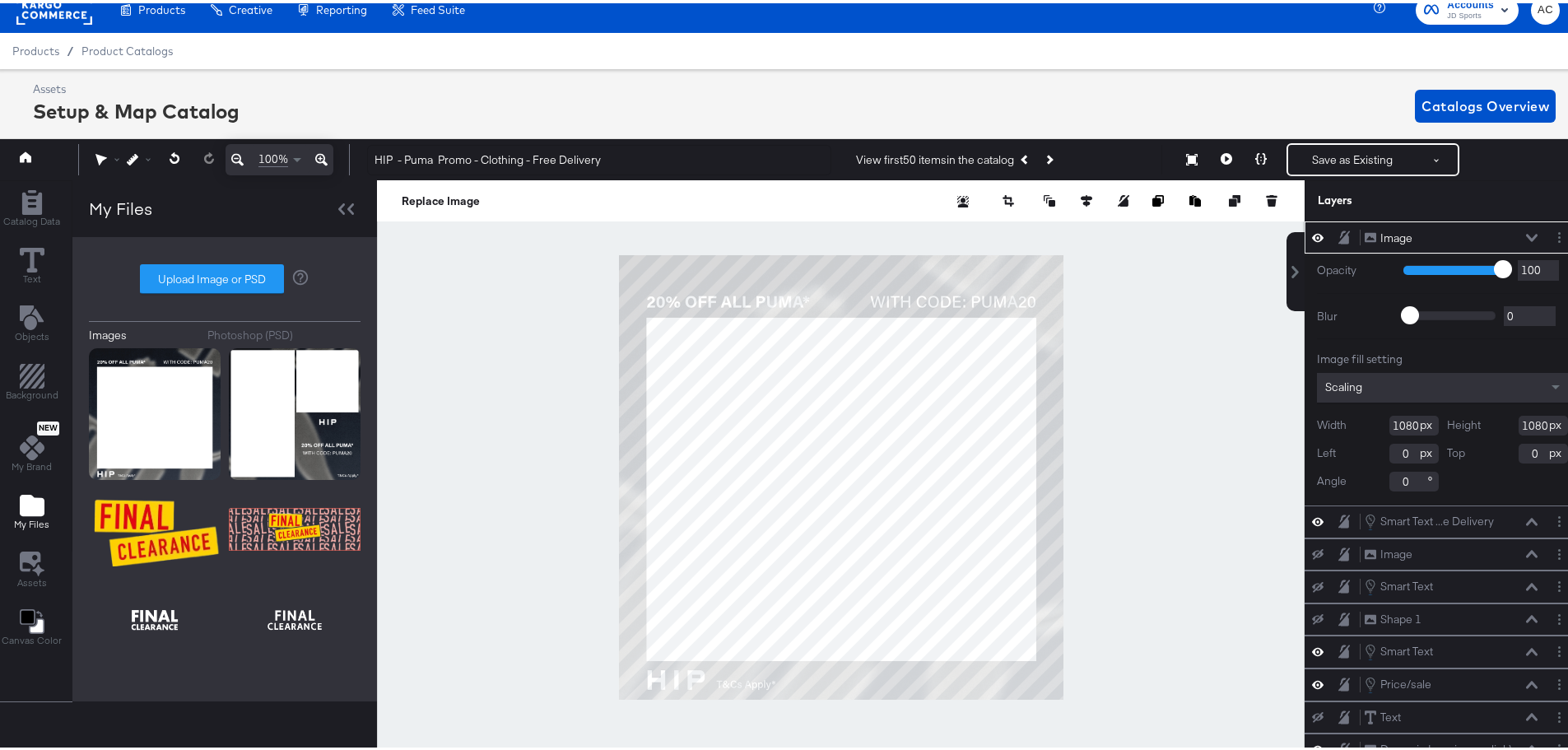
click at [1526, 234] on icon at bounding box center [1532, 234] width 12 height 8
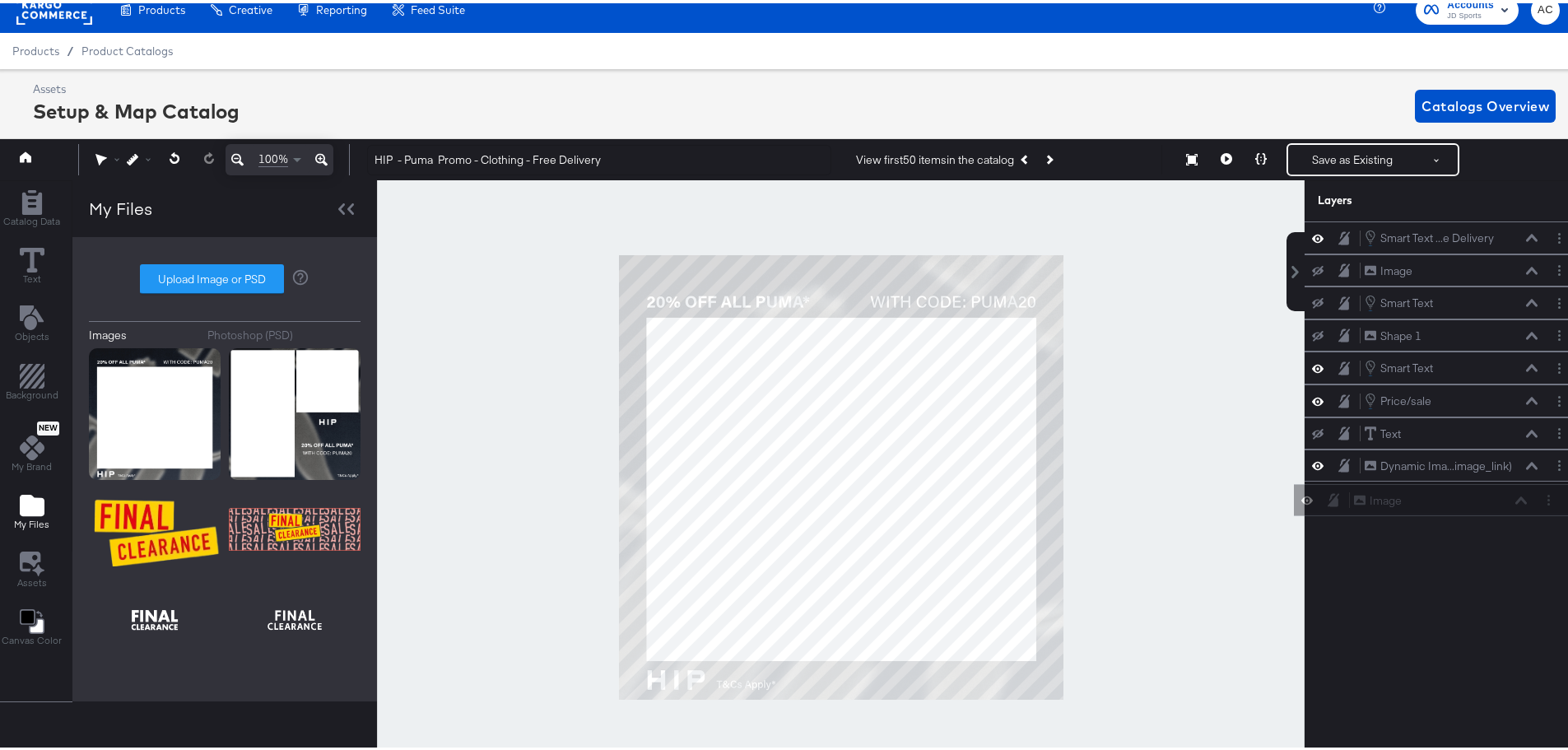
drag, startPoint x: 1418, startPoint y: 237, endPoint x: 1420, endPoint y: 515, distance: 278.0
click at [1420, 515] on div "Image Image Smart Text ...e Delivery Smart Text - Free Delivery Image Image Sma…" at bounding box center [1433, 483] width 297 height 532
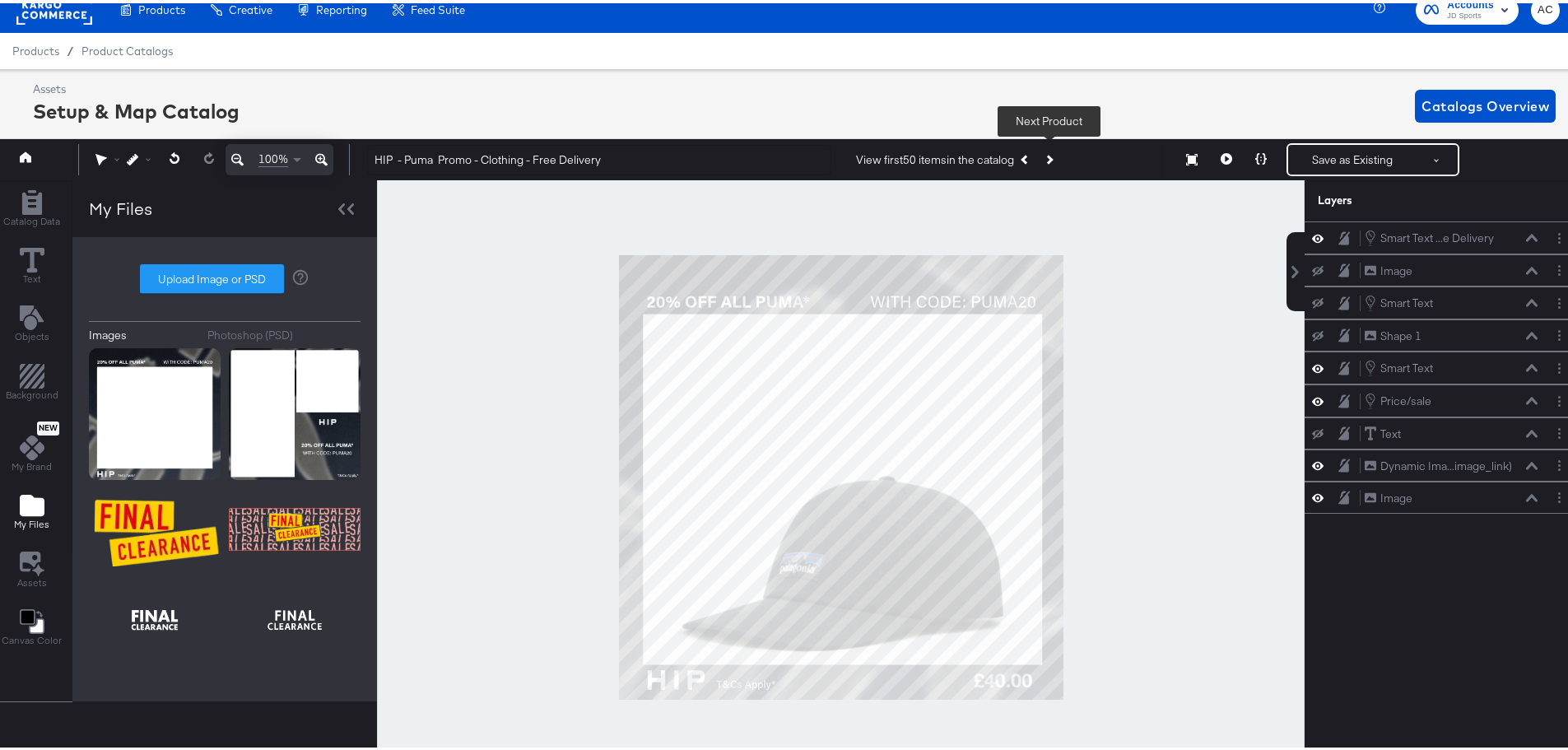
click at [1047, 154] on icon "Next Product" at bounding box center [1049, 157] width 9 height 9
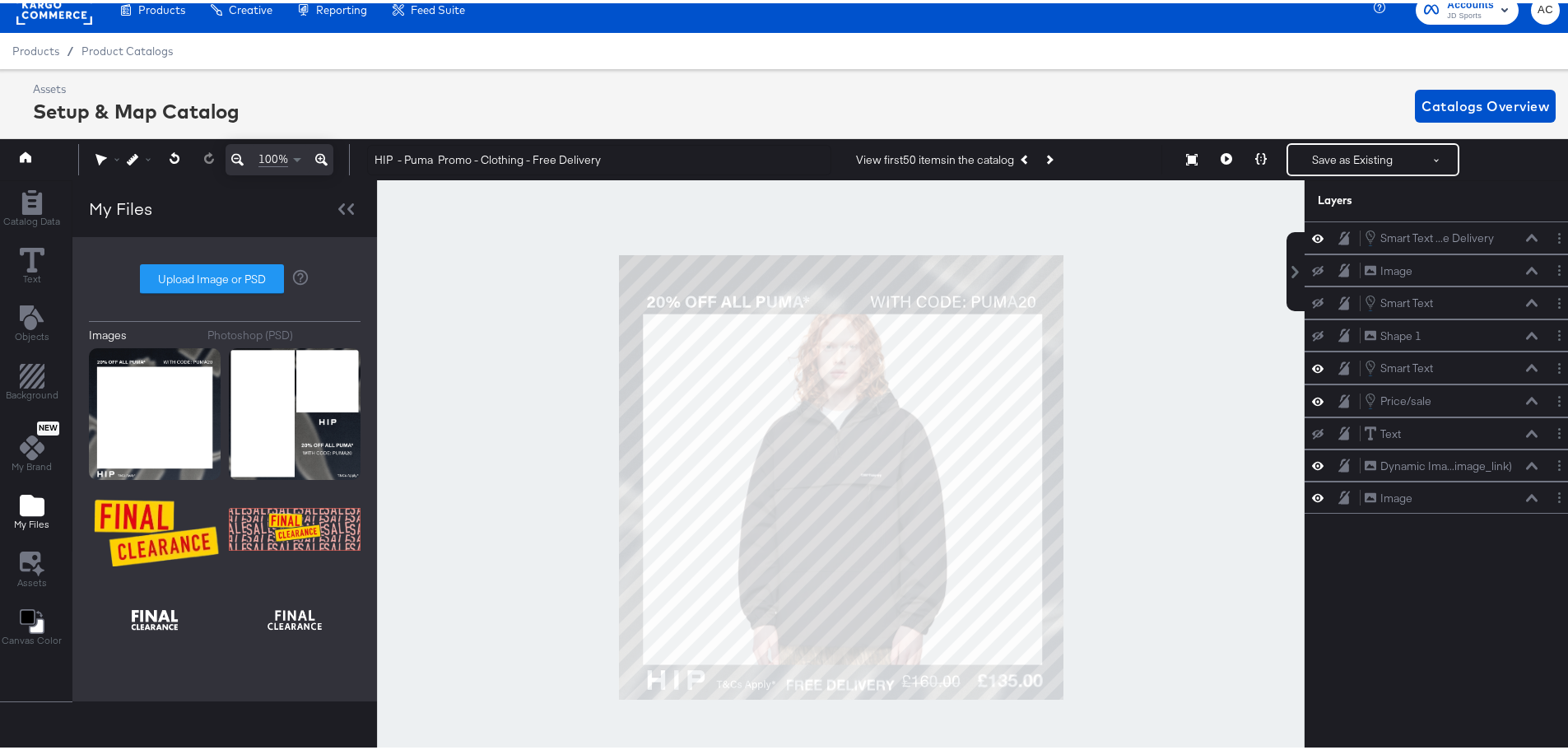
scroll to position [17, 4]
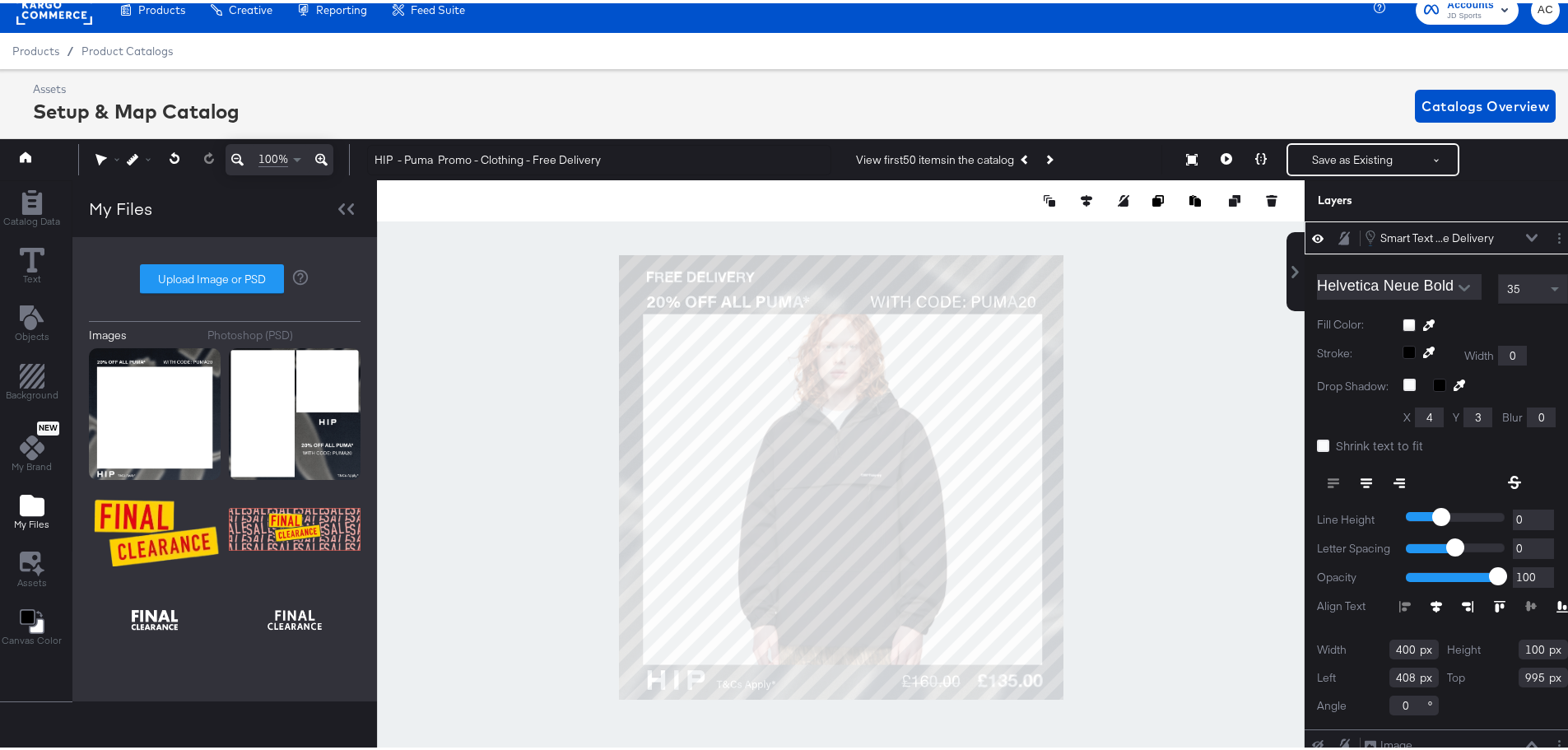
type input "70"
type input "4"
click at [798, 207] on div at bounding box center [841, 197] width 928 height 41
click at [1128, 393] on div at bounding box center [841, 474] width 928 height 593
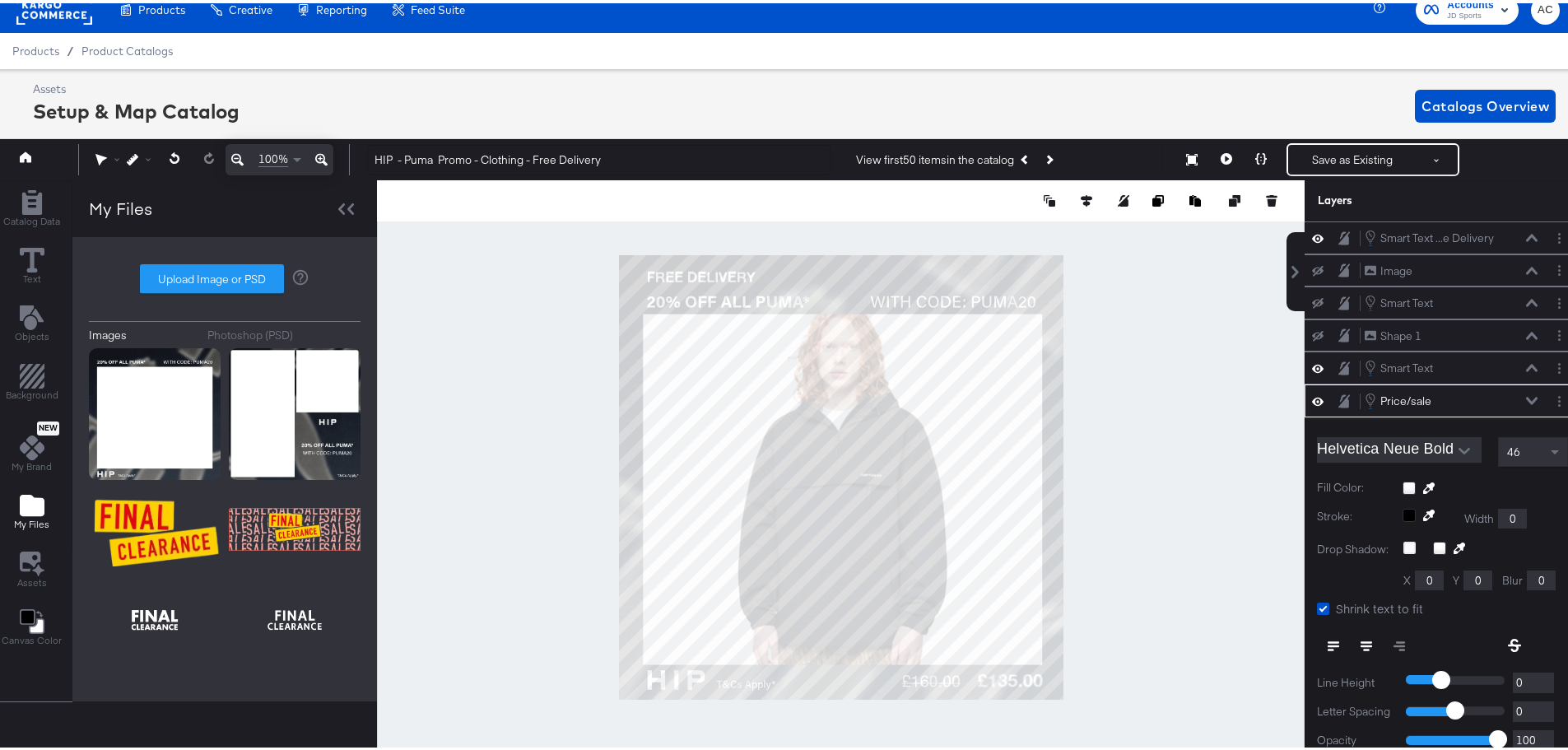
scroll to position [151, 0]
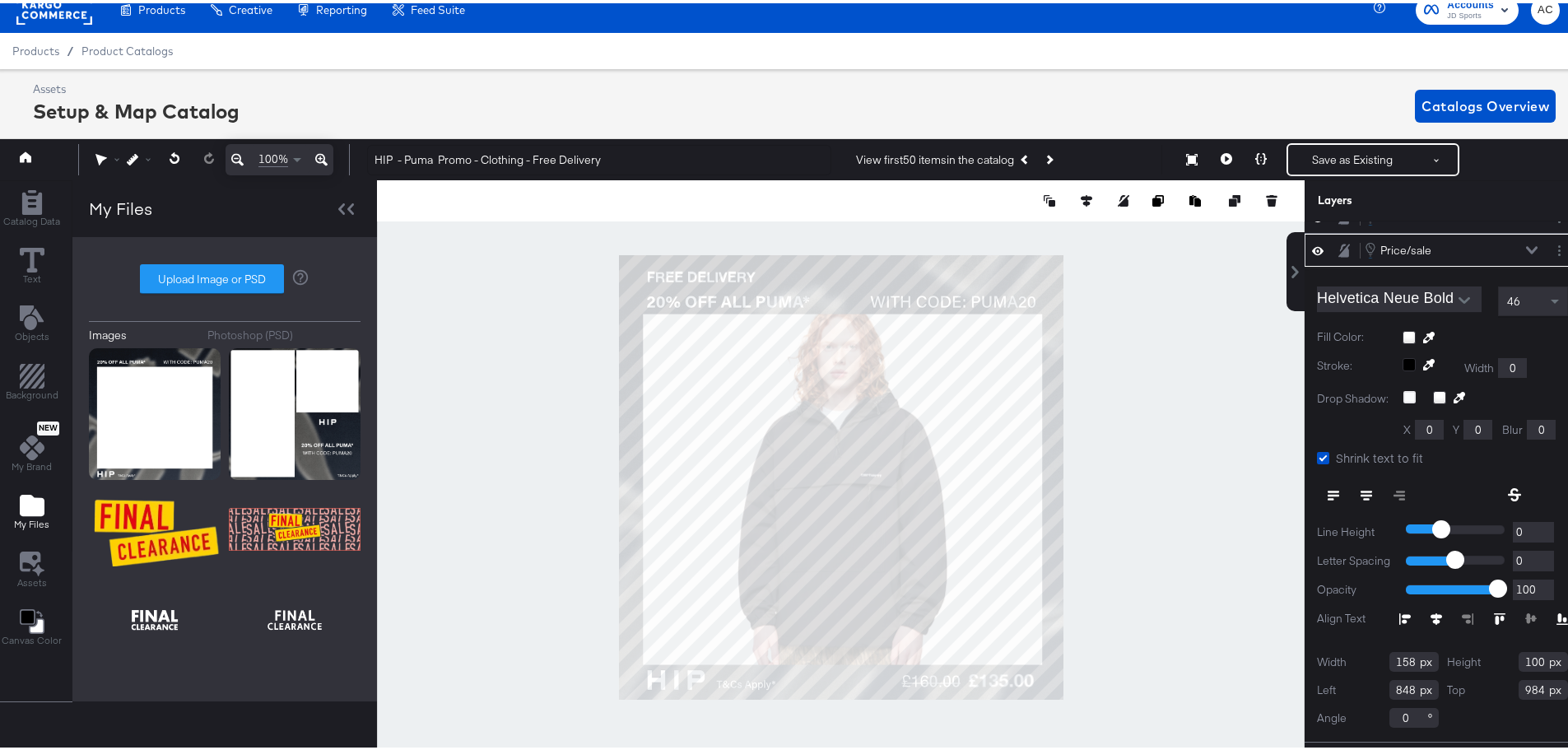
type input "847"
click at [1303, 169] on button "Save as Existing" at bounding box center [1352, 156] width 128 height 29
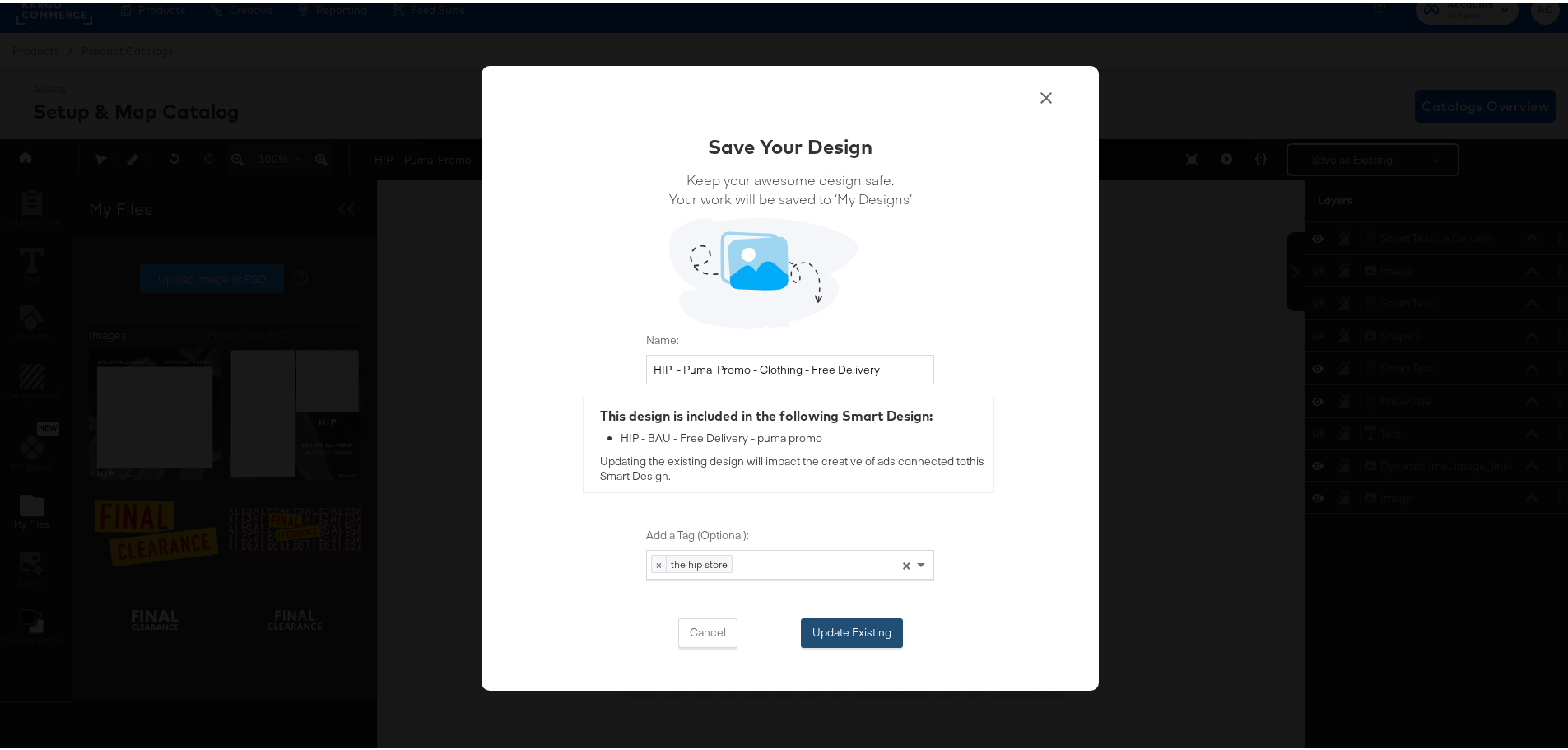
click at [836, 618] on button "Update Existing" at bounding box center [852, 630] width 102 height 29
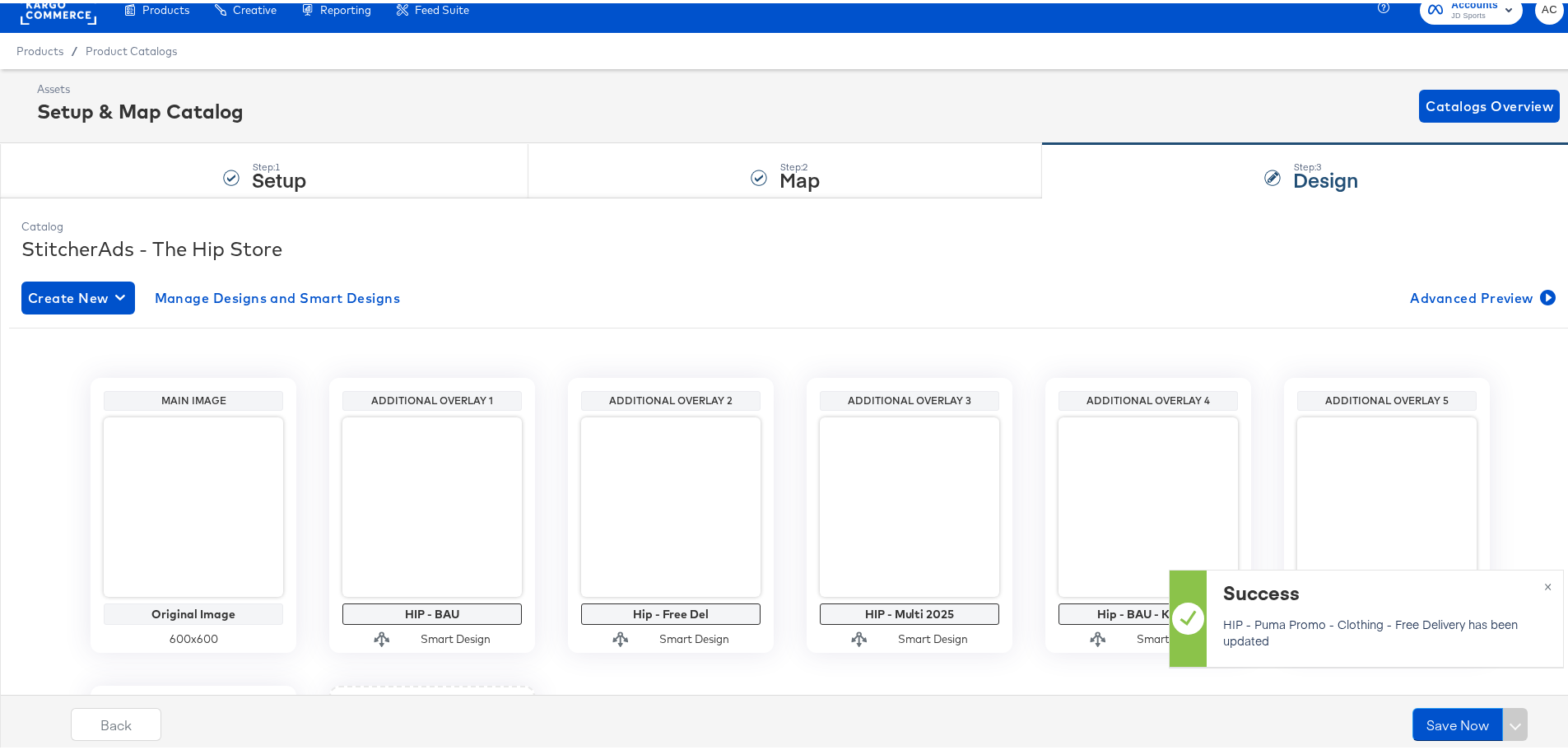
scroll to position [17, 0]
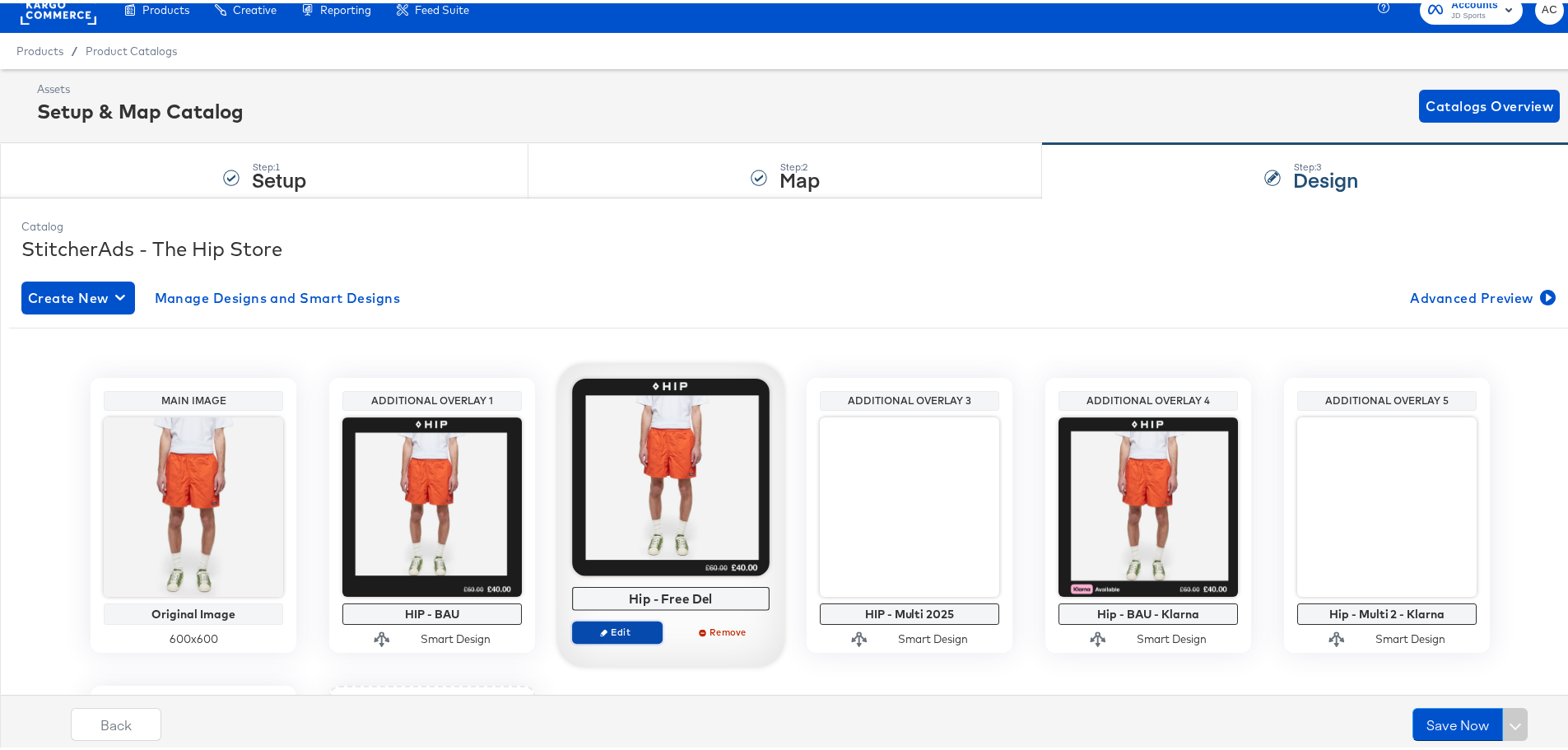
click at [615, 632] on span "Edit" at bounding box center [618, 629] width 76 height 12
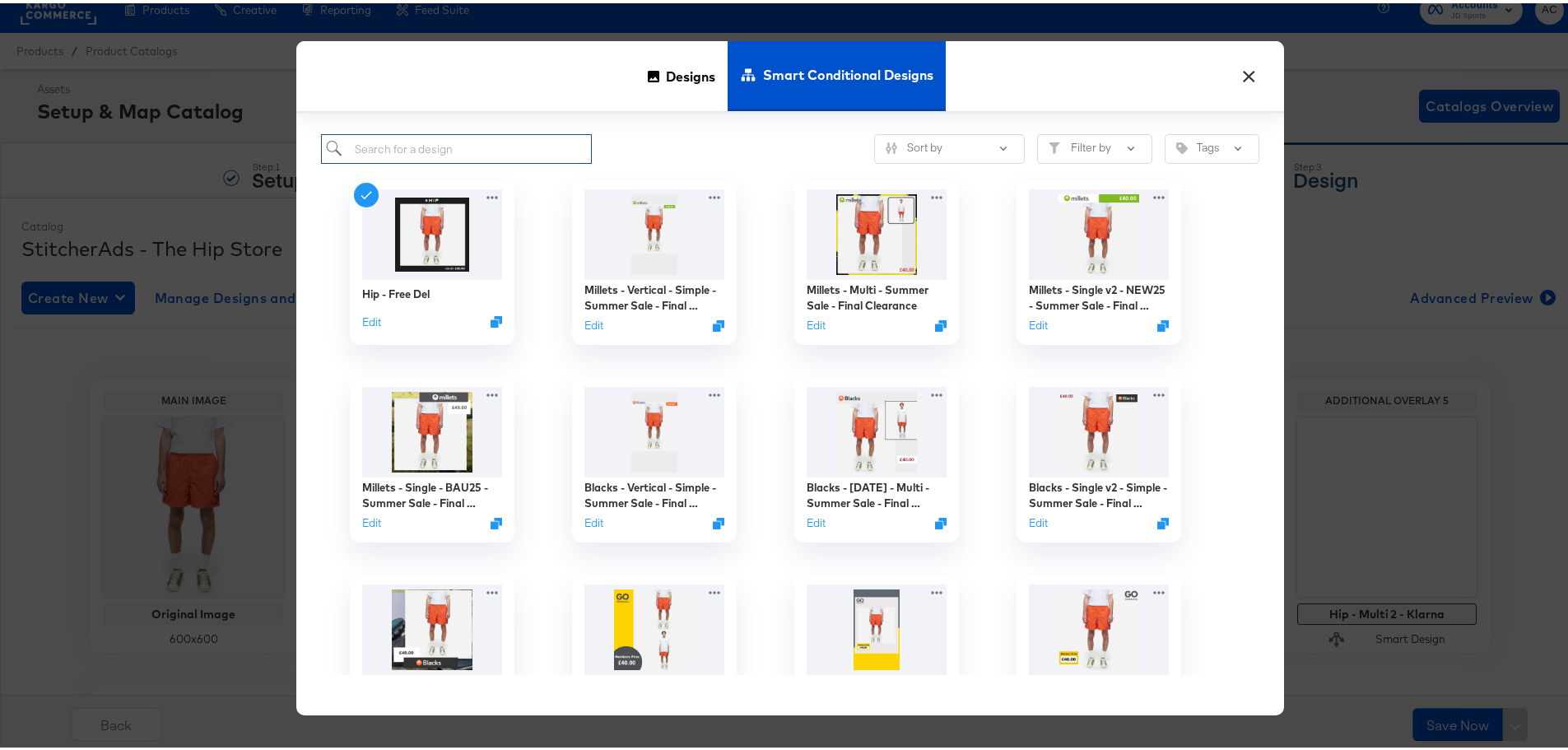
click at [473, 143] on input "search" at bounding box center [457, 146] width 271 height 30
paste input "HIP - puma Promo - Footwear - Free Delivery"
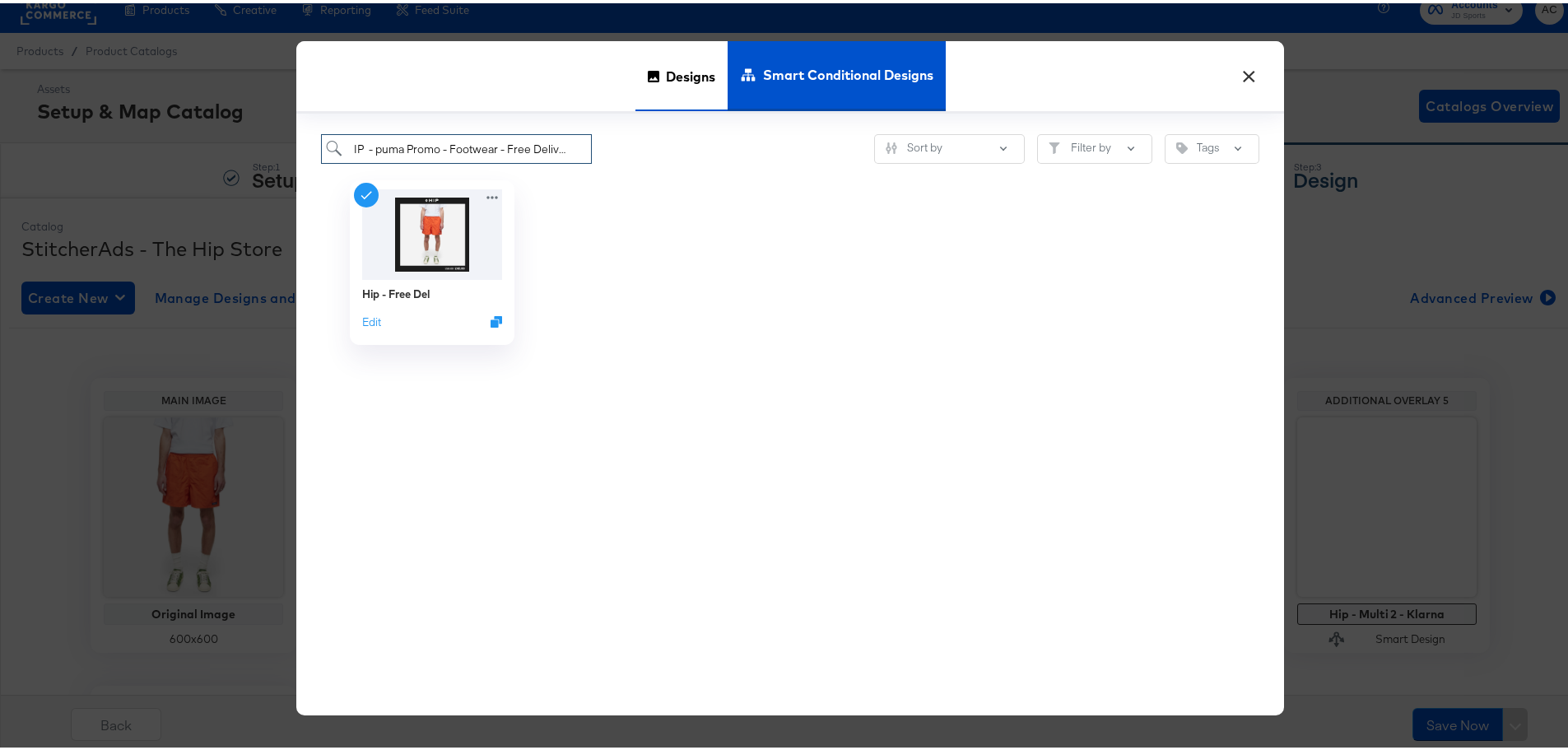
type input "HIP - puma Promo - Footwear - Free Delivery"
click at [697, 51] on span "Designs" at bounding box center [691, 73] width 50 height 73
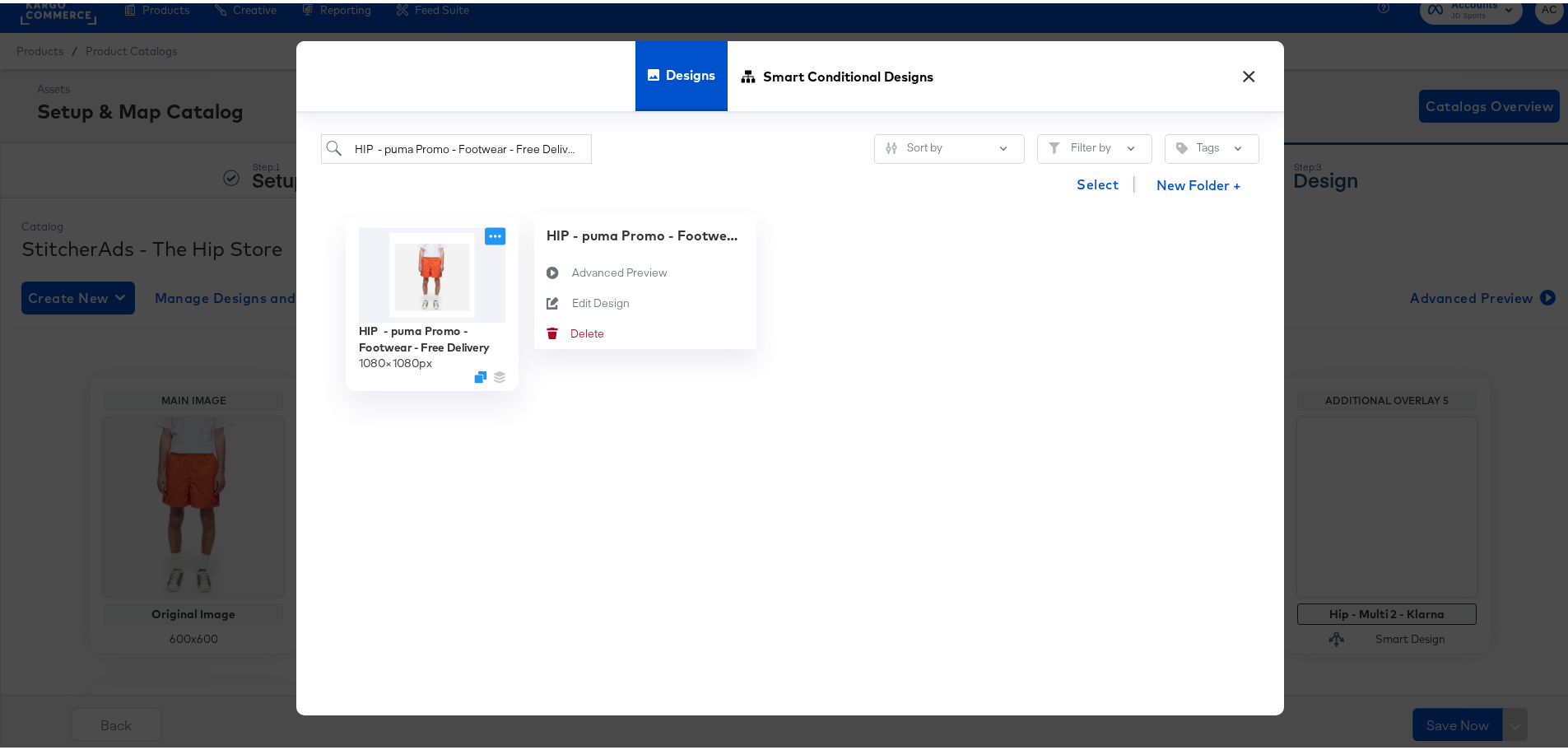
click at [494, 233] on icon at bounding box center [495, 233] width 12 height 4
click at [572, 299] on div "Edit Design Edit Design" at bounding box center [572, 299] width 0 height 0
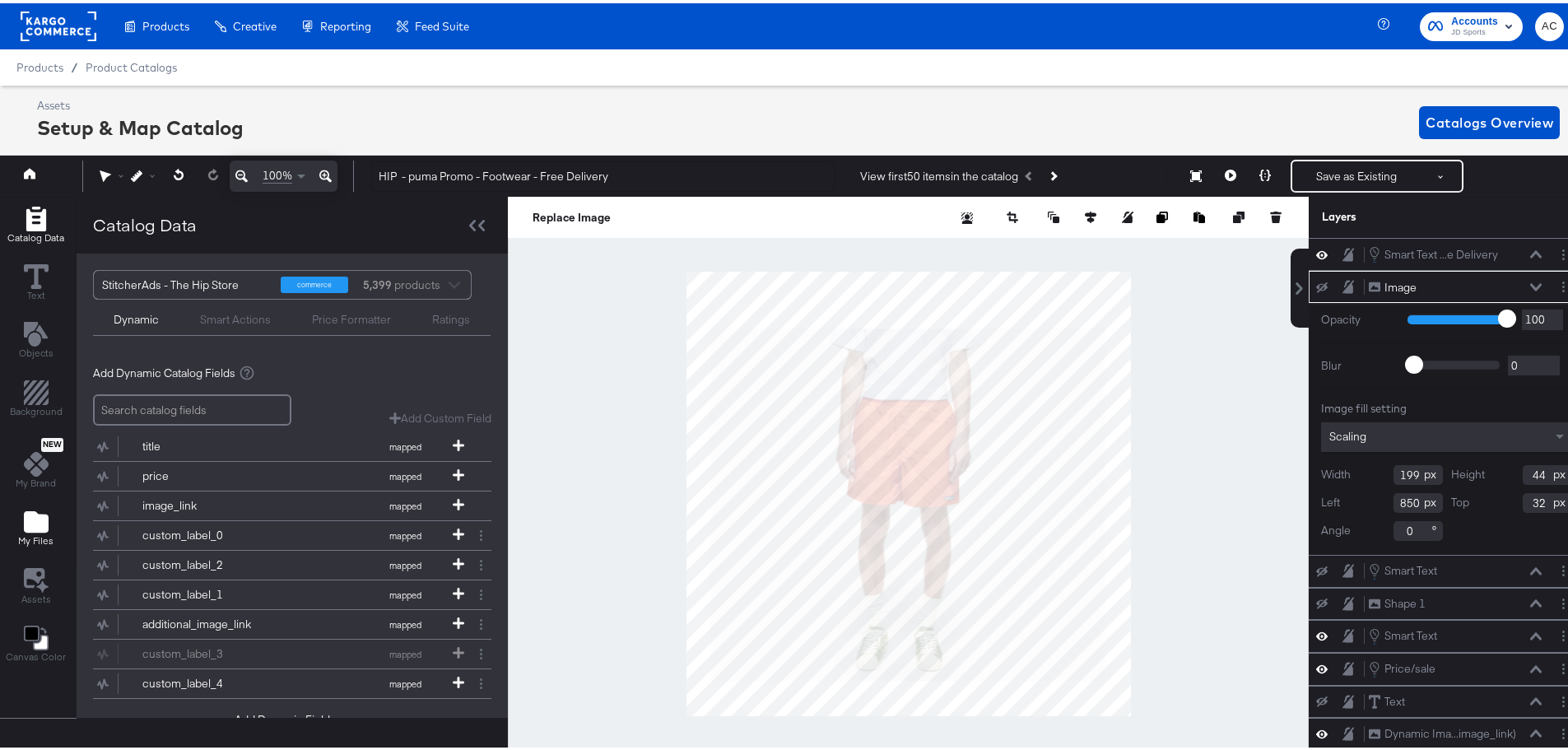
click at [45, 521] on icon "Add Files" at bounding box center [36, 519] width 25 height 21
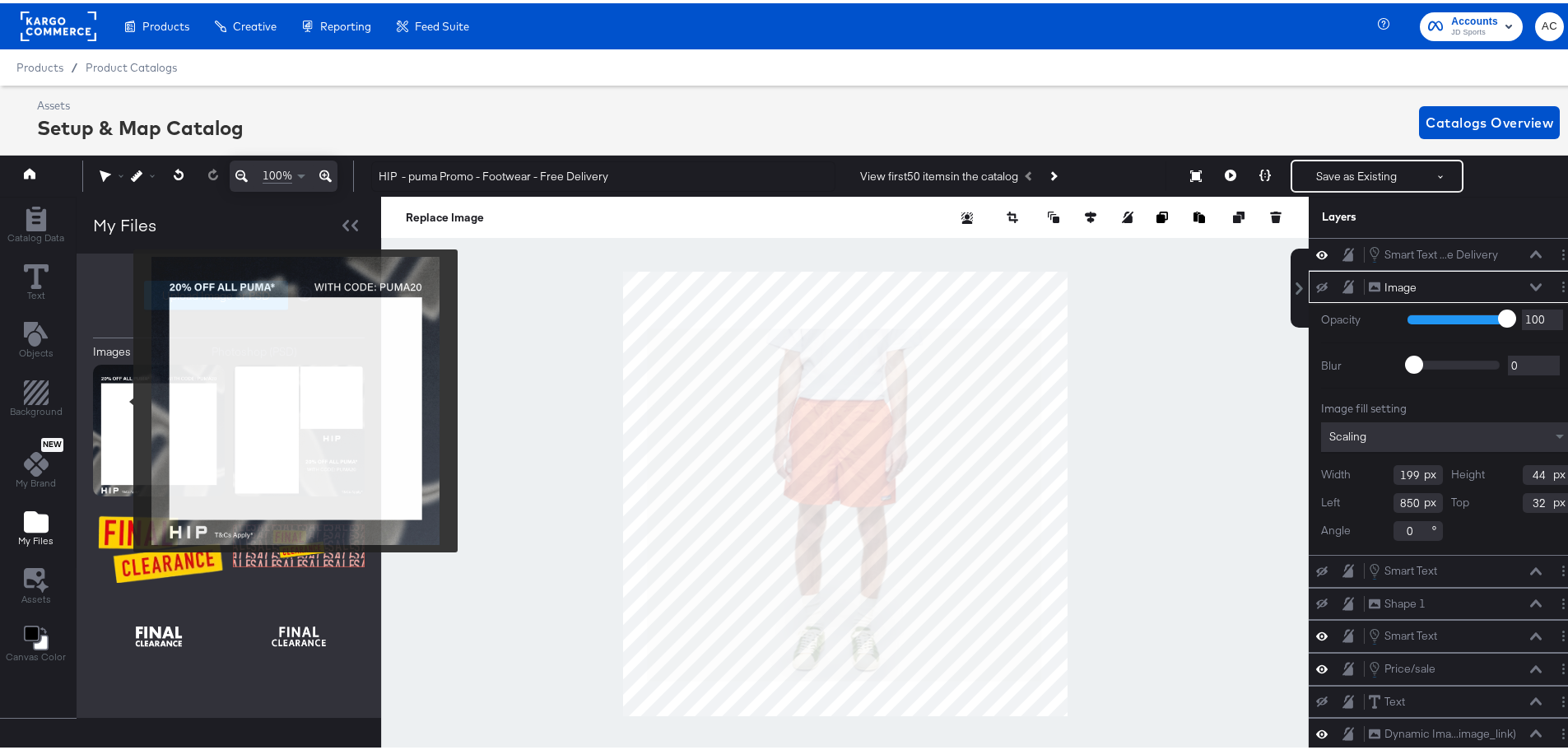
click at [123, 398] on img at bounding box center [158, 427] width 132 height 132
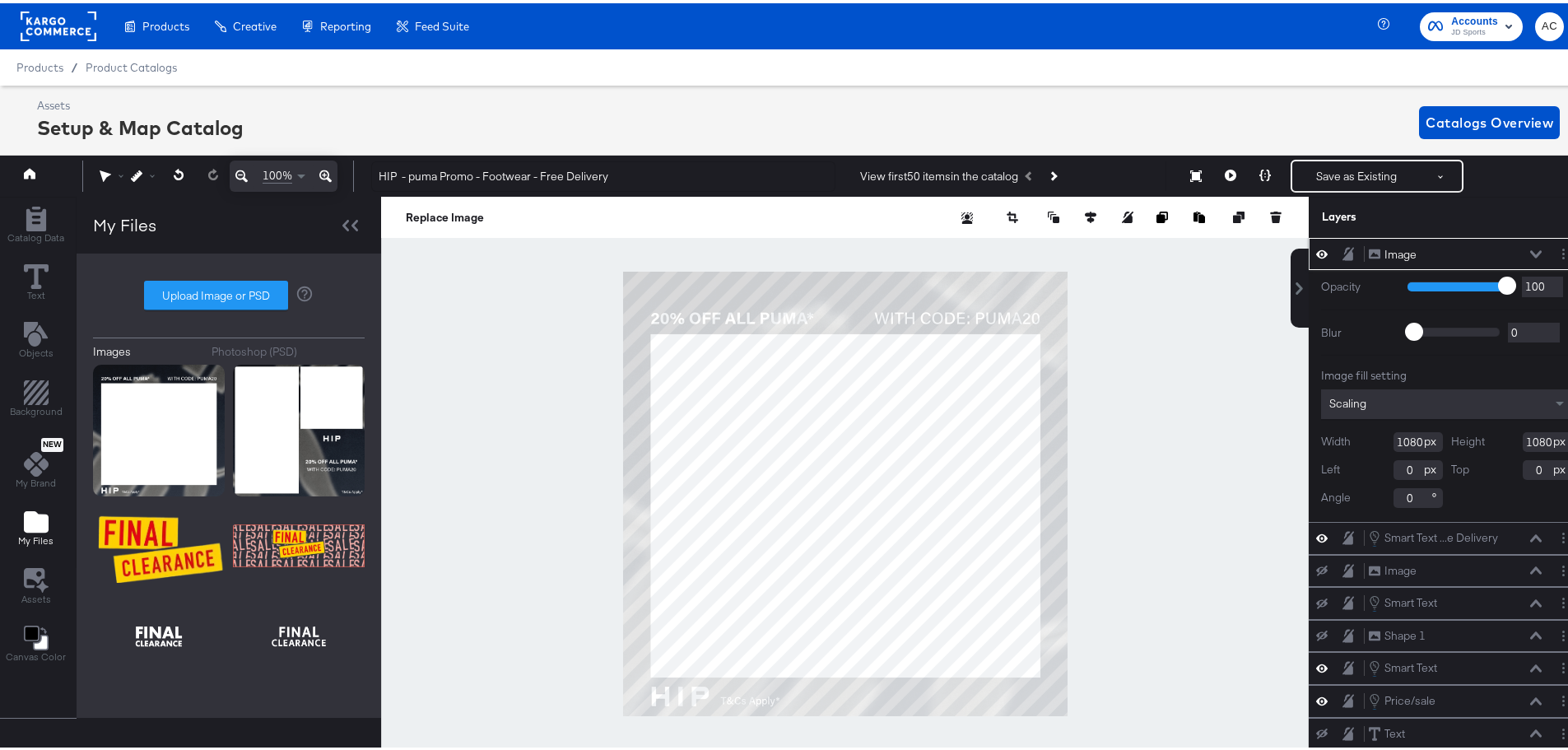
click at [1531, 251] on icon at bounding box center [1536, 251] width 12 height 8
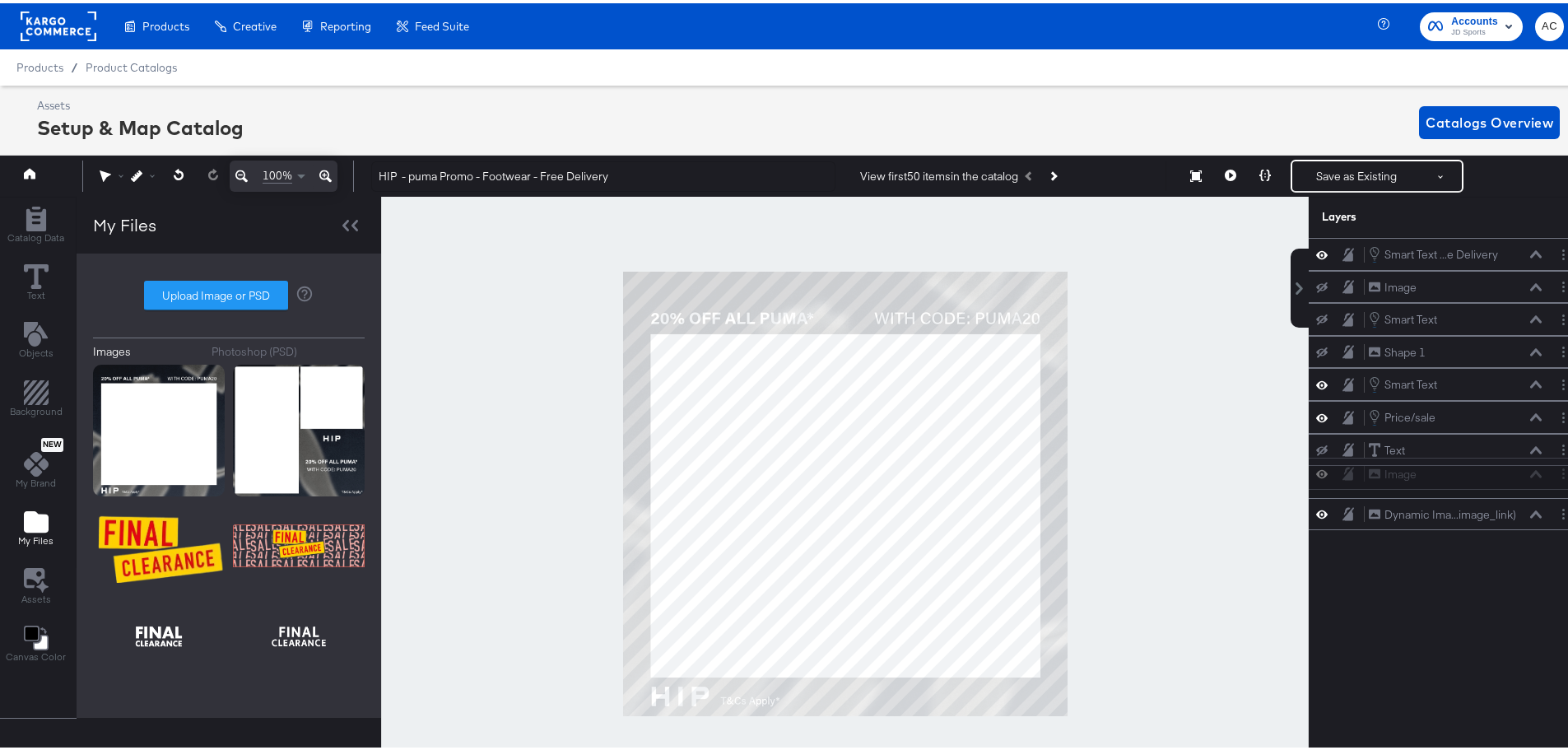
scroll to position [0, 4]
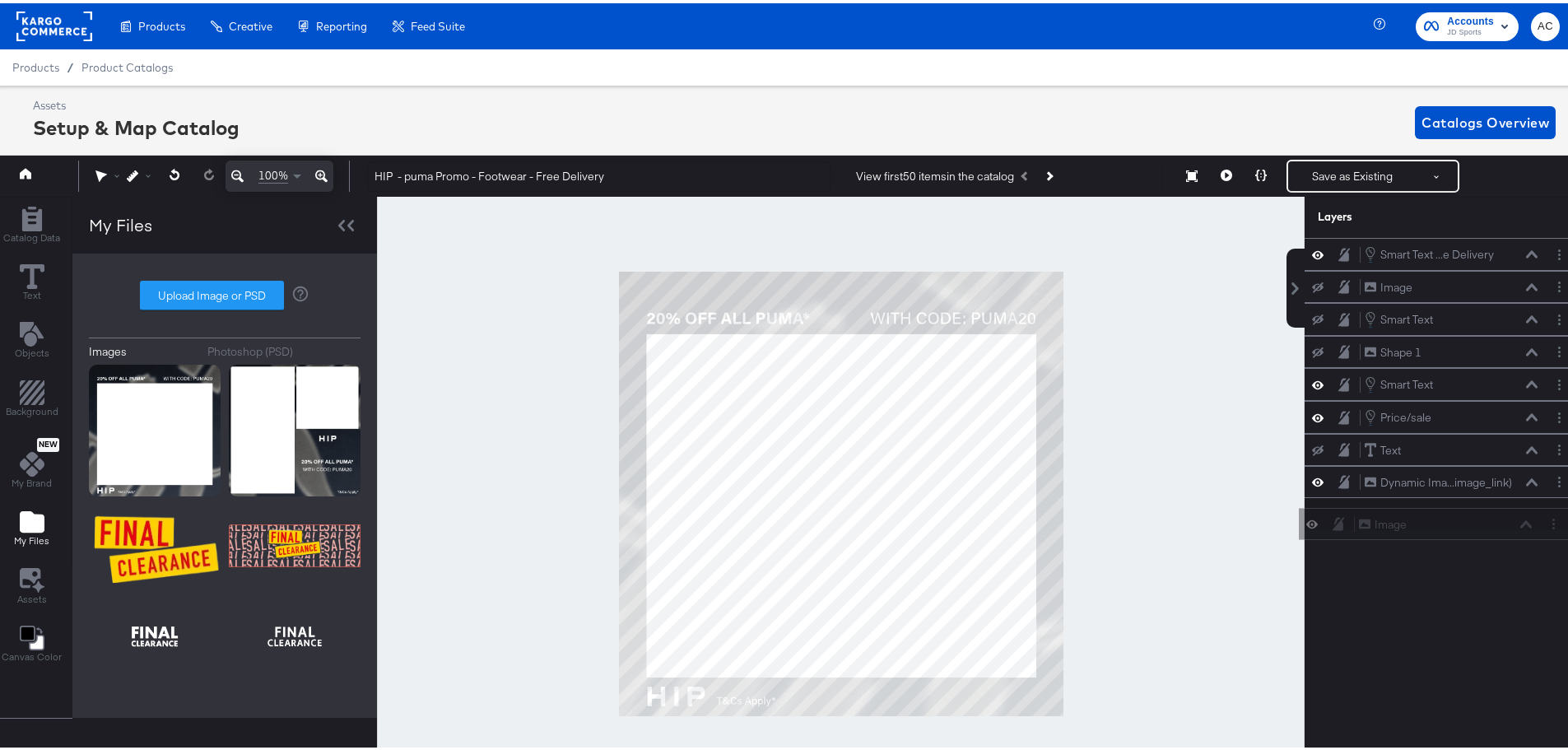
drag, startPoint x: 1476, startPoint y: 251, endPoint x: 1471, endPoint y: 545, distance: 294.0
click at [1471, 545] on div "Image Image Smart Text ...e Delivery Smart Text - Free Delivery Image Image Sma…" at bounding box center [1433, 500] width 297 height 532
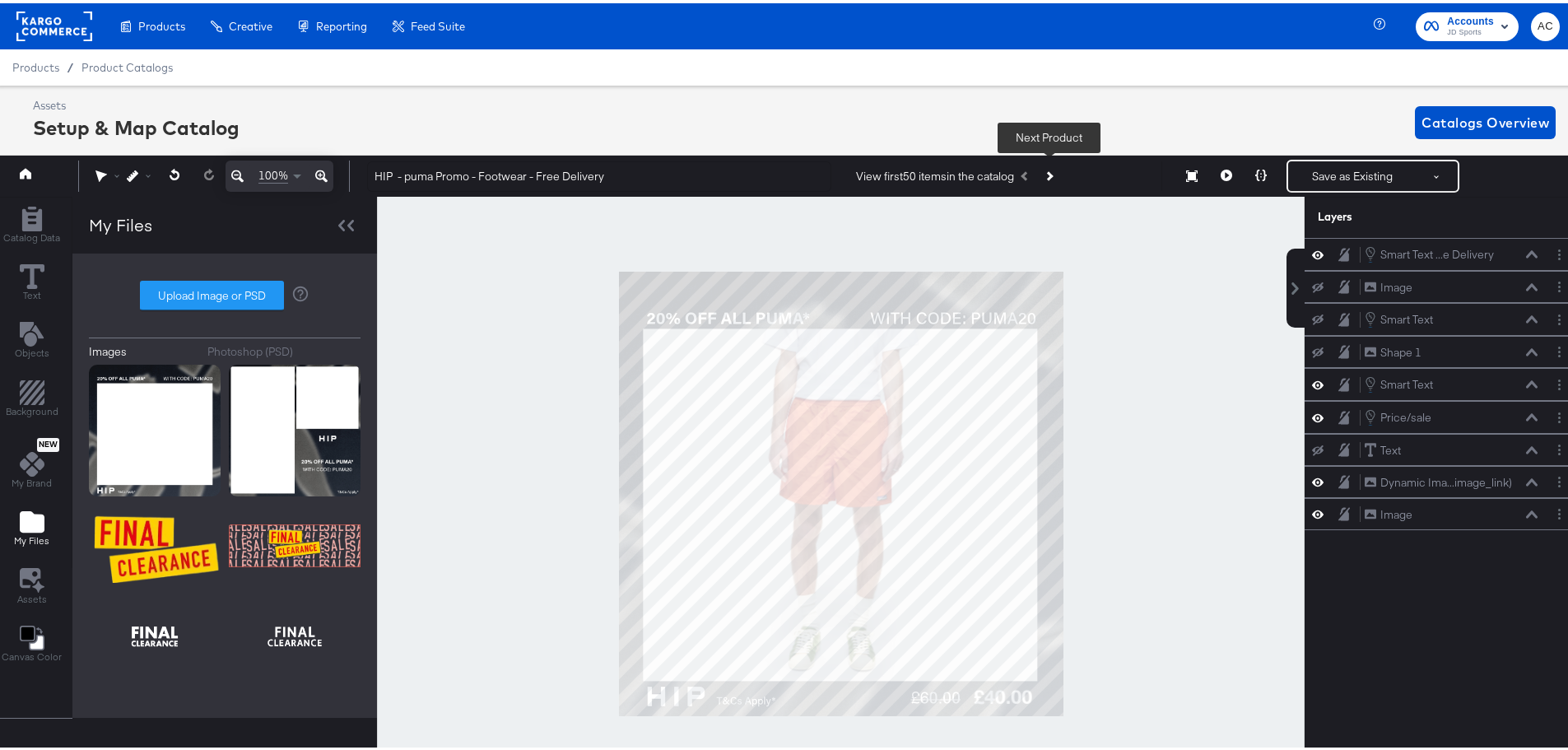
click at [1054, 172] on button "Next Product" at bounding box center [1049, 173] width 23 height 29
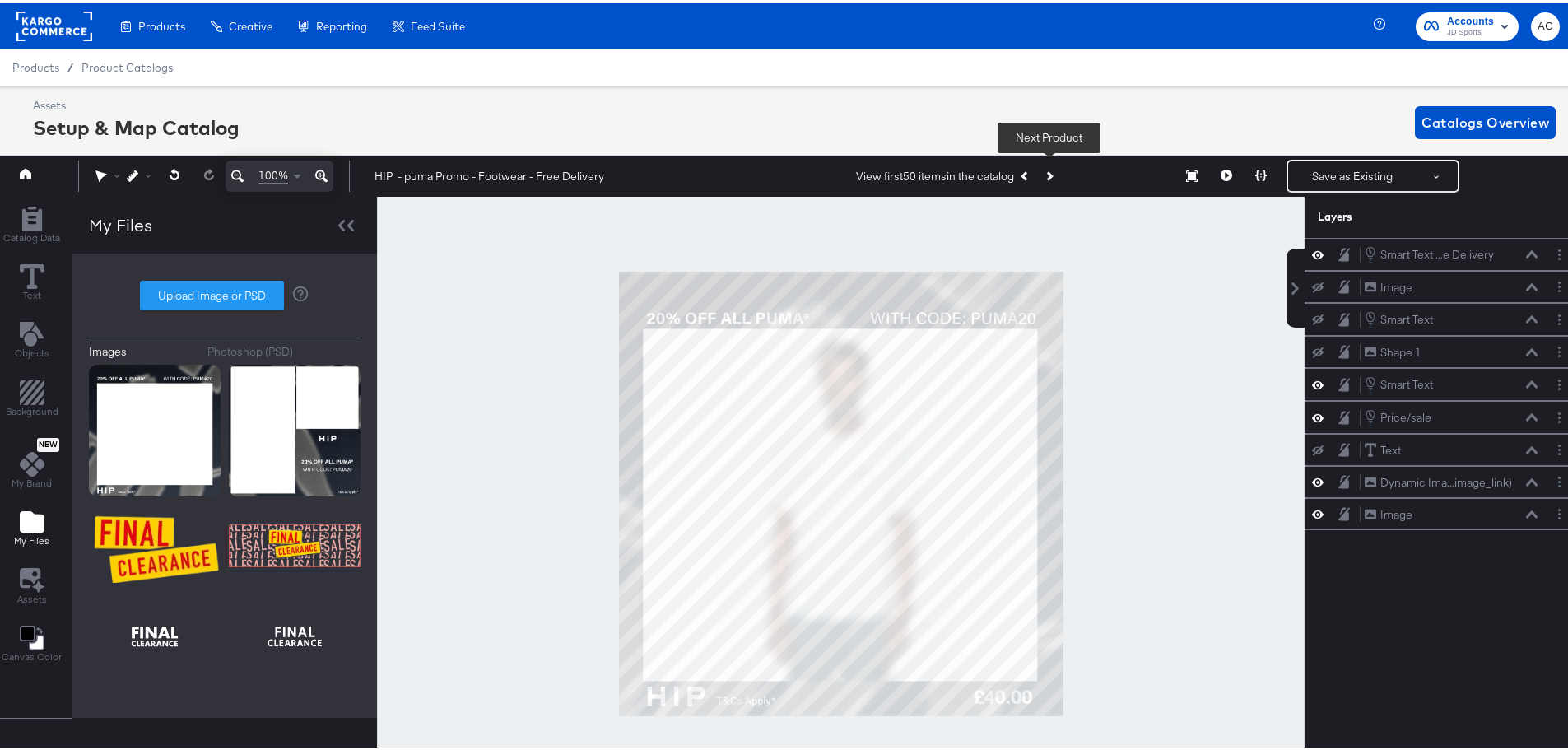
click at [1054, 172] on button "Next Product" at bounding box center [1049, 173] width 23 height 29
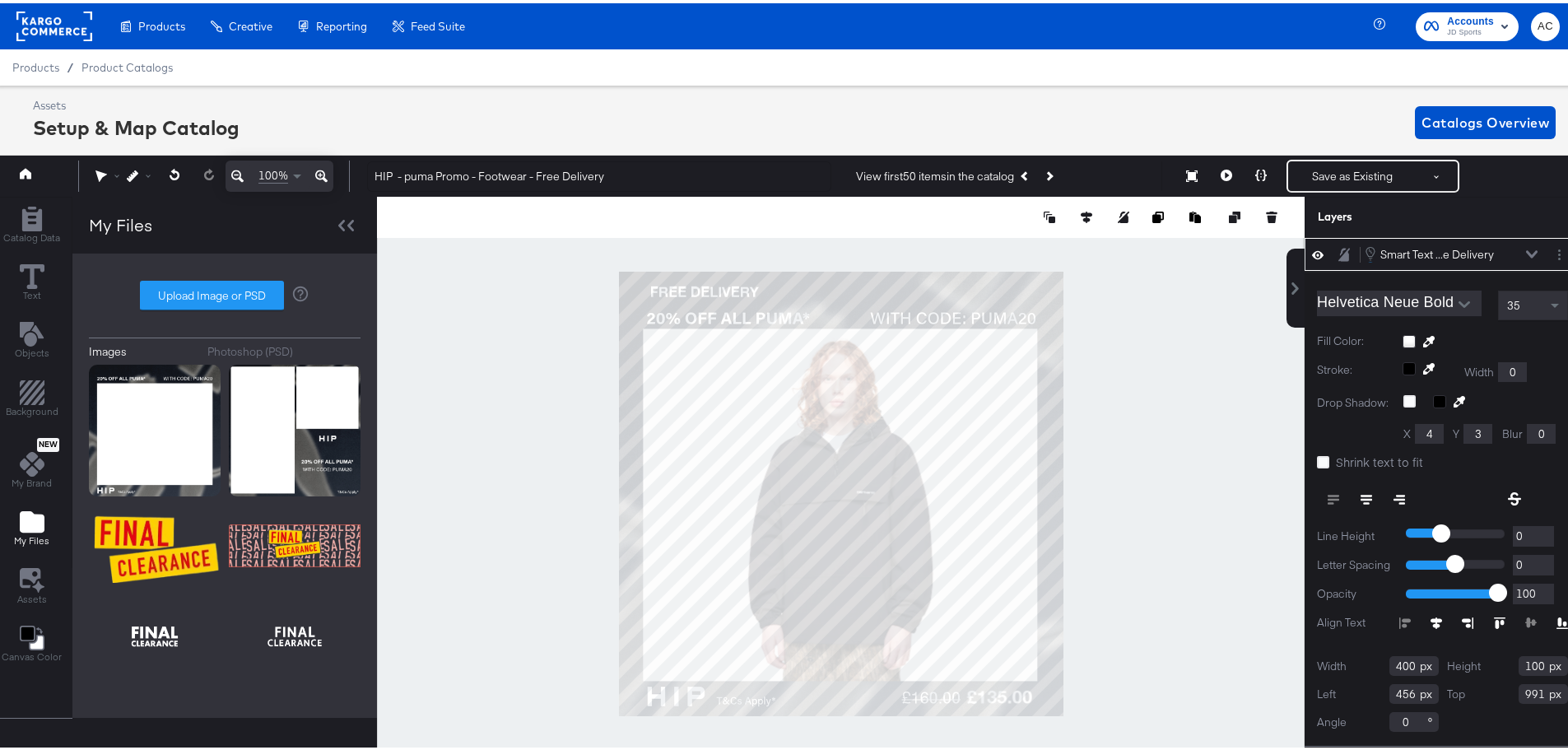
type input "66"
type input "0"
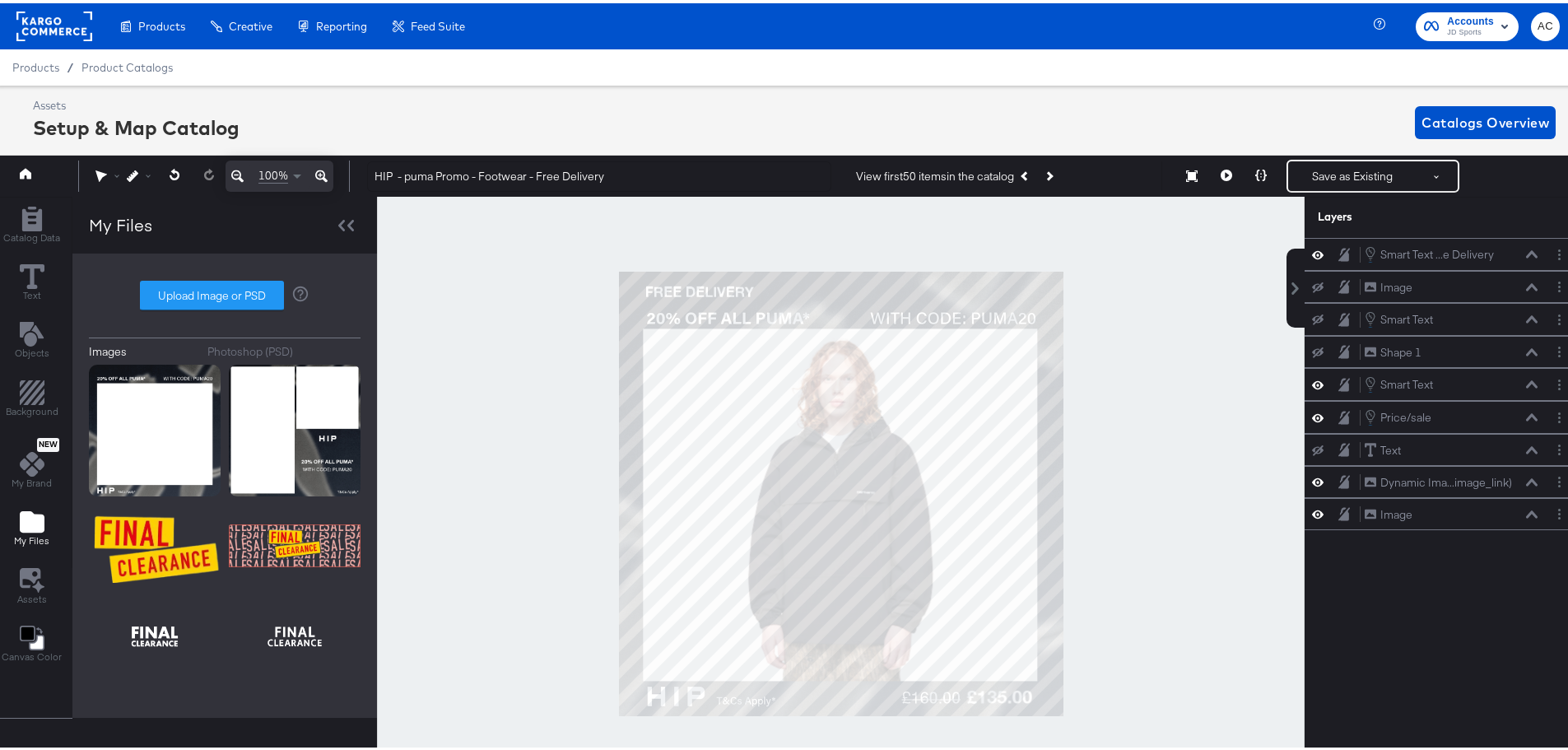
click at [1207, 370] on div at bounding box center [841, 491] width 928 height 593
click at [1357, 174] on button "Save as Existing" at bounding box center [1352, 173] width 128 height 29
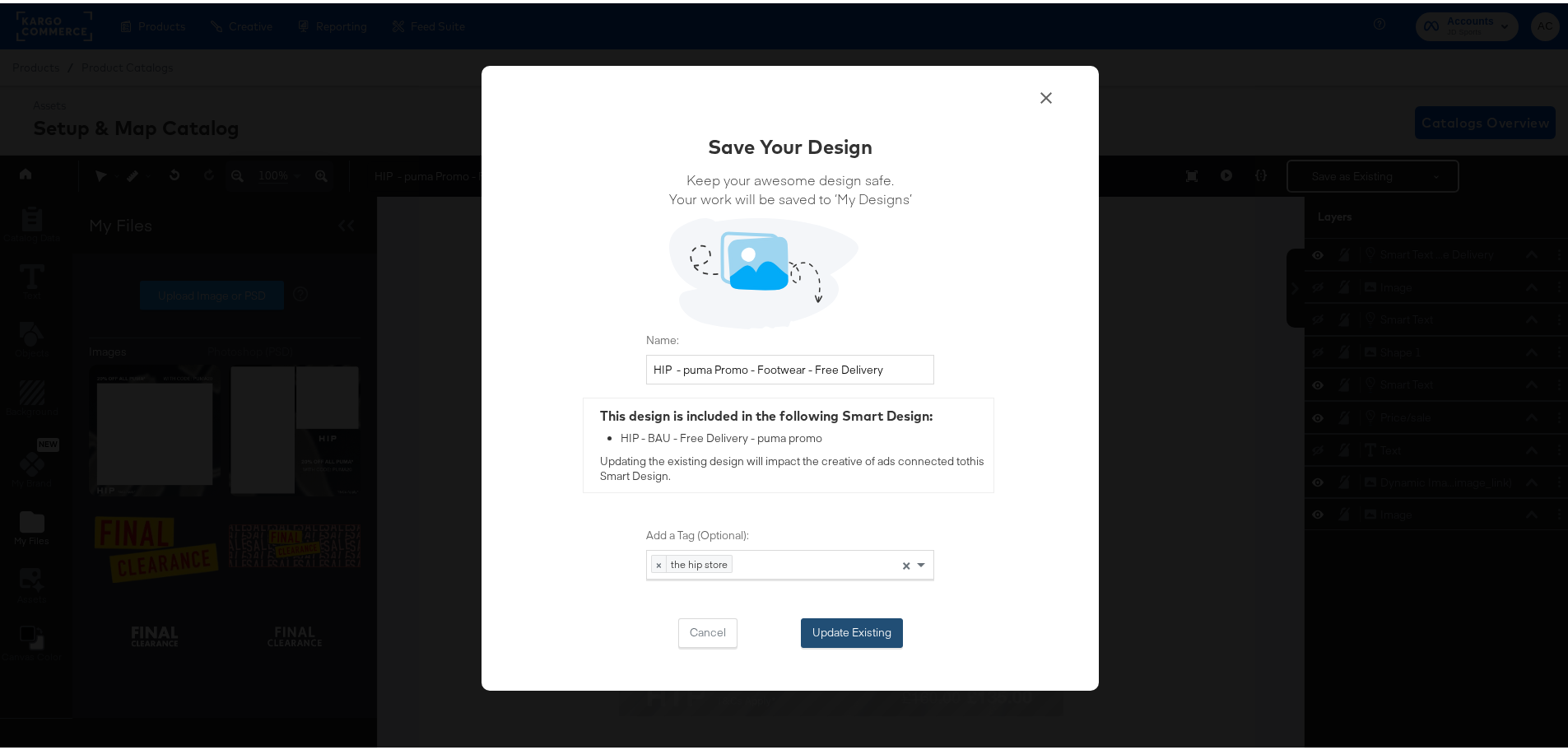
click at [866, 630] on button "Update Existing" at bounding box center [852, 630] width 102 height 29
